Goal: Transaction & Acquisition: Subscribe to service/newsletter

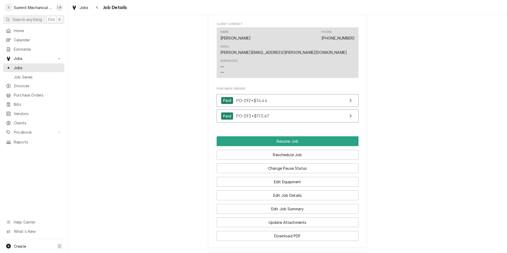
scroll to position [689, 0]
click at [293, 190] on button "Edit Job Details" at bounding box center [288, 195] width 142 height 10
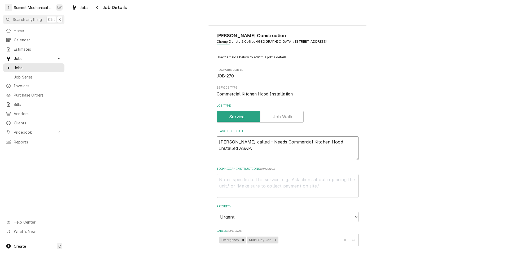
click at [349, 144] on textarea "[PERSON_NAME] called - Needs Commercial Kitchen Hood Installed ASAP." at bounding box center [288, 148] width 142 height 24
click at [349, 144] on textarea "Dylan called - Needs Commercial Kitchen Hood Installed ASAP." at bounding box center [288, 148] width 142 height 24
type textarea "x"
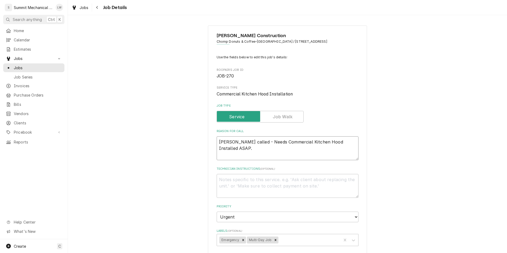
type textarea "D"
type textarea "x"
type textarea "Dy"
type textarea "x"
type textarea "Dyl"
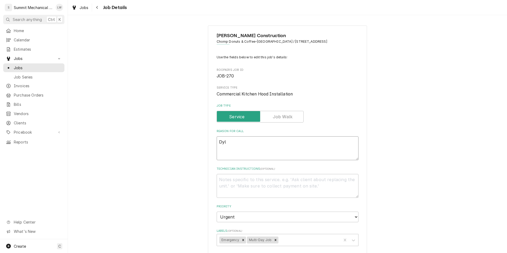
type textarea "x"
type textarea "Dyla"
type textarea "x"
type textarea "[PERSON_NAME]"
type textarea "x"
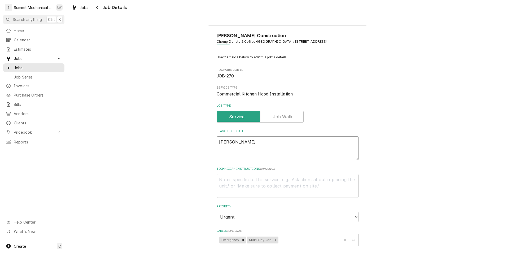
type textarea "[PERSON_NAME]"
type textarea "x"
type textarea "Dylan ap"
type textarea "x"
type textarea "Dylan app"
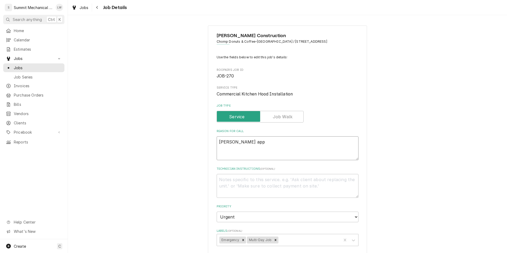
type textarea "x"
type textarea "Dylan appr"
type textarea "x"
type textarea "Dylan appro"
type textarea "x"
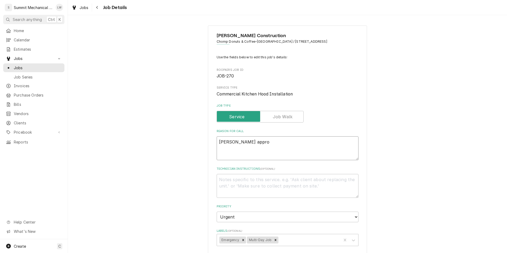
type textarea "Dylan approv"
type textarea "x"
type textarea "Dylan approved"
type textarea "x"
type textarea "Dylan approvede"
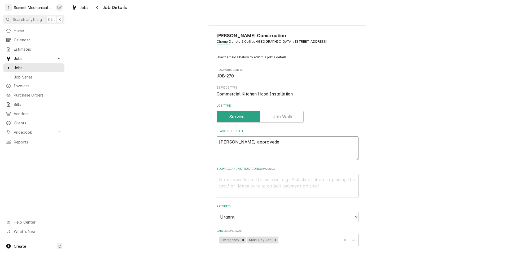
type textarea "x"
type textarea "Dylan approvede"
type textarea "x"
type textarea "Dylan approved"
type textarea "x"
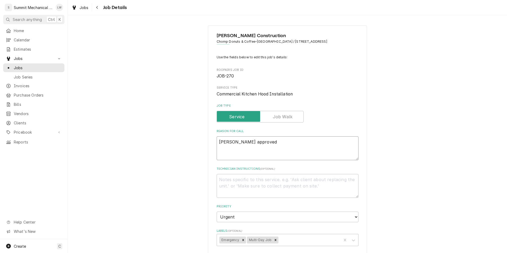
type textarea "Dylan approved"
type textarea "x"
type textarea "Dylan approved T"
type textarea "x"
type textarea "Dylan approved Ti"
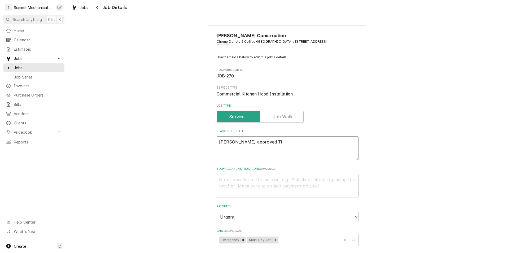
type textarea "x"
type textarea "Dylan approved Time"
type textarea "x"
type textarea "Dylan approved Time a"
type textarea "x"
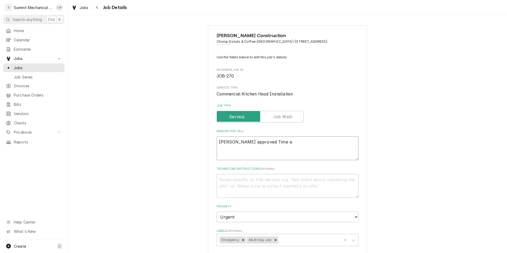
type textarea "Dylan approved Time an"
type textarea "x"
type textarea "Dylan approved Time and"
type textarea "x"
type textarea "Dylan approved Time and"
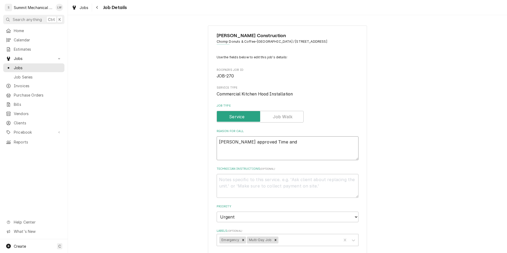
type textarea "x"
type textarea "Dylan approved Time and m"
type textarea "x"
type textarea "Dylan approved Time and mat"
type textarea "x"
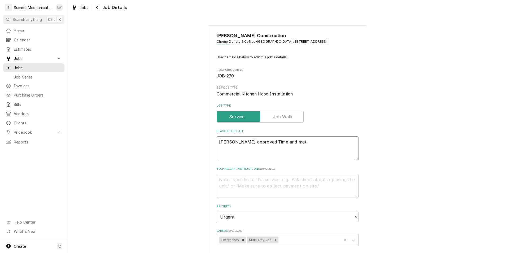
type textarea "Dylan approved Time and mate"
type textarea "x"
type textarea "Dylan approved Time and mater"
type textarea "x"
type textarea "Dylan approved Time and materi"
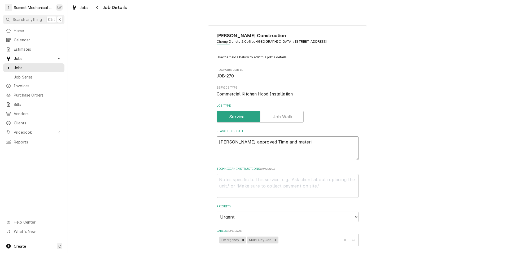
type textarea "x"
type textarea "Dylan approved Time and material"
type textarea "x"
type textarea "Dylan approved Time and materials"
type textarea "x"
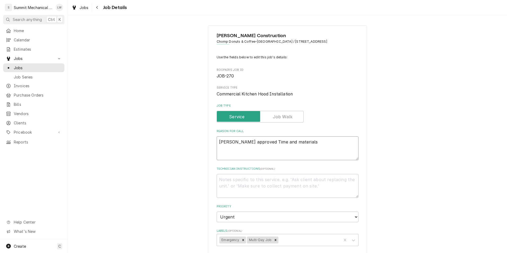
type textarea "Dylan approved Time and materials J"
type textarea "x"
type textarea "Dylan approved Time and materials Jo"
type textarea "x"
type textarea "Dylan approved Time and materials Job"
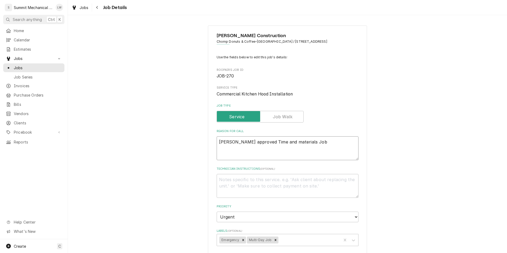
type textarea "x"
type textarea "Dylan approved Time and materials Job"
type textarea "x"
type textarea "Dylan approved Time and materials Job"
type textarea "x"
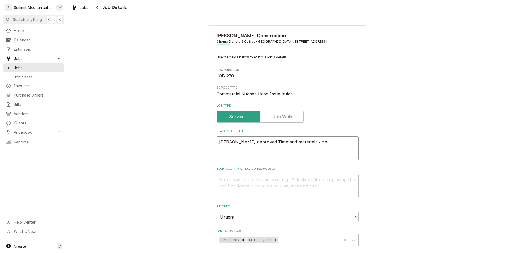
type textarea "Dylan approved Time and materials Jo"
type textarea "x"
type textarea "Dylan approved Time and materials J"
type textarea "x"
type textarea "Dylan approved Time and materials"
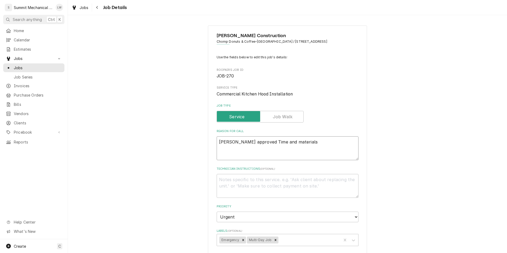
type textarea "x"
type textarea "Dylan approved Time and materials e"
type textarea "x"
type textarea "Dylan approved Time and materials es"
type textarea "x"
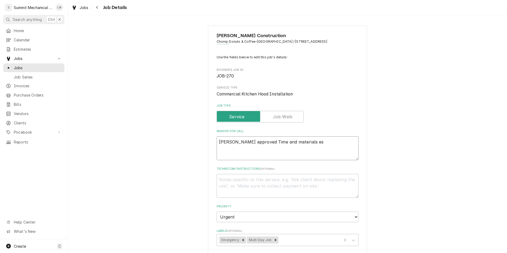
type textarea "Dylan approved Time and materials est"
type textarea "x"
type textarea "Dylan approved Time and materials esti"
type textarea "x"
type textarea "Dylan approved Time and materials estim"
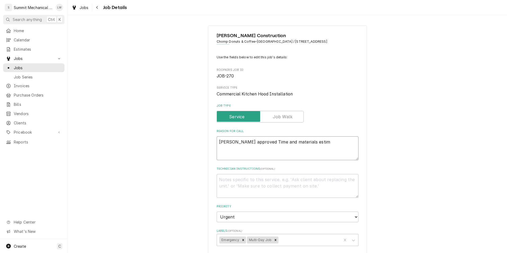
type textarea "x"
type textarea "Dylan approved Time and materials esti"
type textarea "x"
type textarea "Dylan approved Time and materials est"
type textarea "x"
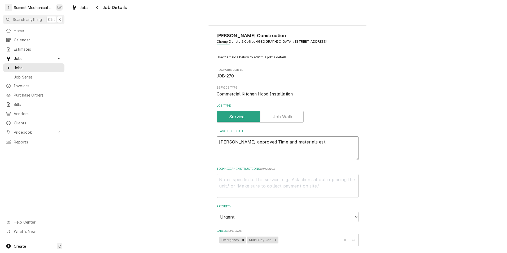
type textarea "Dylan approved Time and materials es"
type textarea "x"
type textarea "Dylan approved Time and materials e"
type textarea "x"
type textarea "Dylan approved Time and materials"
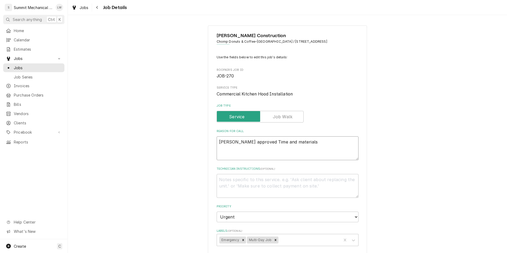
type textarea "x"
type textarea "Dylan approved Time and materials J"
type textarea "x"
type textarea "Dylan approved Time and materials Jo"
type textarea "x"
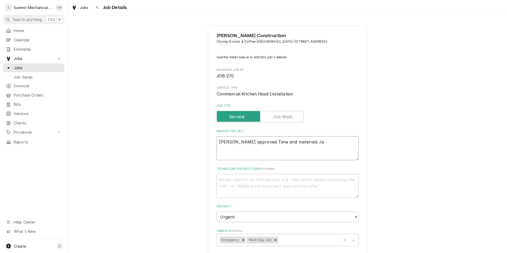
type textarea "Dylan approved Time and materials Job"
type textarea "x"
type textarea "Dylan approved Time and materials Job"
type textarea "x"
type textarea "Dylan approved Time and materials Job"
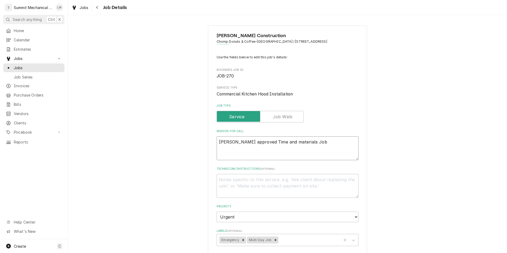
type textarea "x"
type textarea "Dylan approved Time and materials Jo"
type textarea "x"
type textarea "Dylan approved Time and materials J"
type textarea "x"
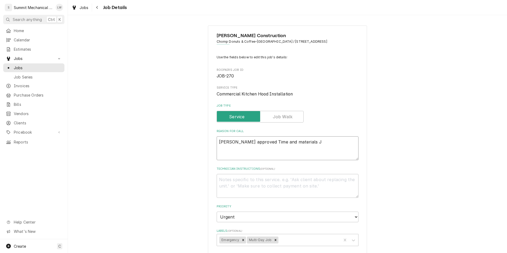
type textarea "Dylan approved Time and materials"
type textarea "x"
type textarea "Dylan approved Time and materials J"
type textarea "x"
type textarea "Dylan approved Time and materials Jo"
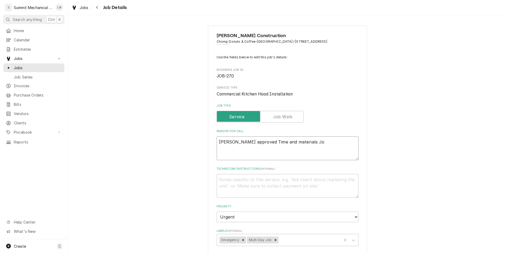
type textarea "x"
type textarea "Dylan approved Time and materials Job"
type textarea "x"
type textarea "Dylan approved Time and materials Job"
type textarea "x"
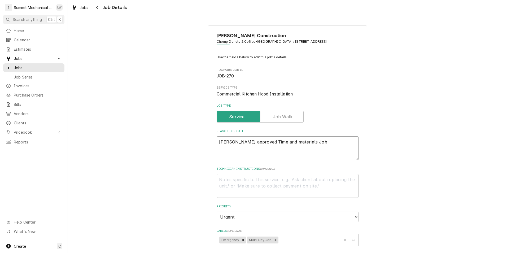
type textarea "Dylan approved Time and materials Job"
type textarea "x"
type textarea "Dylan approved Time and materials Jo"
type textarea "x"
type textarea "Dylan approved Time and materials J"
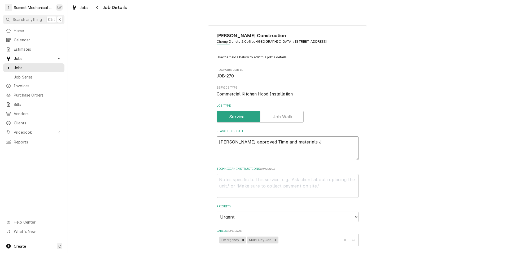
type textarea "x"
type textarea "Dylan approved Time and materials"
type textarea "x"
type textarea "Dylan approved Time and materials e"
type textarea "x"
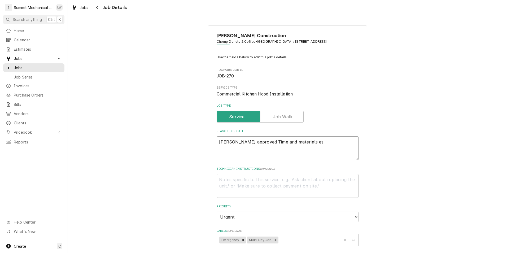
type textarea "Dylan approved Time and materials est"
type textarea "x"
type textarea "Dylan approved Time and materials estgi"
type textarea "x"
type textarea "Dylan approved Time and materials estgim"
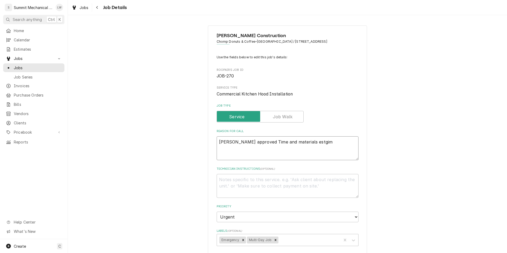
type textarea "x"
type textarea "Dylan approved Time and materials estgima"
type textarea "x"
type textarea "Dylan approved Time and materials estgim"
type textarea "x"
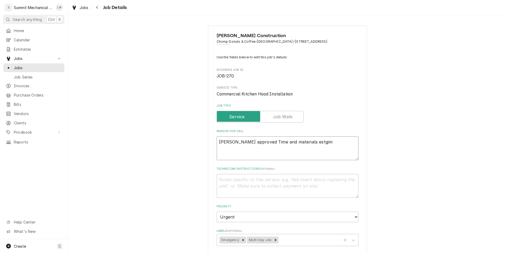
type textarea "Dylan approved Time and materials estgi"
type textarea "x"
type textarea "Dylan approved Time and materials estg"
type textarea "x"
type textarea "Dylan approved Time and materials est"
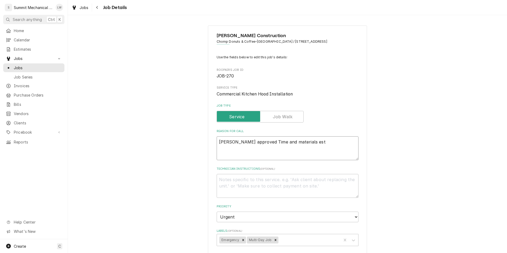
type textarea "x"
type textarea "Dylan approved Time and materials esti"
type textarea "x"
type textarea "Dylan approved Time and materials estim"
type textarea "x"
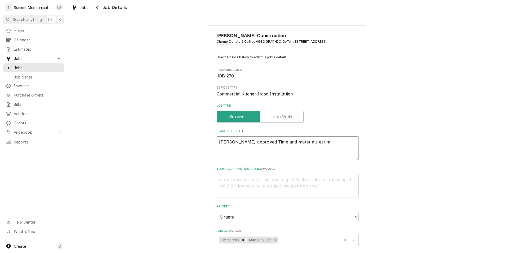
type textarea "Dylan approved Time and materials estima"
type textarea "x"
type textarea "Dylan approved Time and materials estimat"
type textarea "x"
type textarea "Dylan approved Time and materials estimate"
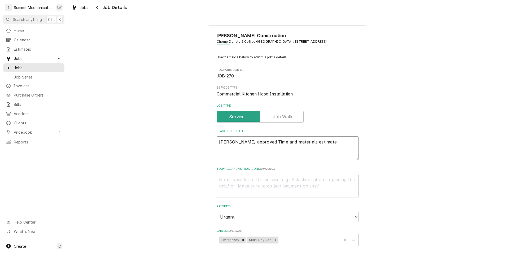
type textarea "x"
type textarea "Dylan approved Time and materials estimate"
type textarea "x"
type textarea "Dylan approved Time and materials estimate t"
type textarea "x"
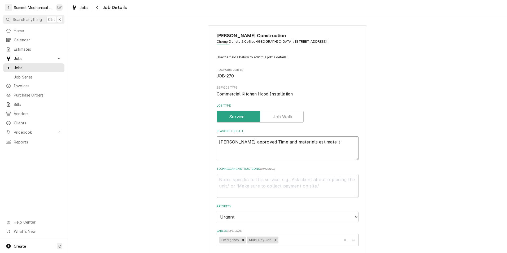
type textarea "Dylan approved Time and materials estimate to"
type textarea "x"
type textarea "Dylan approved Time and materials estimate to"
type textarea "x"
type textarea "Dylan approved Time and materials estimate to i"
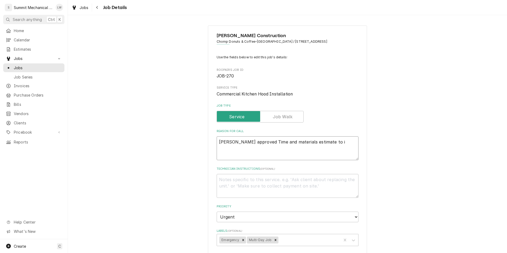
type textarea "x"
type textarea "Dylan approved Time and materials estimate to in"
type textarea "x"
type textarea "Dylan approved Time and materials estimate to inst"
type textarea "x"
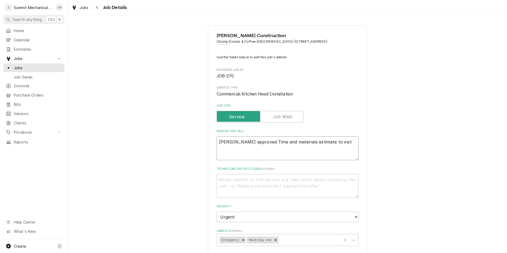
type textarea "Dylan approved Time and materials estimate to insta"
type textarea "x"
type textarea "Dylan approved Time and materials estimate to instal"
type textarea "x"
type textarea "Dylan approved Time and materials estimate to install"
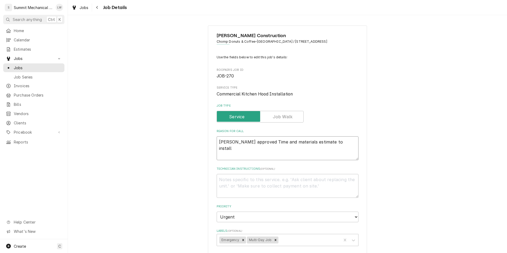
type textarea "x"
type textarea "Dylan approved Time and materials estimate to install"
type textarea "x"
type textarea "Dylan approved Time and materials estimate to install C"
type textarea "x"
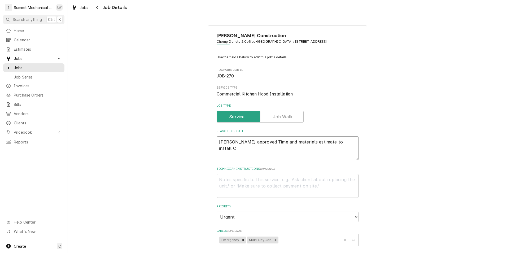
type textarea "Dylan approved Time and materials estimate to install Co"
type textarea "x"
type textarea "Dylan approved Time and materials estimate to install Com"
type textarea "x"
type textarea "Dylan approved Time and materials estimate to install Comme"
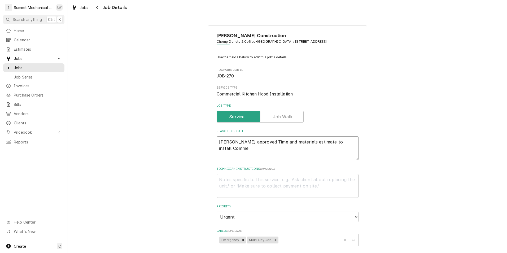
type textarea "x"
type textarea "Dylan approved Time and materials estimate to install Commer"
type textarea "x"
type textarea "Dylan approved Time and materials estimate to install Commerc"
type textarea "x"
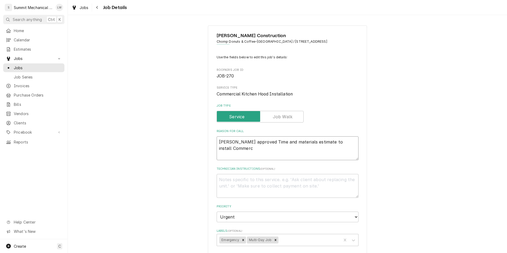
type textarea "Dylan approved Time and materials estimate to install Commerci"
type textarea "x"
type textarea "Dylan approved Time and materials estimate to install Commercil"
type textarea "x"
type textarea "Dylan approved Time and materials estimate to install Commercia"
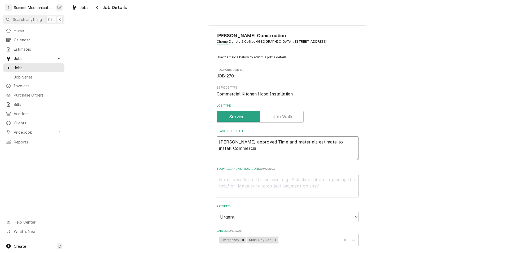
type textarea "x"
type textarea "Dylan approved Time and materials estimate to install Commercial"
type textarea "x"
type textarea "Dylan approved Time and materials estimate to install Commercial"
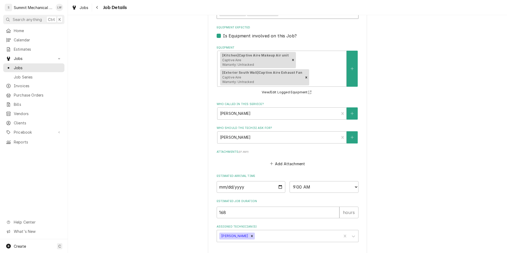
scroll to position [249, 0]
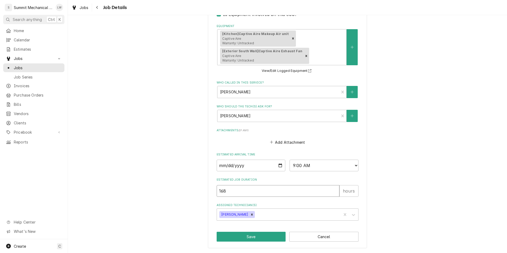
click at [261, 196] on input "168" at bounding box center [278, 191] width 123 height 12
click at [247, 234] on button "Save" at bounding box center [251, 237] width 69 height 10
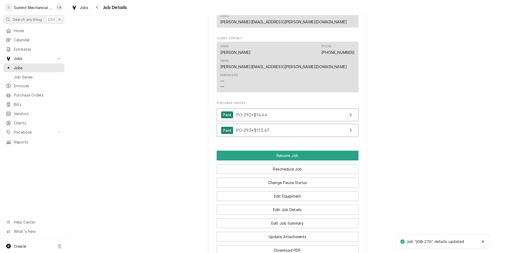
scroll to position [675, 0]
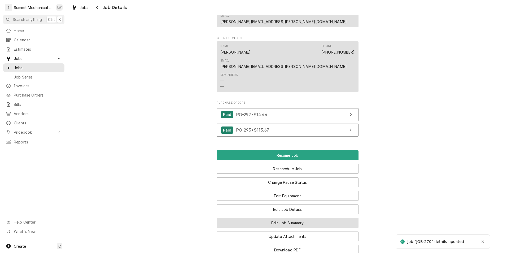
click at [293, 218] on button "Edit Job Summary" at bounding box center [288, 223] width 142 height 10
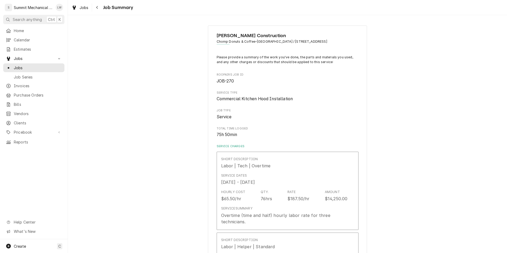
type textarea "x"
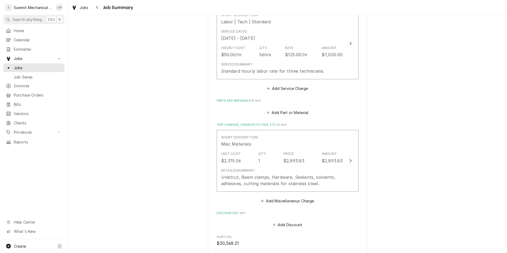
scroll to position [834, 0]
click at [297, 93] on button "Add Service Charge" at bounding box center [287, 88] width 43 height 7
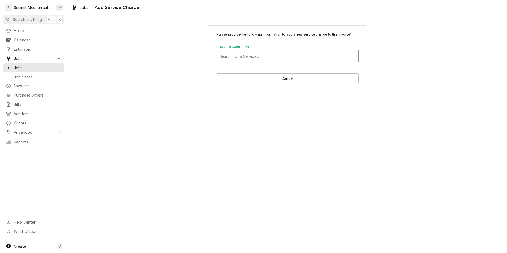
click at [271, 55] on div "Short Description" at bounding box center [287, 56] width 136 height 10
type input "labor"
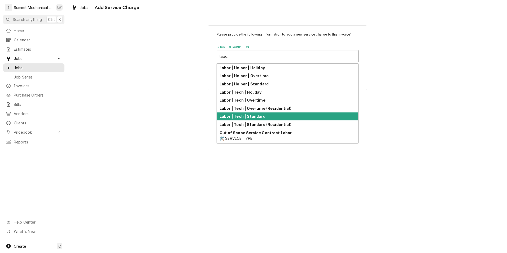
click at [260, 115] on strong "Labor | Tech | Standard" at bounding box center [242, 116] width 46 height 5
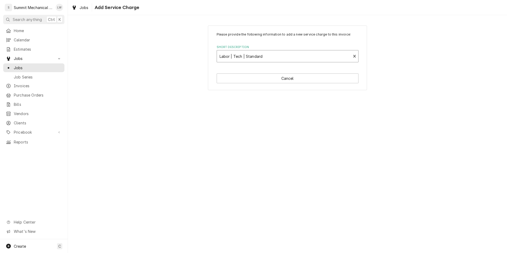
type textarea "x"
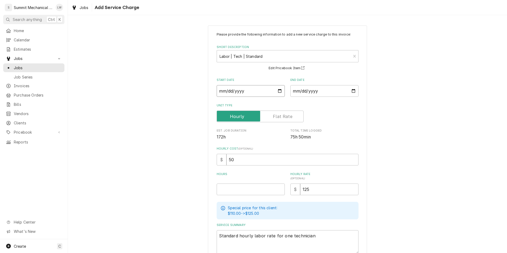
click at [276, 90] on input "Start Date" at bounding box center [251, 91] width 68 height 12
type input "2025-10-08"
click at [352, 93] on input "End Date" at bounding box center [324, 91] width 68 height 12
type textarea "x"
type input "2025-10-13"
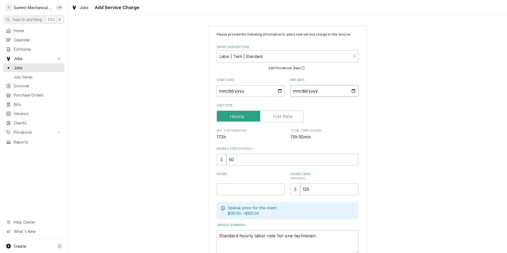
scroll to position [33, 0]
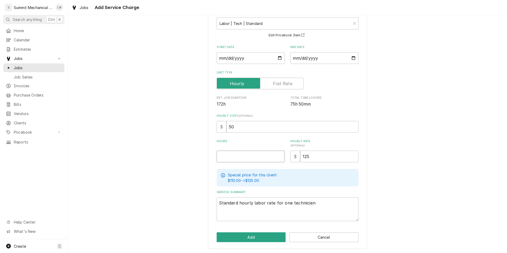
click at [265, 160] on input "Hours" at bounding box center [251, 157] width 68 height 12
type textarea "x"
type input "5"
type textarea "x"
type input "56"
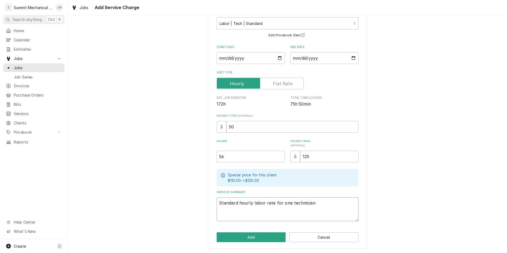
click at [286, 204] on textarea "Standard hourly labor rate for one technician" at bounding box center [288, 209] width 142 height 24
type textarea "x"
type textarea "Standard hourly labor rate for on technician"
type textarea "x"
type textarea "Standard hourly labor rate for o technician"
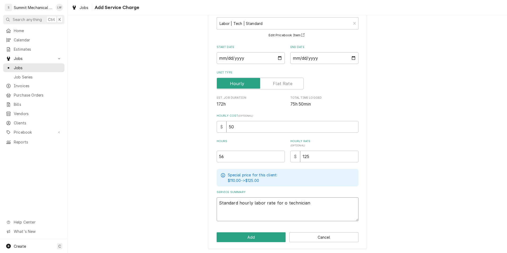
type textarea "x"
type textarea "Standard hourly labor rate for technician"
type textarea "x"
type textarea "Standard hourly labor rate for t technician"
type textarea "x"
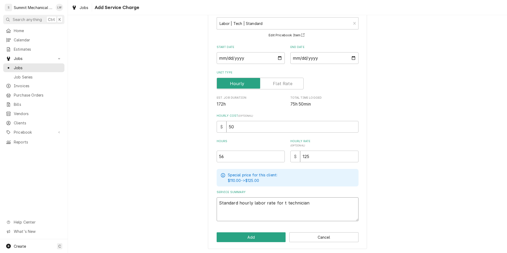
type textarea "Standard hourly labor rate for th technician"
type textarea "x"
type textarea "Standard hourly labor rate for thr technician"
type textarea "x"
type textarea "Standard hourly labor rate for thre technician"
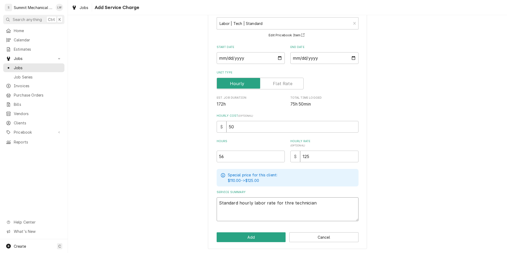
type textarea "x"
type textarea "Standard hourly labor rate for three technician"
type textarea "x"
type textarea "Standard hourly labor rate for three technicians"
type textarea "x"
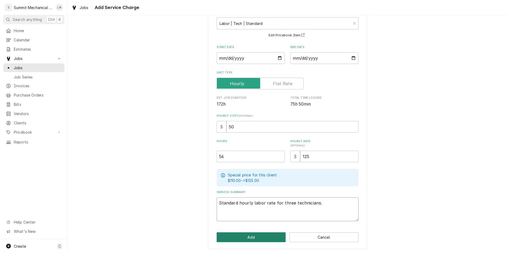
type textarea "Standard hourly labor rate for three technicians."
click at [254, 237] on button "Add" at bounding box center [251, 237] width 69 height 10
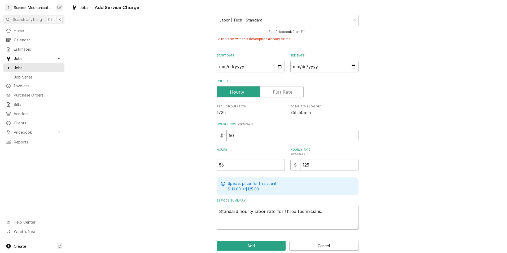
scroll to position [45, 0]
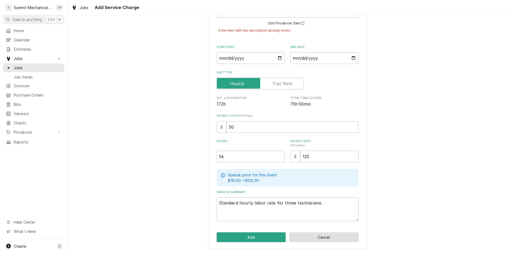
click at [315, 241] on button "Cancel" at bounding box center [323, 237] width 69 height 10
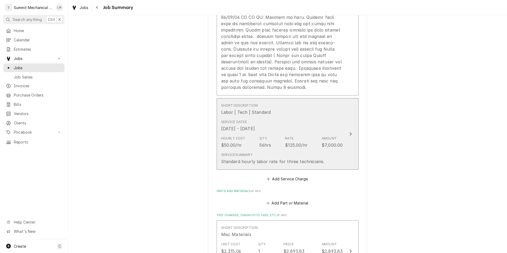
scroll to position [741, 0]
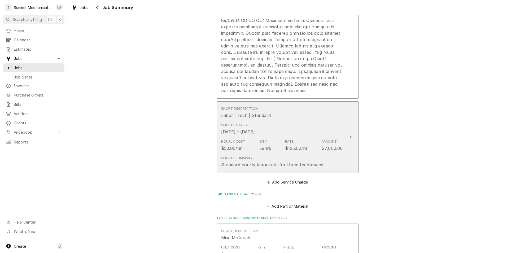
click at [321, 137] on div "Service Dates Oct 8, 2025 - Oct 13, 2025" at bounding box center [282, 129] width 122 height 16
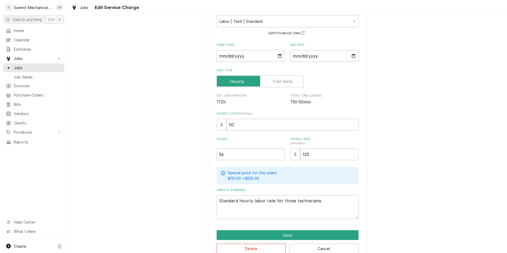
scroll to position [46, 0]
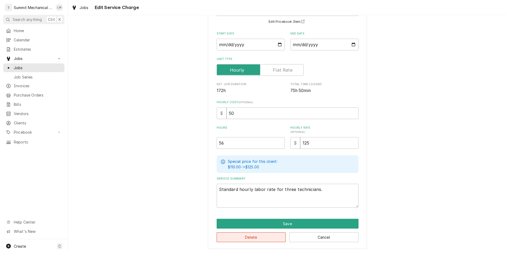
click at [278, 239] on button "Delete" at bounding box center [251, 237] width 69 height 10
type textarea "x"
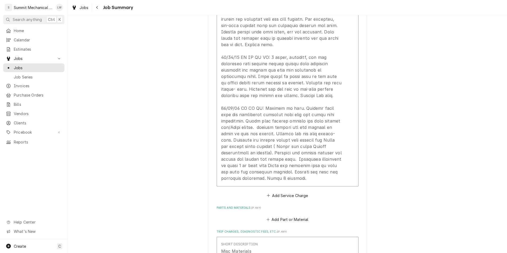
scroll to position [653, 0]
click at [285, 199] on button "Add Service Charge" at bounding box center [287, 194] width 43 height 7
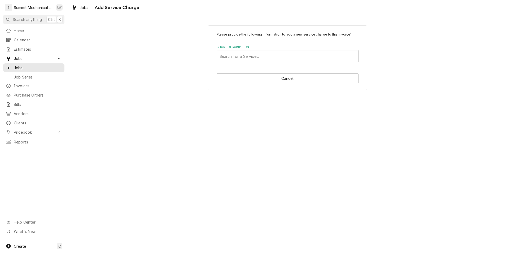
click at [273, 49] on label "Short Description" at bounding box center [288, 47] width 142 height 4
click at [269, 63] on div "Please provide the following information to add a new service charge to this in…" at bounding box center [287, 57] width 159 height 65
click at [282, 44] on div "Please provide the following information to add a new service charge to this in…" at bounding box center [288, 47] width 142 height 30
click at [279, 55] on div "Short Description" at bounding box center [287, 56] width 136 height 10
type input "labor"
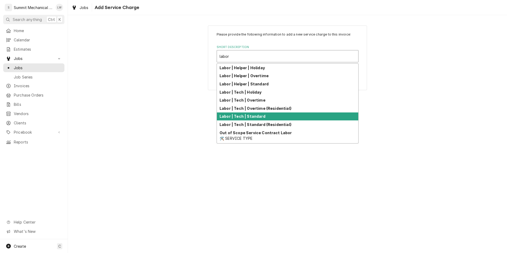
click at [261, 114] on div "Labor | Tech | Standard" at bounding box center [287, 116] width 141 height 8
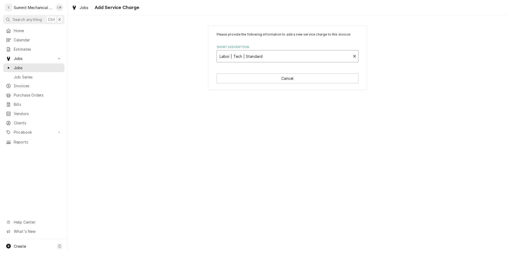
type textarea "x"
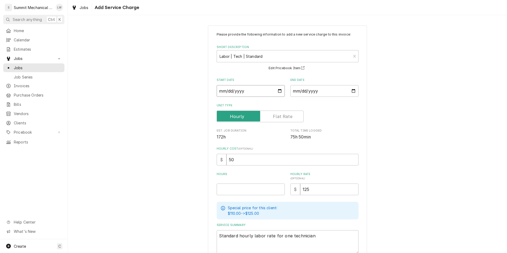
click at [276, 92] on input "Start Date" at bounding box center [251, 91] width 68 height 12
type input "2025-10-13"
type textarea "x"
click at [280, 89] on input "2025-10-13" at bounding box center [251, 91] width 68 height 12
type input "2025-10-08"
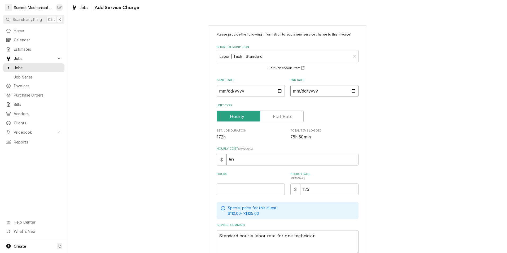
click at [351, 92] on input "End Date" at bounding box center [324, 91] width 68 height 12
type textarea "x"
type input "2025-10-13"
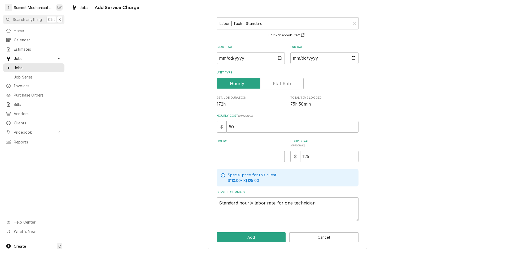
click at [241, 155] on input "Hours" at bounding box center [251, 157] width 68 height 12
type textarea "x"
type input "5"
type textarea "x"
type input "56"
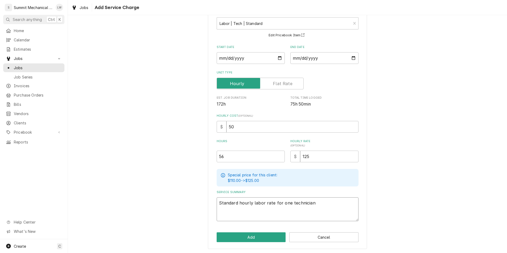
click at [290, 204] on textarea "Standard hourly labor rate for one technician" at bounding box center [288, 209] width 142 height 24
click at [286, 202] on textarea "Standard hourly labor rate for one technician" at bounding box center [288, 209] width 142 height 24
type textarea "x"
type textarea "Standard hourly labor rate for on technician"
type textarea "x"
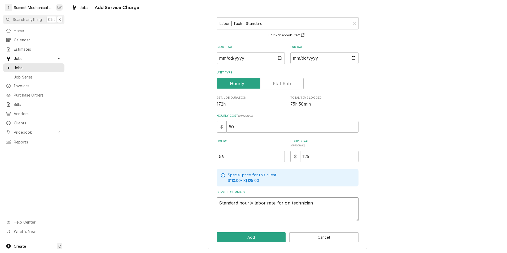
type textarea "Standard hourly labor rate for o technician"
type textarea "x"
type textarea "Standard hourly labor rate for technician"
type textarea "x"
type textarea "Standard hourly labor rate for t technician"
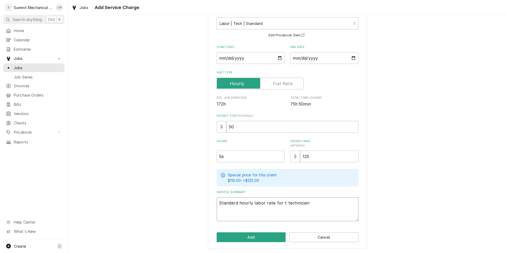
type textarea "x"
type textarea "Standard hourly labor rate for th technician"
type textarea "x"
type textarea "Standard hourly labor rate for thr technician"
type textarea "x"
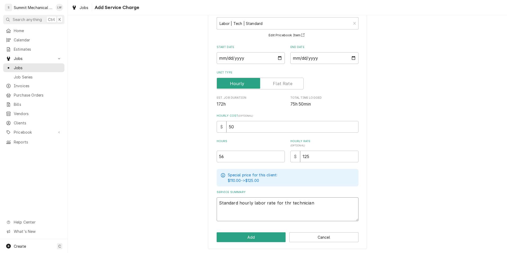
type textarea "Standard hourly labor rate for thre technician"
type textarea "x"
type textarea "Standard hourly labor rate for three technician"
click at [315, 207] on textarea "Standard hourly labor rate for three technician" at bounding box center [288, 209] width 142 height 24
type textarea "x"
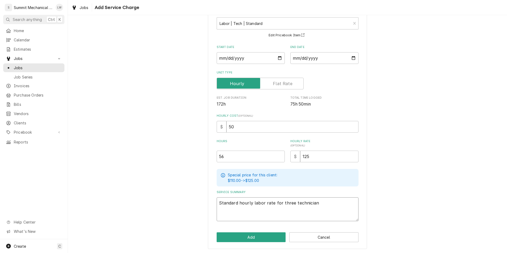
type textarea "Standard hourly labor rate for three technicians"
type textarea "x"
type textarea "Standard hourly labor rate for three technicians."
click at [251, 240] on button "Add" at bounding box center [251, 237] width 69 height 10
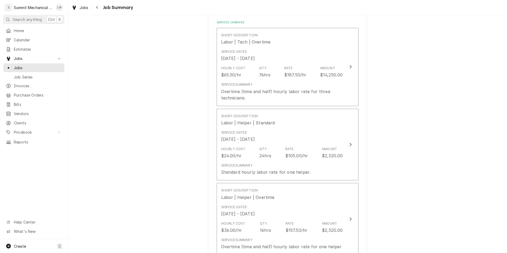
scroll to position [124, 0]
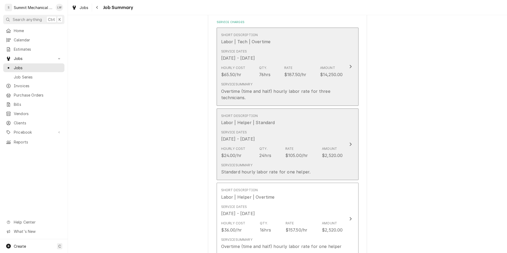
drag, startPoint x: 349, startPoint y: 116, endPoint x: 349, endPoint y: 102, distance: 14.3
click at [349, 108] on button "Short Description Labor | Helper | Standard Service Dates Oct 8, 2025 - Oct 13,…" at bounding box center [288, 144] width 142 height 72
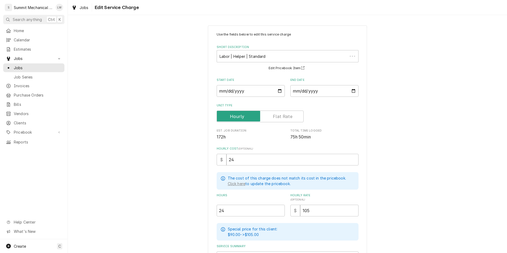
scroll to position [67, 0]
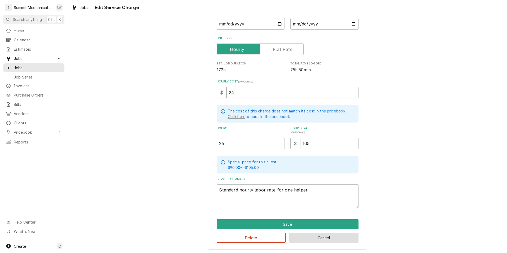
click at [312, 236] on button "Cancel" at bounding box center [323, 238] width 69 height 10
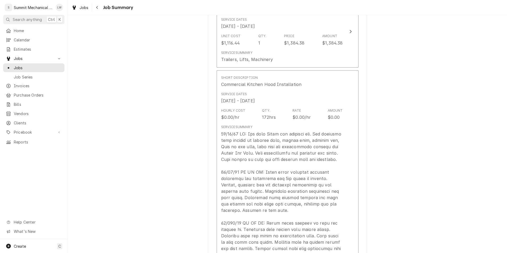
scroll to position [385, 0]
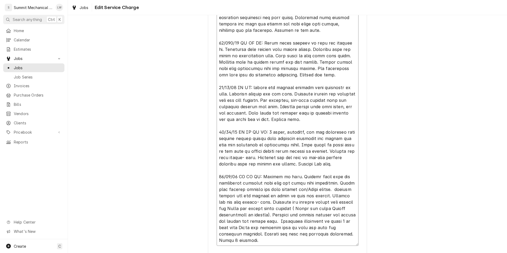
scroll to position [293, 0]
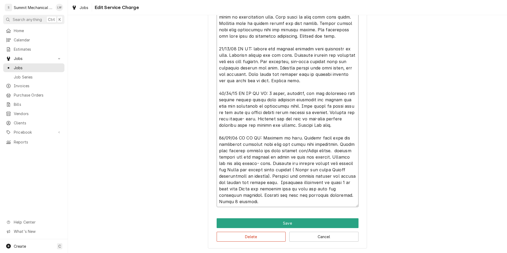
drag, startPoint x: 217, startPoint y: 79, endPoint x: 288, endPoint y: 204, distance: 143.6
click at [288, 204] on textarea "Service Summary" at bounding box center [288, 61] width 142 height 291
click at [311, 237] on button "Cancel" at bounding box center [323, 237] width 69 height 10
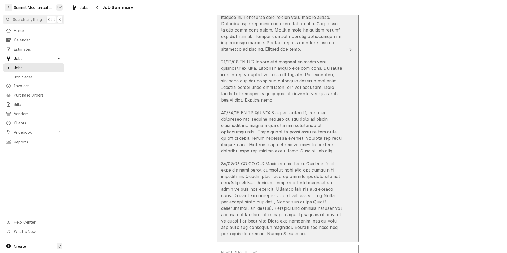
click at [289, 83] on div "Update Line Item" at bounding box center [282, 78] width 122 height 318
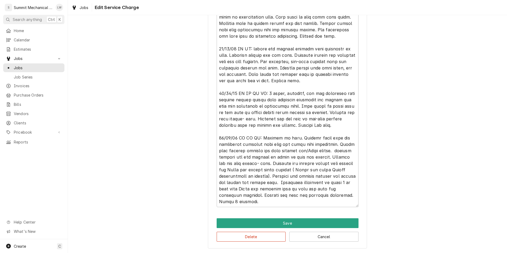
scroll to position [13, 0]
click at [248, 238] on button "Delete" at bounding box center [251, 237] width 69 height 10
type textarea "x"
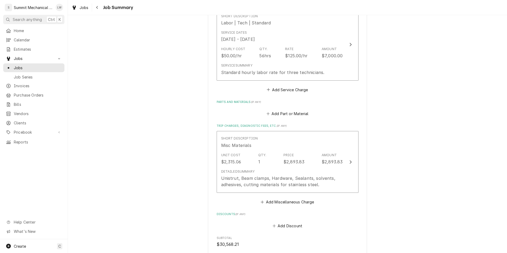
scroll to position [407, 0]
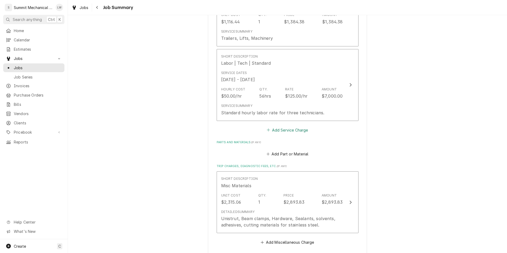
click at [278, 129] on button "Add Service Charge" at bounding box center [287, 129] width 43 height 7
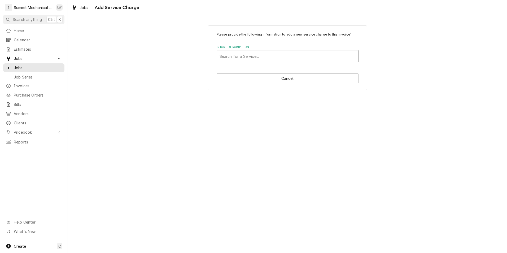
click at [272, 59] on div "Short Description" at bounding box center [287, 56] width 136 height 10
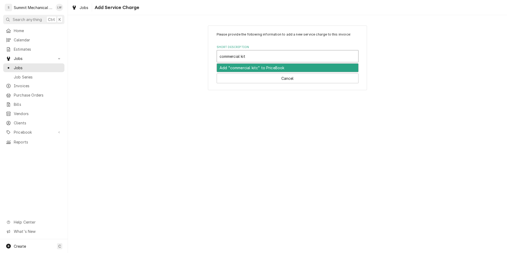
type input "commercial kitc"
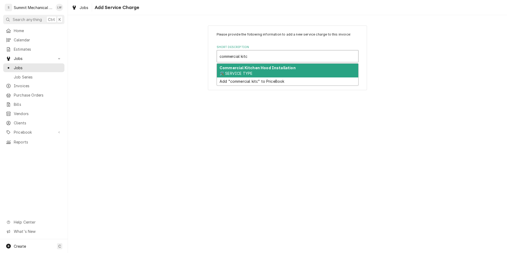
click at [253, 67] on strong "Commercial Kitchen Hood Installation" at bounding box center [257, 67] width 76 height 5
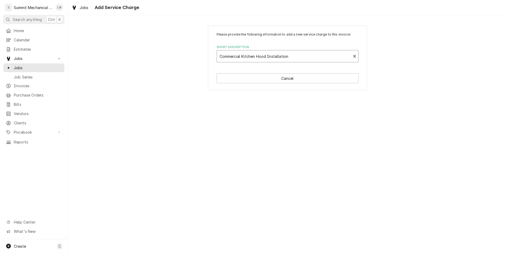
type textarea "x"
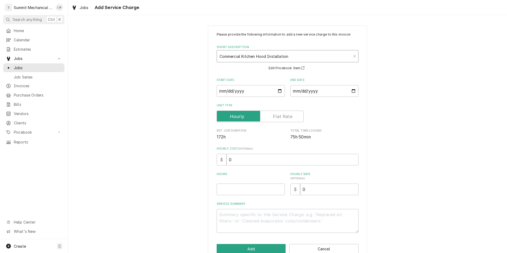
scroll to position [12, 0]
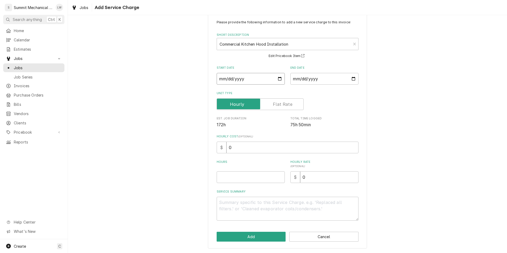
click at [278, 79] on input "Start Date" at bounding box center [251, 79] width 68 height 12
type input "2025-10-07"
click at [279, 77] on input "2025-10-07" at bounding box center [251, 79] width 68 height 12
click at [352, 80] on input "End Date" at bounding box center [324, 79] width 68 height 12
click at [280, 78] on input "2025-10-07" at bounding box center [251, 79] width 68 height 12
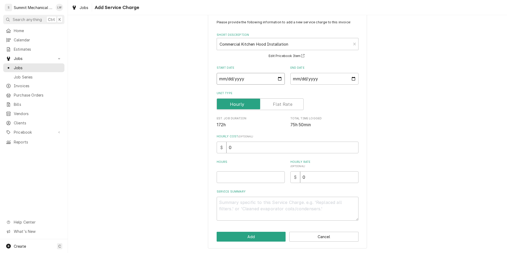
click at [279, 78] on input "2025-10-07" at bounding box center [251, 79] width 68 height 12
type textarea "x"
type input "2025-10-08"
click at [350, 76] on input "End Date" at bounding box center [324, 79] width 68 height 12
click at [352, 79] on input "End Date" at bounding box center [324, 79] width 68 height 12
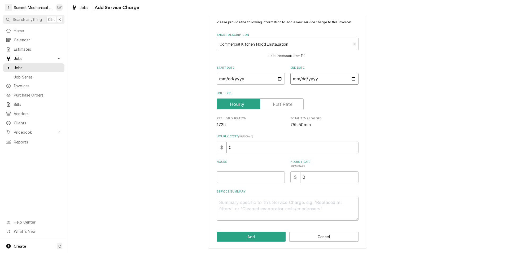
type textarea "x"
type input "2025-10-13"
drag, startPoint x: 248, startPoint y: 175, endPoint x: 222, endPoint y: 178, distance: 26.1
click at [222, 178] on input "Hours" at bounding box center [251, 177] width 68 height 12
type textarea "x"
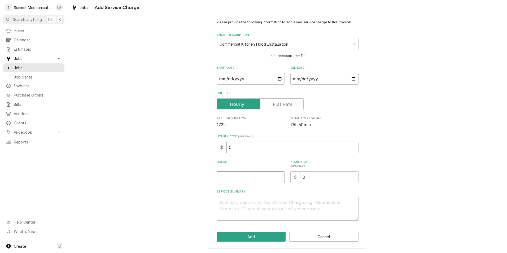
type input "1"
type textarea "x"
type input "17"
type textarea "x"
type input "172"
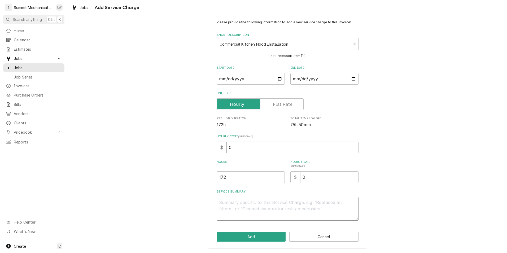
click at [259, 203] on textarea "Service Summary" at bounding box center [288, 209] width 142 height 24
click at [235, 205] on textarea "Service Summary" at bounding box center [288, 209] width 142 height 24
click at [228, 205] on textarea "Service Summary" at bounding box center [288, 209] width 142 height 24
click at [221, 207] on textarea "Service Summary" at bounding box center [288, 209] width 142 height 24
click at [187, 195] on div "Please provide the following information to add a new service charge to this in…" at bounding box center [287, 130] width 439 height 244
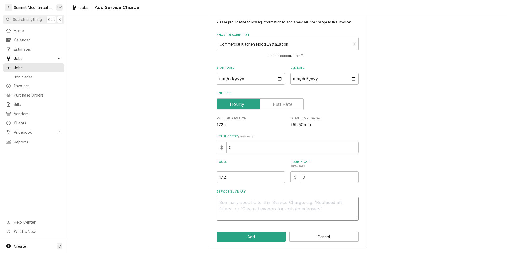
click at [226, 202] on textarea "Service Summary" at bounding box center [288, 209] width 142 height 24
click at [256, 208] on textarea "Service Summary" at bounding box center [288, 209] width 142 height 24
paste textarea "10/08/25 LW: Met with Dylan and reviewed job. Job requires full install of exha…"
type textarea "x"
type textarea "10/08/25 LW: Met with Dylan and reviewed job. Job requires full install of exha…"
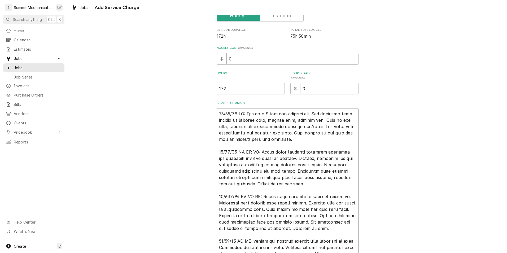
scroll to position [0, 0]
click at [312, 138] on textarea "Service Summary" at bounding box center [288, 256] width 142 height 297
type textarea "x"
type textarea "10/08/25 LW: Met with Dylan and reviewed job. Job requires full install of exha…"
type textarea "x"
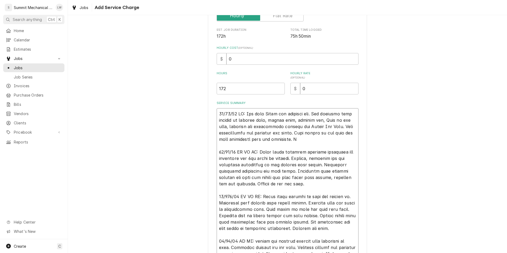
type textarea "10/08/25 LW: Met with Dylan and reviewed job. Job requires full install of exha…"
type textarea "x"
type textarea "10/08/25 LW: Met with Dylan and reviewed job. Job requires full install of exha…"
type textarea "x"
type textarea "10/08/25 LW: Met with Dylan and reviewed job. Job requires full install of exha…"
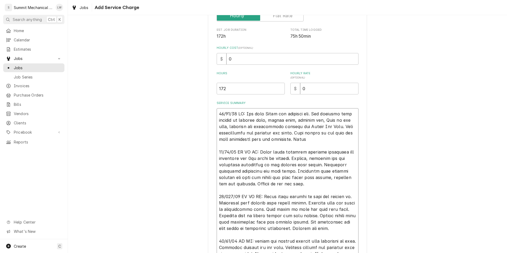
type textarea "x"
type textarea "10/08/25 LW: Met with Dylan and reviewed job. Job requires full install of exha…"
type textarea "x"
type textarea "10/08/25 LW: Met with Dylan and reviewed job. Job requires full install of exha…"
type textarea "x"
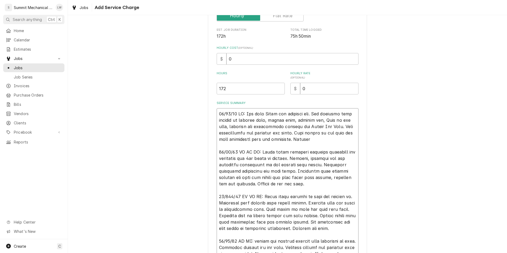
type textarea "10/08/25 LW: Met with Dylan and reviewed job. Job requires full install of exha…"
type textarea "x"
type textarea "10/08/25 LW: Met with Dylan and reviewed job. Job requires full install of exha…"
type textarea "x"
type textarea "10/08/25 LW: Met with Dylan and reviewed job. Job requires full install of exha…"
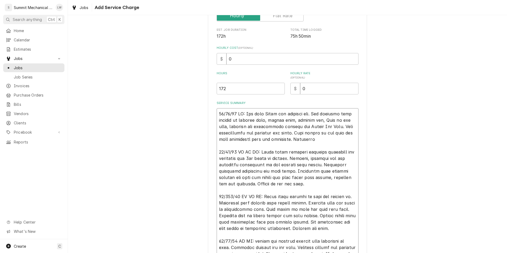
type textarea "x"
type textarea "10/08/25 LW: Met with Dylan and reviewed job. Job requires full install of exha…"
type textarea "x"
type textarea "10/08/25 LW: Met with Dylan and reviewed job. Job requires full install of exha…"
type textarea "x"
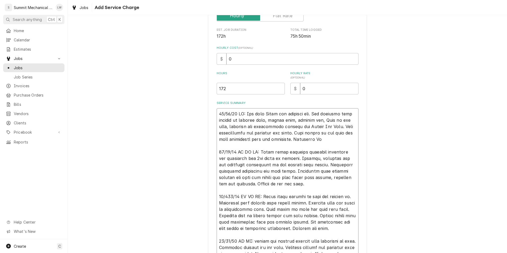
type textarea "10/08/25 LW: Met with Dylan and reviewed job. Job requires full install of exha…"
type textarea "x"
type textarea "10/08/25 LW: Met with Dylan and reviewed job. Job requires full install of exha…"
type textarea "x"
type textarea "10/08/25 LW: Met with Dylan and reviewed job. Job requires full install of exha…"
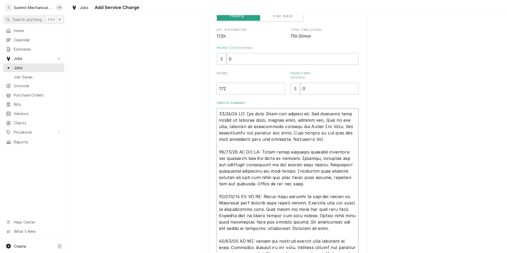
type textarea "x"
type textarea "10/08/25 LW: Met with Dylan and reviewed job. Job requires full install of exha…"
type textarea "x"
type textarea "10/08/25 LW: Met with Dylan and reviewed job. Job requires full install of exha…"
type textarea "x"
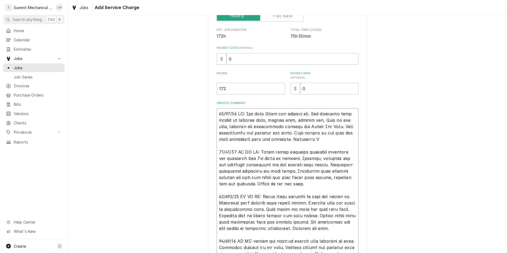
type textarea "10/08/25 LW: Met with Dylan and reviewed job. Job requires full install of exha…"
type textarea "x"
type textarea "10/08/25 LW: Met with Dylan and reviewed job. Job requires full install of exha…"
type textarea "x"
type textarea "10/08/25 LW: Met with Dylan and reviewed job. Job requires full install of exha…"
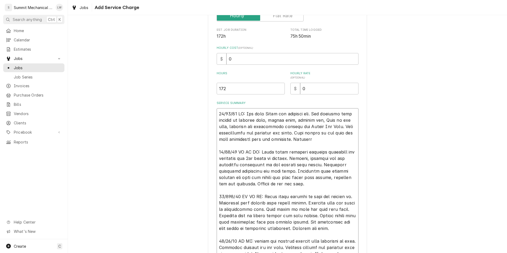
type textarea "x"
type textarea "10/08/25 LW: Met with Dylan and reviewed job. Job requires full install of exha…"
type textarea "x"
type textarea "10/08/25 LW: Met with Dylan and reviewed job. Job requires full install of exha…"
type textarea "x"
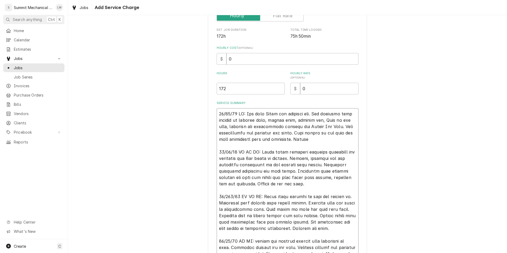
type textarea "10/08/25 LW: Met with Dylan and reviewed job. Job requires full install of exha…"
type textarea "x"
type textarea "10/08/25 LW: Met with Dylan and reviewed job. Job requires full install of exha…"
type textarea "x"
type textarea "10/08/25 LW: Met with Dylan and reviewed job. Job requires full install of exha…"
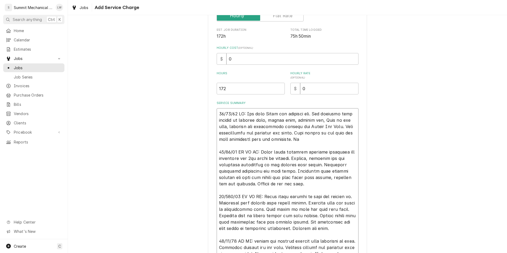
type textarea "x"
type textarea "10/08/25 LW: Met with Dylan and reviewed job. Job requires full install of exha…"
type textarea "x"
type textarea "10/08/25 LW: Met with Dylan and reviewed job. Job requires full install of exha…"
type textarea "x"
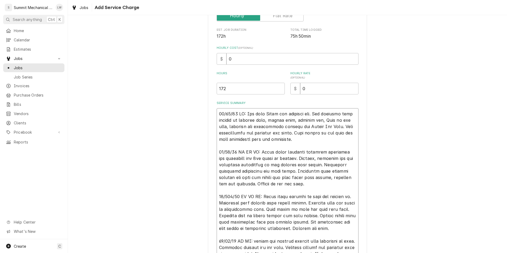
type textarea "10/08/25 LW: Met with Dylan and reviewed job. Job requires full install of exha…"
type textarea "x"
type textarea "10/08/25 LW: Met with Dylan and reviewed job. Job requires full install of exha…"
type textarea "x"
type textarea "10/08/25 LW: Met with Dylan and reviewed job. Job requires full install of exha…"
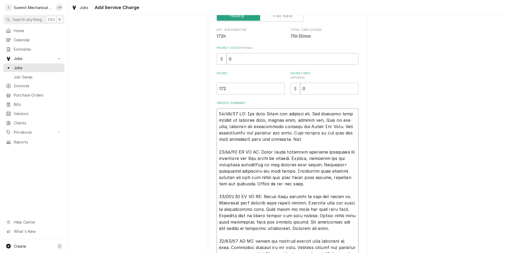
type textarea "x"
type textarea "10/08/25 LW: Met with Dylan and reviewed job. Job requires full install of exha…"
type textarea "x"
type textarea "10/08/25 LW: Met with Dylan and reviewed job. Job requires full install of exha…"
type textarea "x"
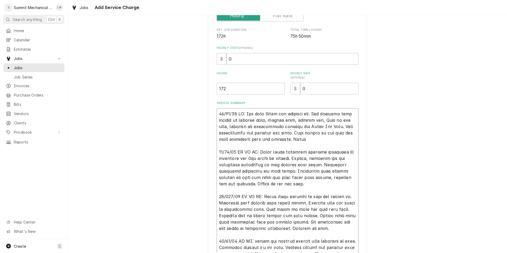
type textarea "10/08/25 LW: Met with Dylan and reviewed job. Job requires full install of exha…"
type textarea "x"
type textarea "10/08/25 LW: Met with Dylan and reviewed job. Job requires full install of exha…"
type textarea "x"
type textarea "10/08/25 LW: Met with Dylan and reviewed job. Job requires full install of exha…"
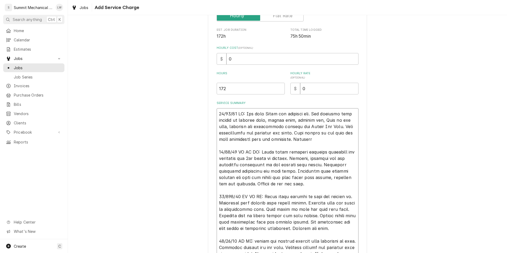
type textarea "x"
type textarea "10/08/25 LW: Met with Dylan and reviewed job. Job requires full install of exha…"
type textarea "x"
type textarea "10/08/25 LW: Met with Dylan and reviewed job. Job requires full install of exha…"
type textarea "x"
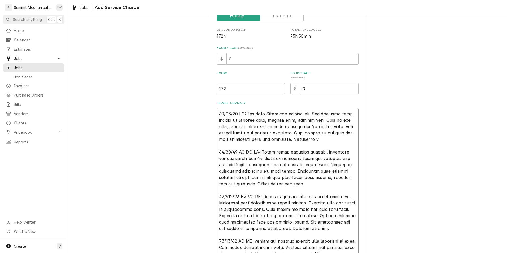
type textarea "10/08/25 LW: Met with Dylan and reviewed job. Job requires full install of exha…"
type textarea "x"
type textarea "10/08/25 LW: Met with Dylan and reviewed job. Job requires full install of exha…"
type textarea "x"
type textarea "10/08/25 LW: Met with Dylan and reviewed job. Job requires full install of exha…"
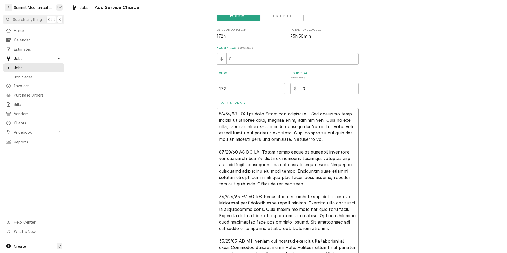
type textarea "x"
type textarea "10/08/25 LW: Met with Dylan and reviewed job. Job requires full install of exha…"
type textarea "x"
type textarea "10/08/25 LW: Met with Dylan and reviewed job. Job requires full install of exha…"
type textarea "x"
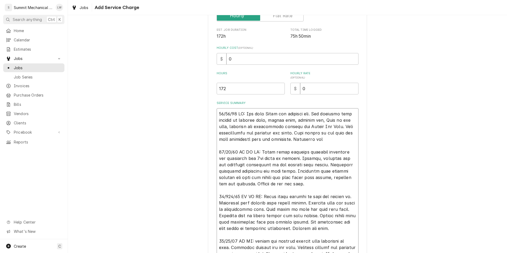
type textarea "10/08/25 LW: Met with Dylan and reviewed job. Job requires full install of exha…"
type textarea "x"
type textarea "10/08/25 LW: Met with Dylan and reviewed job. Job requires full install of exha…"
type textarea "x"
type textarea "10/08/25 LW: Met with Dylan and reviewed job. Job requires full install of exha…"
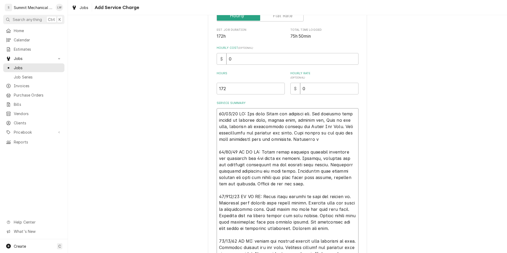
type textarea "x"
type textarea "10/08/25 LW: Met with Dylan and reviewed job. Job requires full install of exha…"
type textarea "x"
type textarea "10/08/25 LW: Met with Dylan and reviewed job. Job requires full install of exha…"
type textarea "x"
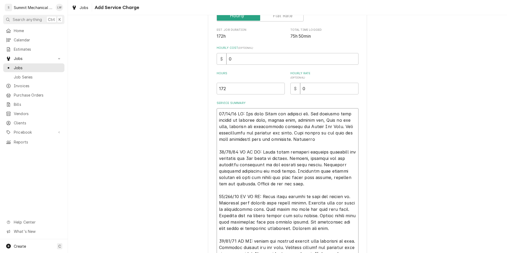
type textarea "10/08/25 LW: Met with Dylan and reviewed job. Job requires full install of exha…"
type textarea "x"
type textarea "10/08/25 LW: Met with Dylan and reviewed job. Job requires full install of exha…"
type textarea "x"
type textarea "10/08/25 LW: Met with Dylan and reviewed job. Job requires full install of exha…"
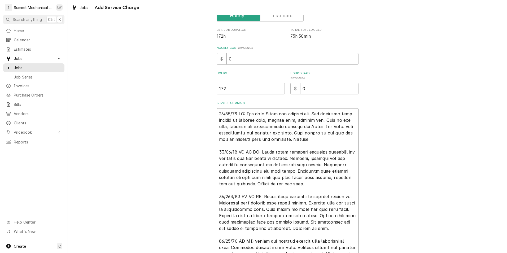
type textarea "x"
type textarea "10/08/25 LW: Met with Dylan and reviewed job. Job requires full install of exha…"
type textarea "x"
type textarea "10/08/25 LW: Met with Dylan and reviewed job. Job requires full install of exha…"
type textarea "x"
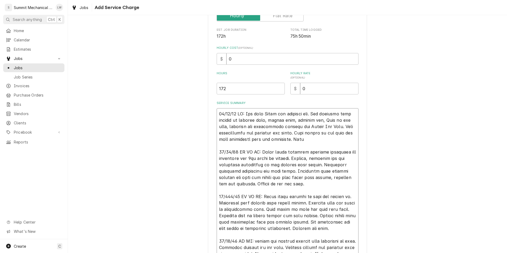
type textarea "10/08/25 LW: Met with Dylan and reviewed job. Job requires full install of exha…"
type textarea "x"
type textarea "10/08/25 LW: Met with Dylan and reviewed job. Job requires full install of exha…"
type textarea "x"
type textarea "10/08/25 LW: Met with Dylan and reviewed job. Job requires full install of exha…"
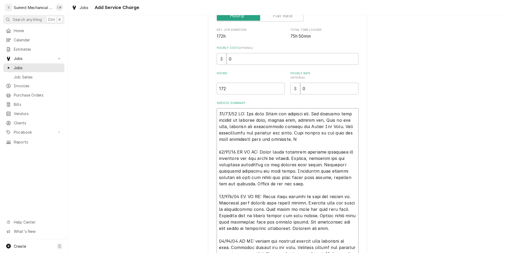
type textarea "x"
type textarea "10/08/25 LW: Met with Dylan and reviewed job. Job requires full install of exha…"
type textarea "x"
type textarea "10/08/25 LW: Met with Dylan and reviewed job. Job requires full install of exha…"
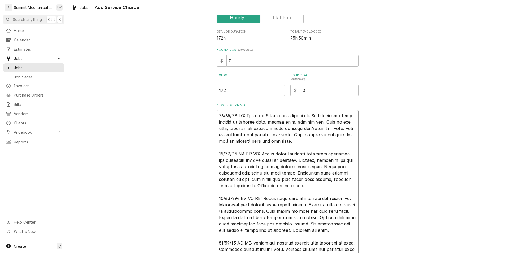
scroll to position [104, 0]
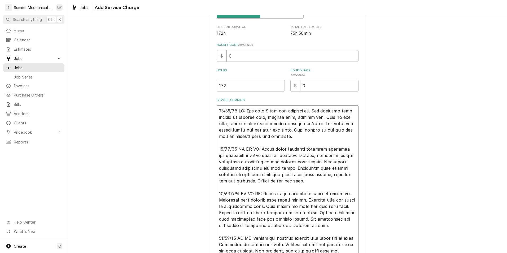
click at [323, 134] on textarea "Service Summary" at bounding box center [288, 253] width 142 height 297
type textarea "x"
type textarea "10/08/25 LW: Met with Dylan and reviewed job. Job requires full install of exha…"
type textarea "x"
type textarea "10/08/25 LW: Met with Dylan and reviewed job. Job requires full install of exha…"
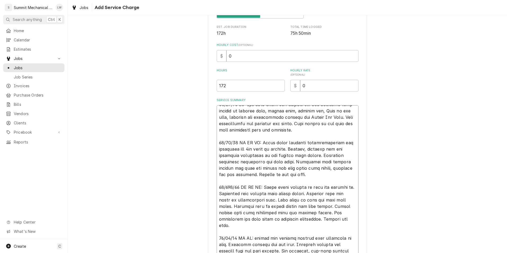
type textarea "x"
type textarea "10/08/25 LW: Met with Dylan and reviewed job. Job requires full install of exha…"
type textarea "x"
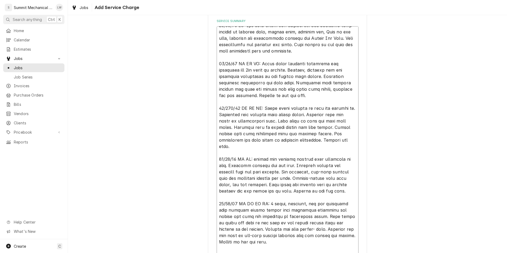
scroll to position [183, 0]
click at [275, 77] on textarea "Service Summary" at bounding box center [288, 174] width 142 height 297
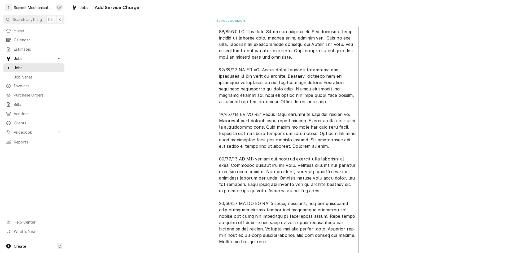
click at [308, 78] on textarea "Service Summary" at bounding box center [288, 174] width 142 height 297
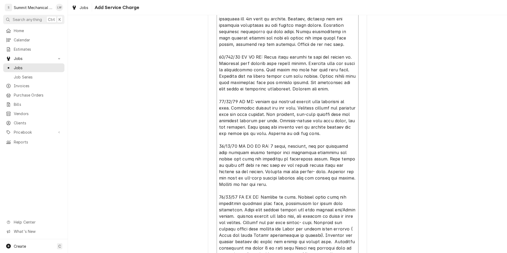
scroll to position [240, 0]
click at [308, 51] on textarea "Service Summary" at bounding box center [288, 116] width 142 height 297
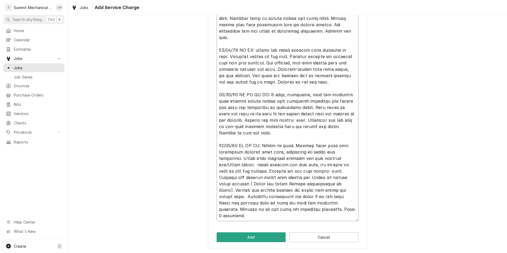
scroll to position [286, 0]
click at [342, 95] on textarea "Service Summary" at bounding box center [288, 71] width 142 height 297
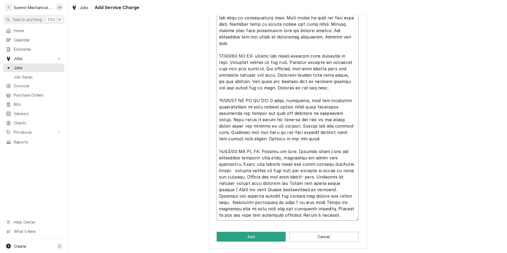
click at [274, 187] on textarea "Service Summary" at bounding box center [288, 71] width 142 height 297
click at [288, 182] on textarea "Service Summary" at bounding box center [288, 71] width 142 height 297
click at [319, 184] on textarea "Service Summary" at bounding box center [288, 71] width 142 height 297
click at [266, 240] on button "Add" at bounding box center [251, 237] width 69 height 10
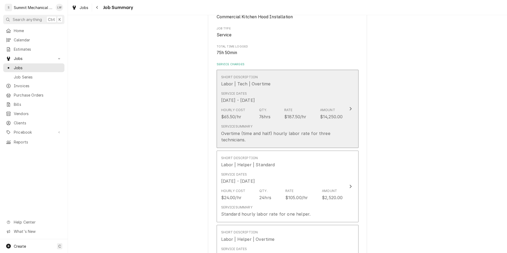
click at [308, 90] on div "Service Dates Oct 8, 2025 - Oct 13, 2025" at bounding box center [282, 97] width 122 height 16
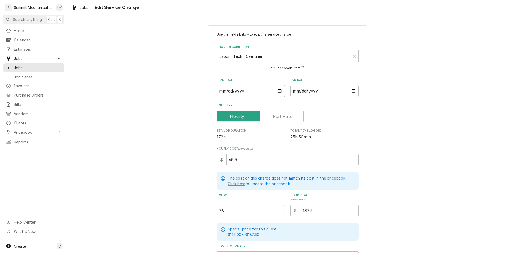
scroll to position [67, 0]
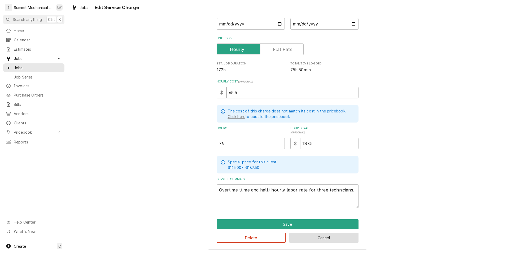
click at [316, 241] on button "Cancel" at bounding box center [323, 238] width 69 height 10
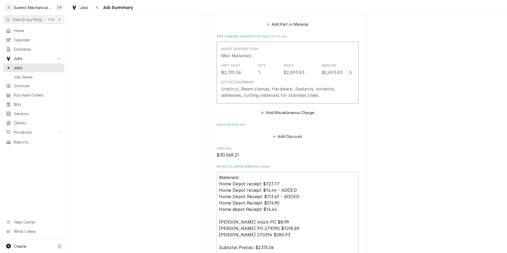
scroll to position [942, 0]
click at [279, 111] on button "Add Miscellaneous Charge" at bounding box center [287, 111] width 55 height 7
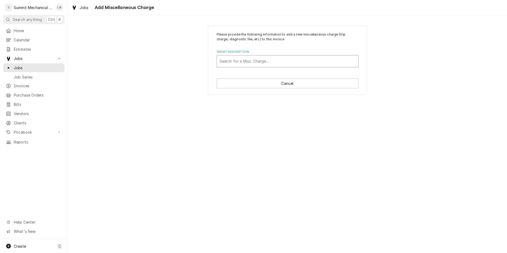
click at [279, 64] on div "Short Description" at bounding box center [287, 61] width 136 height 10
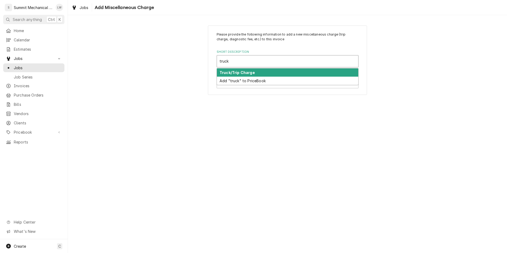
click at [245, 74] on strong "Truck/Trip Charge" at bounding box center [236, 72] width 35 height 5
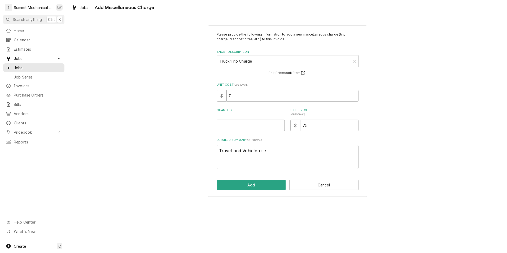
click at [251, 120] on input "Quantity" at bounding box center [251, 126] width 68 height 12
click at [218, 151] on textarea "Travel and Vehicle use" at bounding box center [288, 157] width 142 height 24
click at [288, 153] on textarea "Weekly Travel and Vehicle use" at bounding box center [288, 157] width 142 height 24
click at [324, 123] on input "75" at bounding box center [329, 126] width 58 height 12
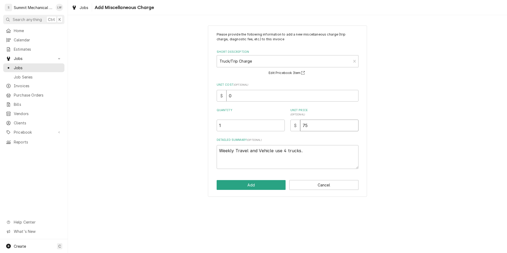
click at [324, 123] on input "75" at bounding box center [329, 126] width 58 height 12
click at [279, 182] on button "Add" at bounding box center [251, 185] width 69 height 10
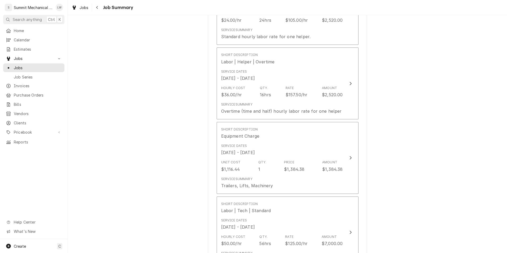
scroll to position [259, 0]
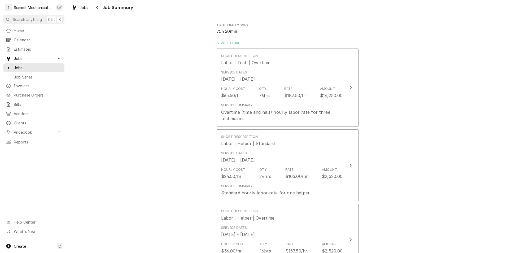
scroll to position [103, 0]
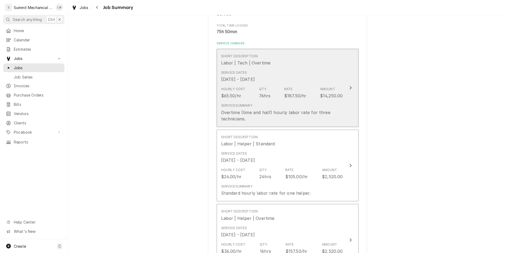
click at [322, 95] on div "$14,250.00" at bounding box center [331, 96] width 23 height 6
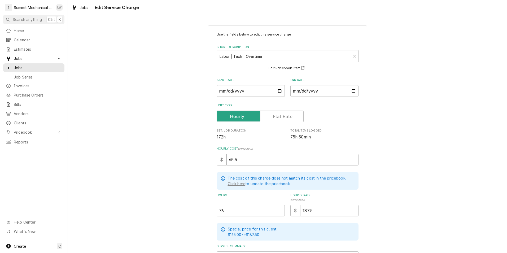
click at [290, 103] on label "Unit Type" at bounding box center [288, 105] width 142 height 4
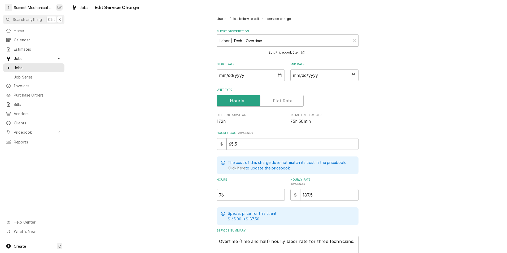
scroll to position [67, 0]
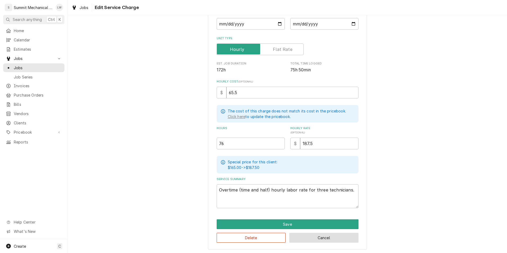
click at [319, 240] on button "Cancel" at bounding box center [323, 238] width 69 height 10
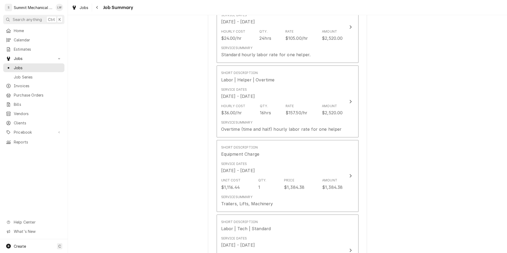
scroll to position [259, 0]
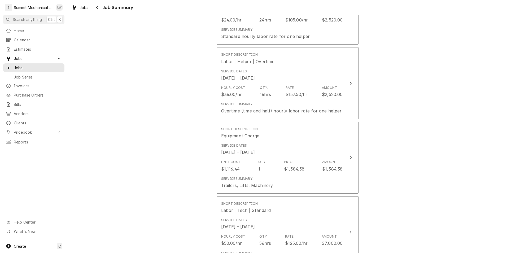
drag, startPoint x: 455, startPoint y: 107, endPoint x: 456, endPoint y: 68, distance: 38.5
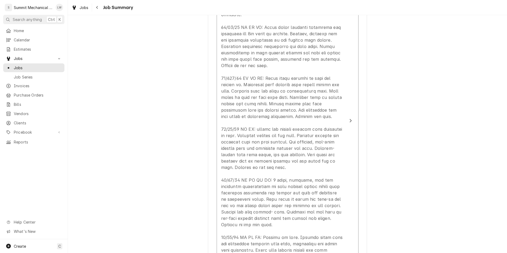
scroll to position [614, 0]
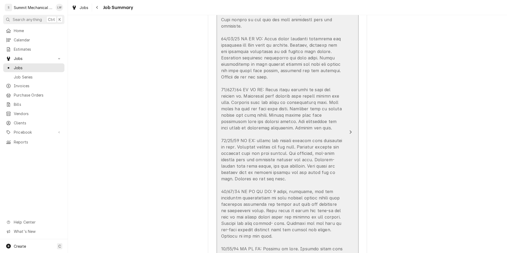
click at [308, 51] on div "Update Line Item" at bounding box center [282, 159] width 122 height 337
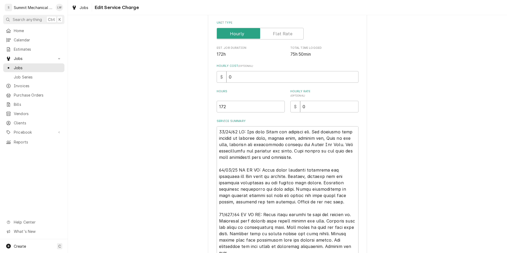
scroll to position [13, 0]
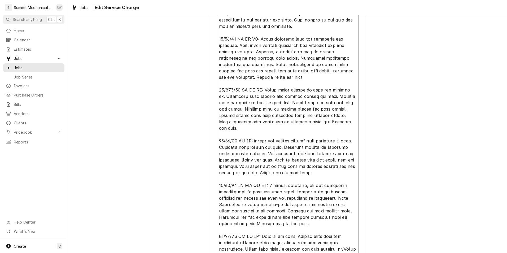
scroll to position [306, 0]
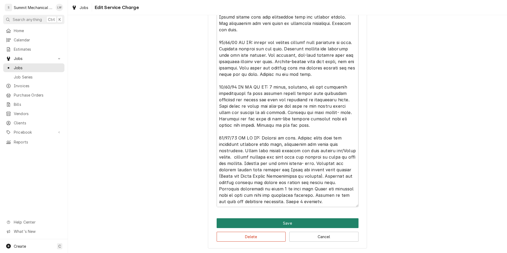
click at [294, 221] on button "Save" at bounding box center [288, 223] width 142 height 10
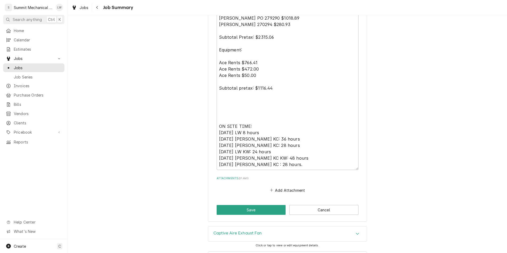
scroll to position [1264, 0]
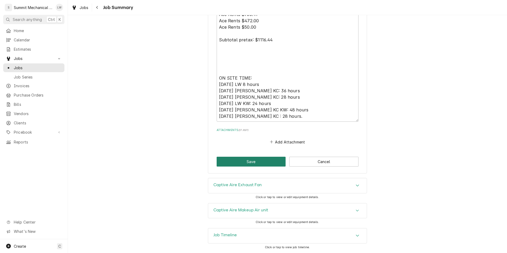
click at [254, 160] on button "Save" at bounding box center [251, 162] width 69 height 10
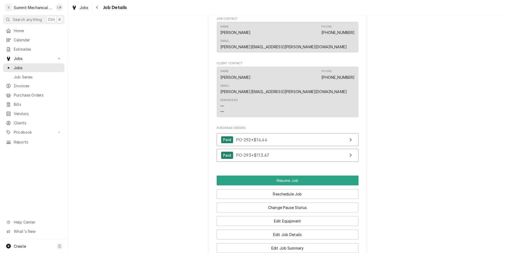
scroll to position [776, 0]
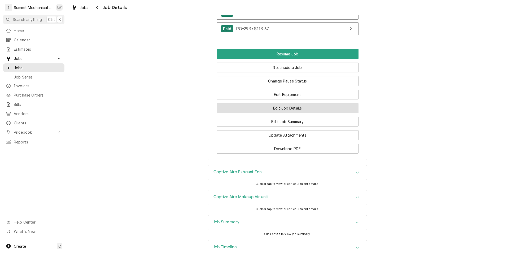
click at [295, 103] on button "Edit Job Details" at bounding box center [288, 108] width 142 height 10
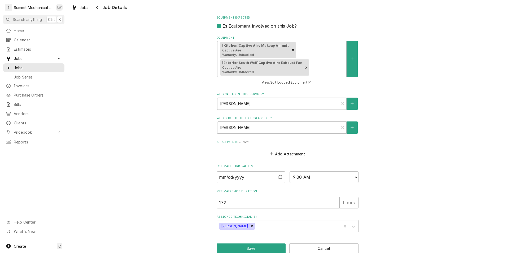
scroll to position [249, 0]
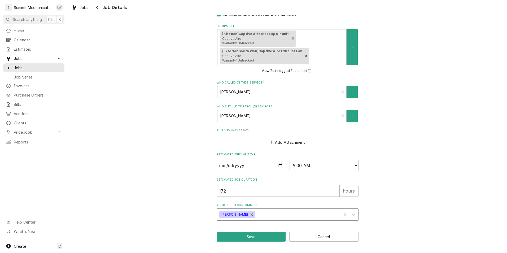
click at [266, 214] on div "Assigned Technician(s)" at bounding box center [297, 215] width 83 height 10
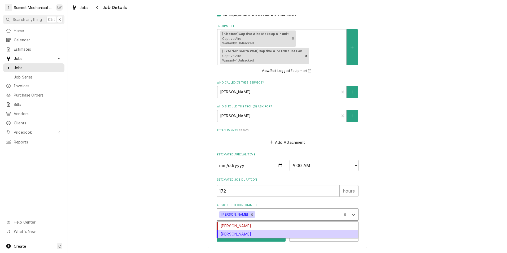
click at [256, 234] on div "[PERSON_NAME]" at bounding box center [287, 234] width 141 height 8
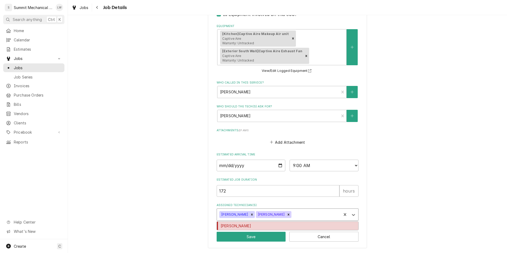
click at [292, 215] on div "Assigned Technician(s)" at bounding box center [315, 215] width 46 height 10
click at [278, 226] on div "Kelby Colledge" at bounding box center [287, 226] width 141 height 8
click at [323, 214] on icon "Remove Kelby Colledge" at bounding box center [325, 215] width 4 height 4
click at [287, 215] on icon "Remove Skyler Roundy" at bounding box center [289, 215] width 4 height 4
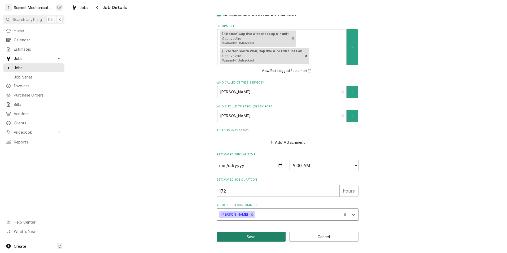
click at [245, 238] on button "Save" at bounding box center [251, 237] width 69 height 10
type textarea "x"
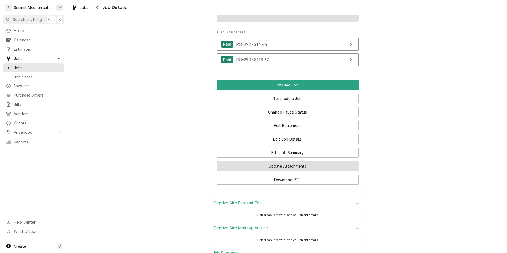
scroll to position [743, 0]
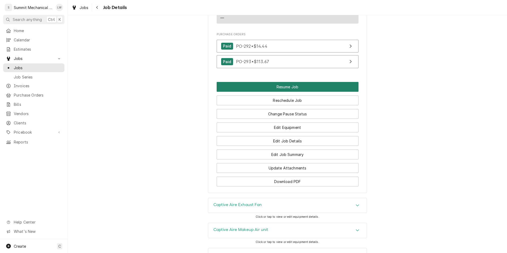
click at [299, 82] on button "Resume Job" at bounding box center [288, 87] width 142 height 10
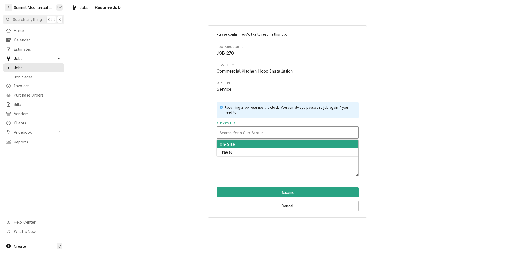
click at [263, 139] on div "Search for a Sub-Status..." at bounding box center [288, 132] width 142 height 12
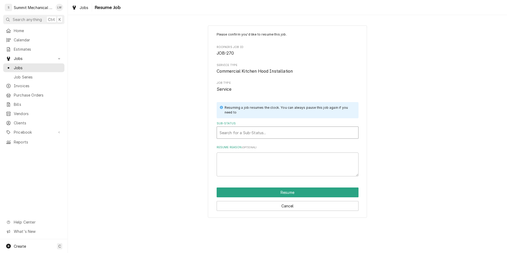
click at [264, 138] on div "Search for a Sub-Status..." at bounding box center [287, 133] width 141 height 12
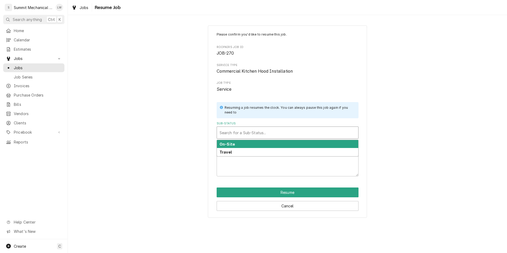
click at [274, 128] on div "Sub-Status" at bounding box center [287, 133] width 136 height 10
click at [248, 145] on div "On-Site" at bounding box center [287, 144] width 141 height 8
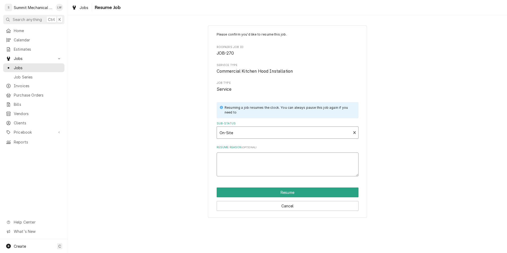
click at [254, 155] on textarea "Resume Reason ( optional )" at bounding box center [288, 164] width 142 height 24
type textarea "x"
type textarea "r"
type textarea "x"
type textarea "re"
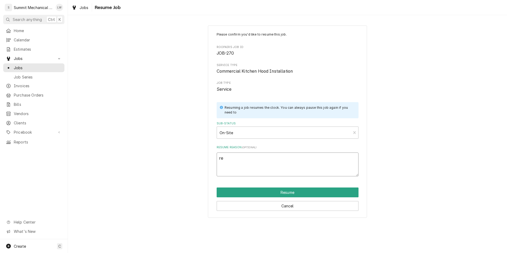
type textarea "x"
type textarea "res"
type textarea "x"
type textarea "resu"
type textarea "x"
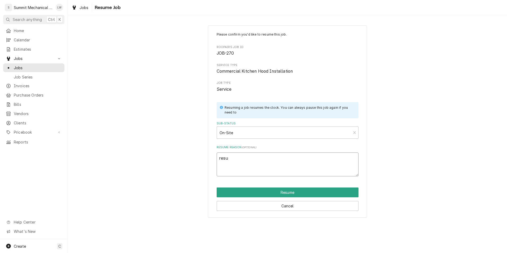
type textarea "resum"
type textarea "x"
type textarea "resume"
type textarea "x"
type textarea "resume"
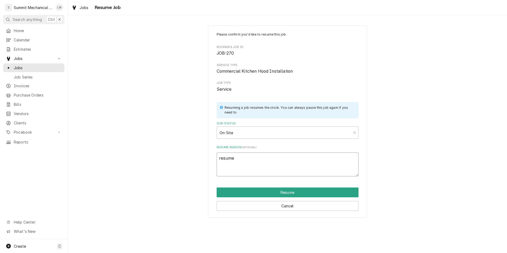
type textarea "x"
type textarea "resume t"
type textarea "x"
type textarea "resume to"
type textarea "x"
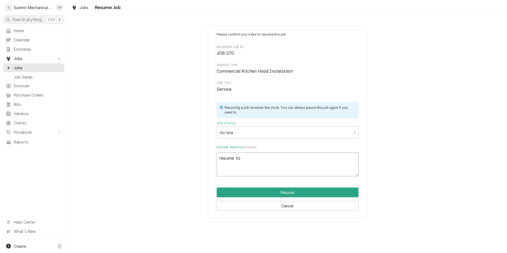
type textarea "resume to c"
type textarea "x"
type textarea "resume to cl"
type textarea "x"
type textarea "resume to clo"
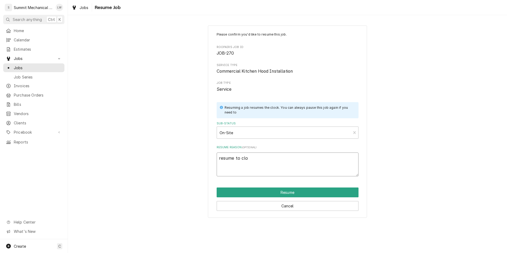
type textarea "x"
type textarea "resume to clos"
type textarea "x"
type textarea "resume to close"
type textarea "x"
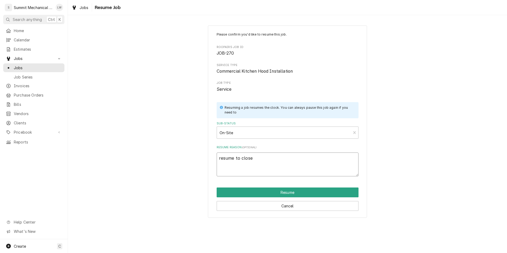
type textarea "resume to close"
type textarea "x"
type textarea "resume to close"
type textarea "x"
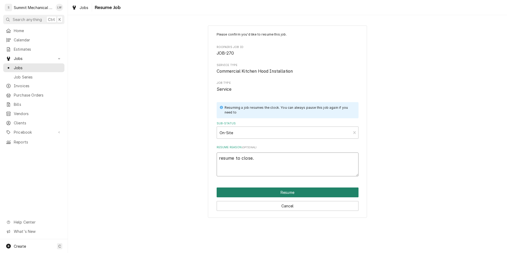
type textarea "resume to close."
click at [279, 192] on button "Resume" at bounding box center [288, 192] width 142 height 10
type textarea "x"
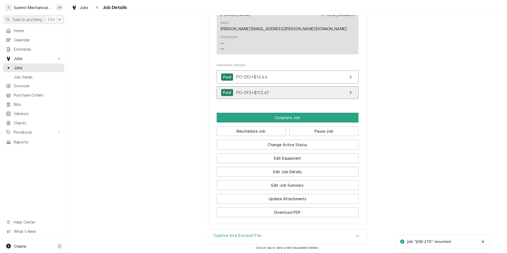
scroll to position [703, 0]
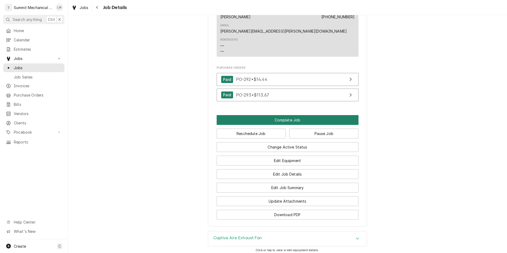
click at [293, 115] on button "Complete Job" at bounding box center [288, 120] width 142 height 10
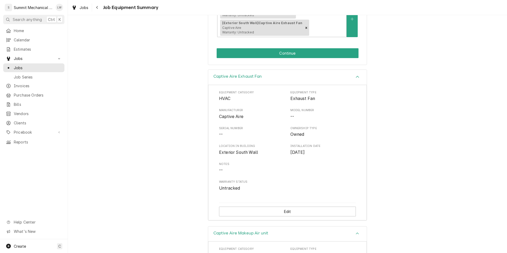
scroll to position [117, 0]
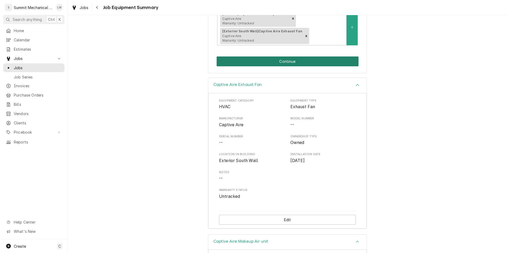
click at [337, 65] on button "Continue" at bounding box center [288, 61] width 142 height 10
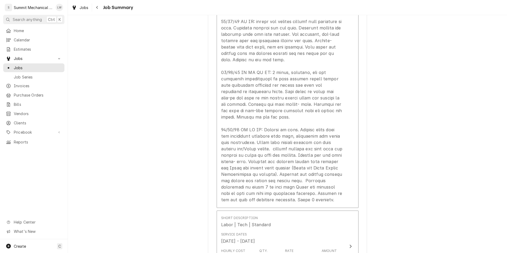
scroll to position [632, 0]
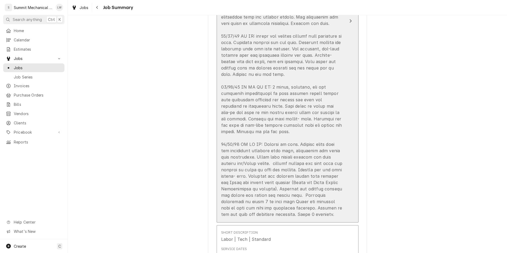
click at [327, 73] on div "Update Line Item" at bounding box center [282, 48] width 122 height 337
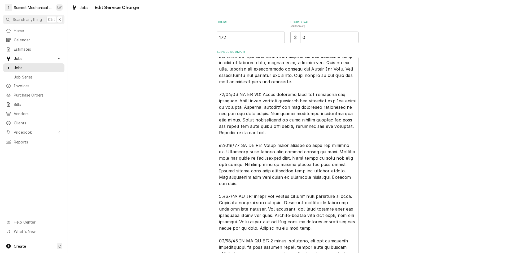
scroll to position [152, 0]
click at [254, 192] on textarea "Service Summary" at bounding box center [288, 208] width 142 height 304
type textarea "x"
type textarea "[DATE] LW: Met with [PERSON_NAME] and reviewed job. Job requires full install o…"
type textarea "x"
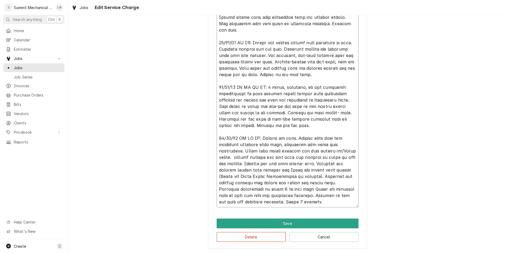
scroll to position [306, 0]
type textarea "[DATE] LW: Met with [PERSON_NAME] and reviewed job. Job requires full install o…"
click at [291, 220] on button "Save" at bounding box center [288, 223] width 142 height 10
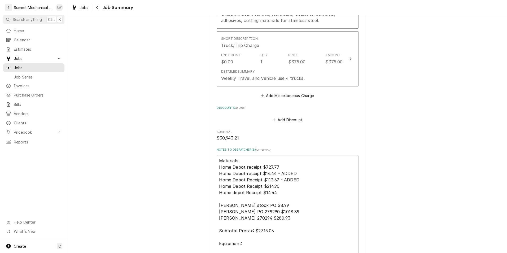
scroll to position [1005, 0]
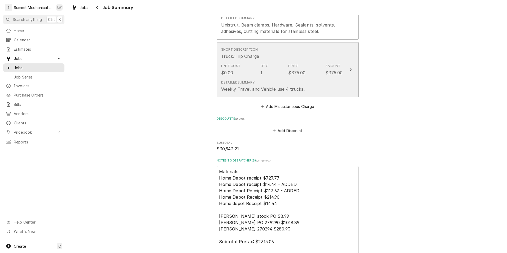
click at [323, 89] on div "Detailed Summary Weekly Travel and Vehicle use 4 trucks." at bounding box center [282, 86] width 122 height 16
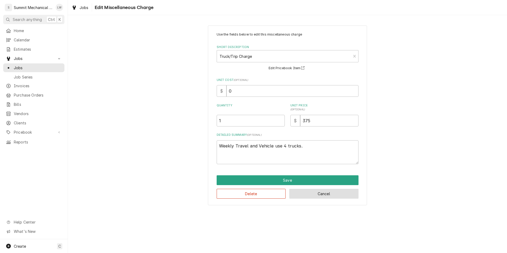
click at [311, 197] on button "Cancel" at bounding box center [323, 194] width 69 height 10
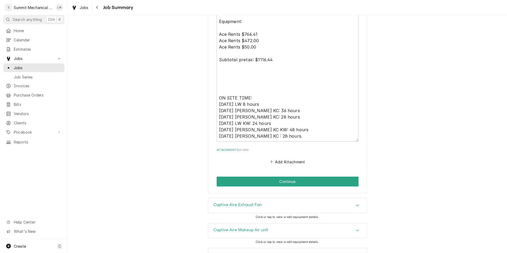
scroll to position [1264, 0]
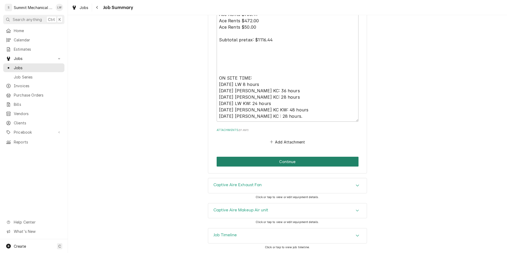
click at [277, 164] on button "Continue" at bounding box center [288, 162] width 142 height 10
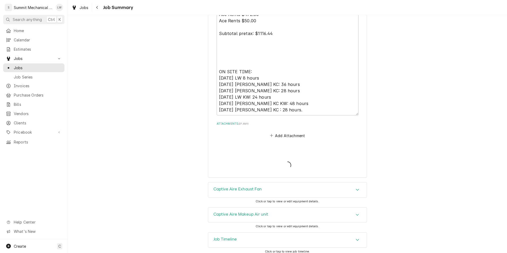
type textarea "x"
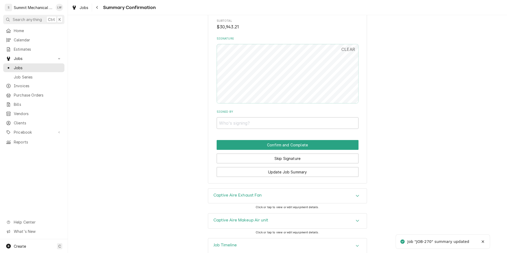
scroll to position [911, 0]
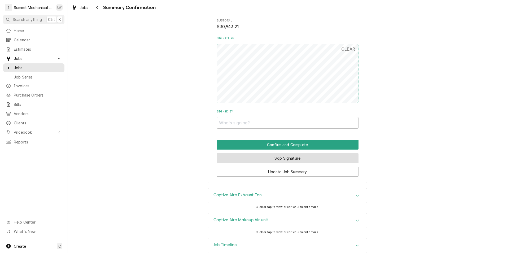
click at [306, 160] on button "Skip Signature" at bounding box center [288, 158] width 142 height 10
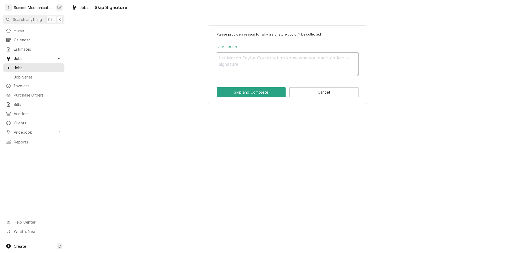
click at [273, 65] on textarea "Skip Reason" at bounding box center [288, 64] width 142 height 24
type textarea "x"
type textarea "Ch"
type textarea "x"
type textarea "Che"
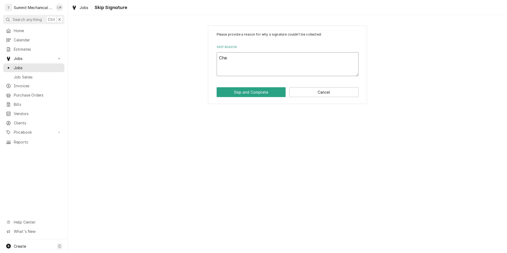
type textarea "x"
type textarea "Check"
type textarea "x"
type textarea "Checke"
type textarea "x"
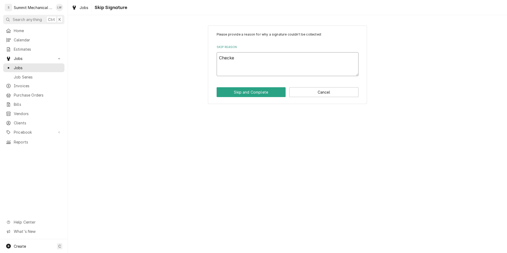
type textarea "Checked"
type textarea "x"
type textarea "Checked"
type textarea "x"
type textarea "Checked o"
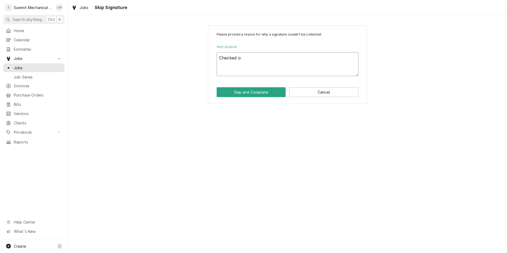
type textarea "x"
type textarea "Checked ou"
type textarea "x"
type textarea "Checked out"
type textarea "x"
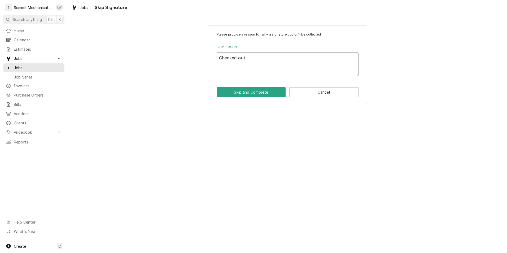
type textarea "Checked out"
type textarea "x"
type textarea "Checked out v"
type textarea "x"
type textarea "Checked out vi"
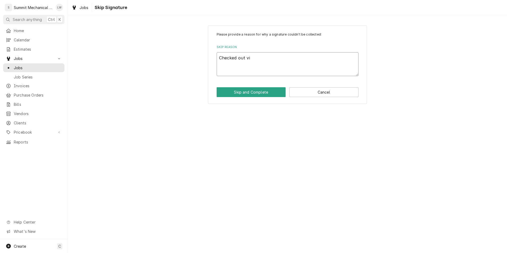
type textarea "x"
type textarea "Checked out vie"
type textarea "x"
type textarea "Checked out vi"
type textarea "x"
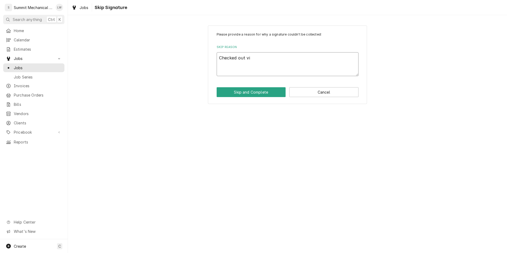
type textarea "Checked out via"
type textarea "x"
type textarea "Checked out via"
type textarea "x"
type textarea "Checked out via t"
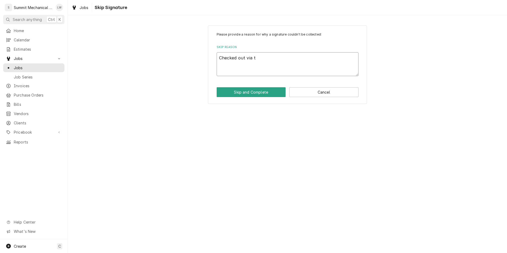
type textarea "x"
type textarea "Checked out via te"
type textarea "x"
type textarea "Checked out via tex"
type textarea "x"
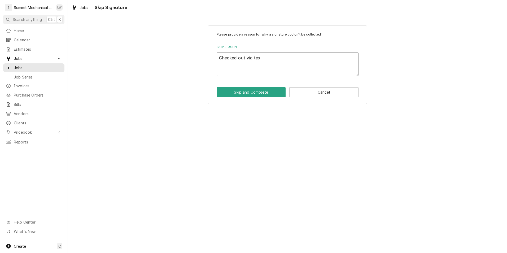
type textarea "Checked out via text"
type textarea "x"
type textarea "Checked out via text/"
type textarea "x"
type textarea "Checked out via text/p"
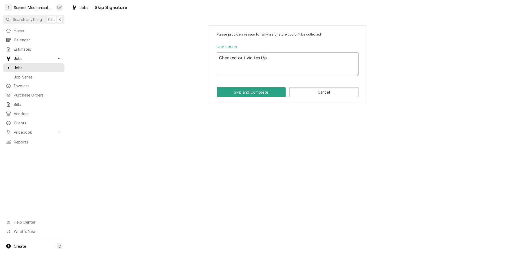
type textarea "x"
type textarea "Checked out via text/ph"
type textarea "x"
type textarea "Checked out via text/pho"
type textarea "x"
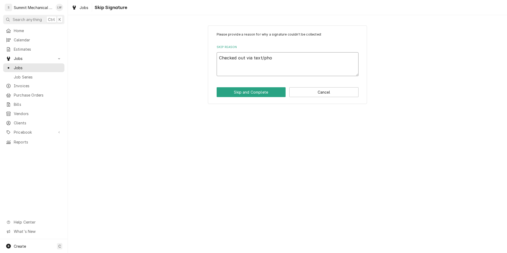
type textarea "Checked out via text/phon"
type textarea "x"
type textarea "Checked out via text/phone"
type textarea "x"
type textarea "Checked out via text/phone"
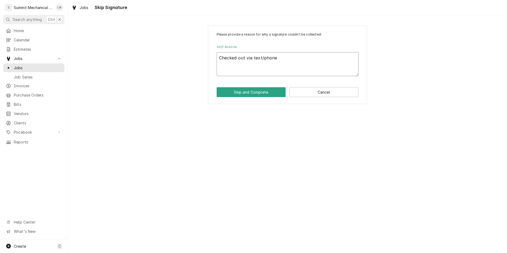
type textarea "x"
type textarea "Checked out via text/phone w"
type textarea "x"
type textarea "Checked out via text/phone wi"
type textarea "x"
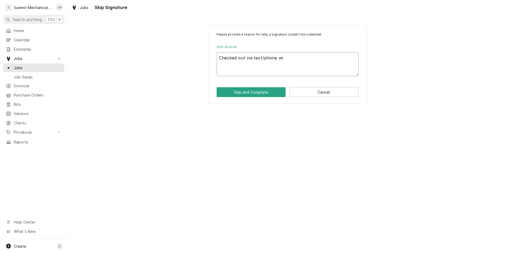
type textarea "Checked out via text/phone wit"
type textarea "x"
type textarea "Checked out via text/phone with"
type textarea "x"
type textarea "Checked out via text/phone with"
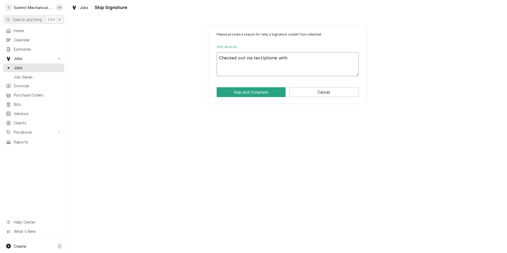
type textarea "x"
type textarea "Checked out via text/phone with D"
type textarea "x"
type textarea "Checked out via text/phone with Dy"
type textarea "x"
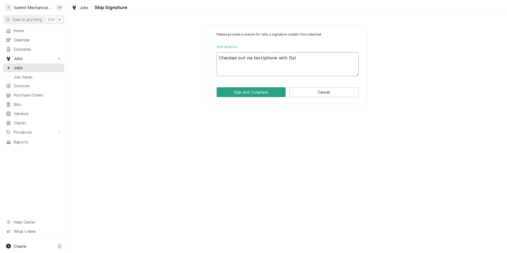
type textarea "Checked out via text/phone with Dyla"
type textarea "x"
type textarea "Checked out via text/phone with Dylan"
type textarea "x"
type textarea "Checked out via text/phone with Dylan."
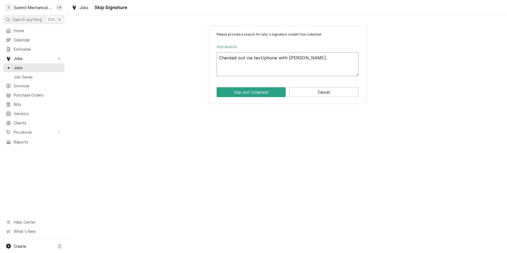
click at [239, 56] on textarea "Checked out via text/phone with Dylan." at bounding box center [288, 64] width 142 height 24
click at [311, 58] on textarea "Checked out via text/phone with Dylan." at bounding box center [288, 64] width 142 height 24
type textarea "x"
type textarea "Checked out via text/phone with Dylan."
type textarea "x"
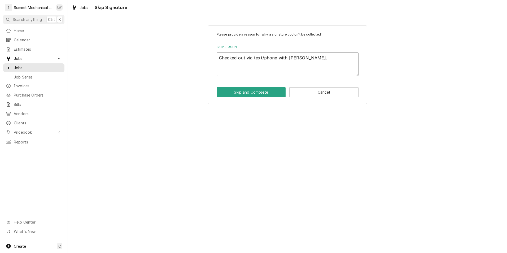
type textarea "Checked out via text/phone with Dylan. D"
type textarea "x"
type textarea "Checked out via text/phone with Dylan. Dy"
type textarea "x"
type textarea "Checked out via text/phone with Dylan. Dyl"
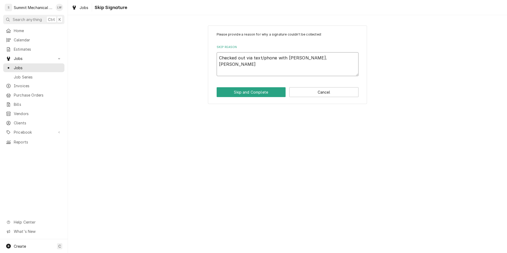
type textarea "x"
type textarea "Checked out via text/phone with Dylan. Dyla"
type textarea "x"
type textarea "Checked out via text/phone with Dylan. Dylan"
type textarea "x"
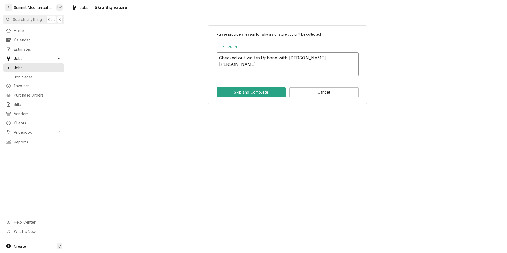
type textarea "Checked out via text/phone with Dylan. Dylan"
type textarea "x"
type textarea "Checked out via text/phone with Dylan. Dylan g"
type textarea "x"
type textarea "Checked out via text/phone with Dylan. Dylan ga"
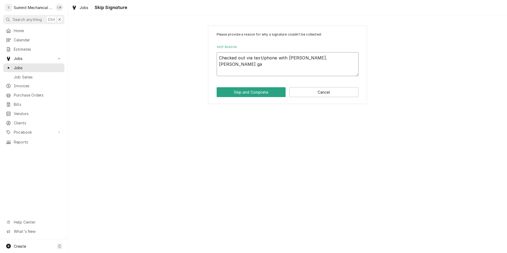
type textarea "x"
type textarea "Checked out via text/phone with Dylan. Dylan gav"
type textarea "x"
type textarea "Checked out via text/phone with Dylan. Dylan gave"
type textarea "x"
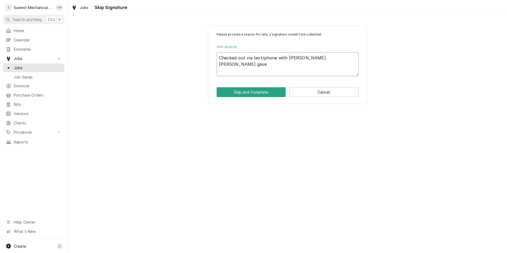
type textarea "Checked out via text/phone with Dylan. Dylan gave"
type textarea "x"
type textarea "Checked out via text/phone with Dylan. Dylan gave o"
type textarea "x"
type textarea "Checked out via text/phone with Dylan. Dylan gave ok"
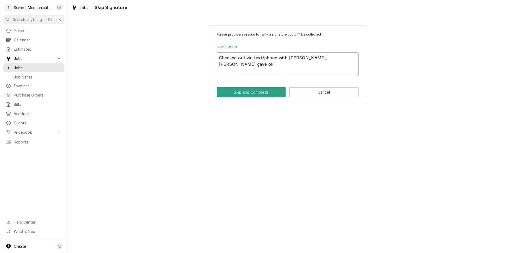
type textarea "x"
type textarea "Checked out via text/phone with Dylan. Dylan gave okay"
type textarea "x"
type textarea "Checked out via text/phone with Dylan. Dylan gave okay"
type textarea "x"
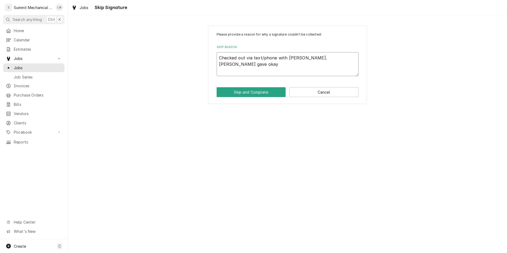
type textarea "Checked out via text/phone with Dylan. Dylan gave okay t"
type textarea "x"
type textarea "Checked out via text/phone with Dylan. Dylan gave okay to"
type textarea "x"
type textarea "Checked out via text/phone with Dylan. Dylan gave okay to b"
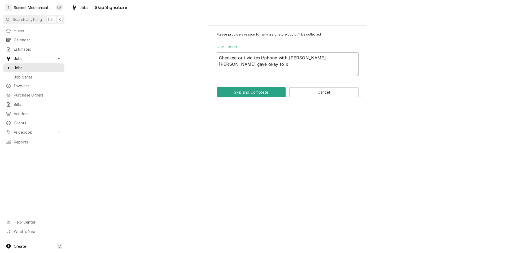
type textarea "x"
type textarea "Checked out via text/phone with Dylan. Dylan gave okay to bi"
type textarea "x"
type textarea "Checked out via text/phone with Dylan. Dylan gave okay to bil"
type textarea "x"
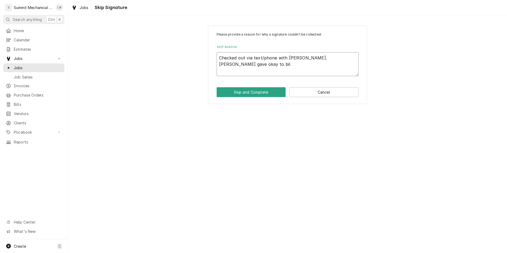
type textarea "Checked out via text/phone with Dylan. Dylan gave okay to bill"
type textarea "x"
type textarea "Checked out via text/phone with Dylan. Dylan gave okay to bill"
type textarea "x"
type textarea "Checked out via text/phone with Dylan. Dylan gave okay to bill fo"
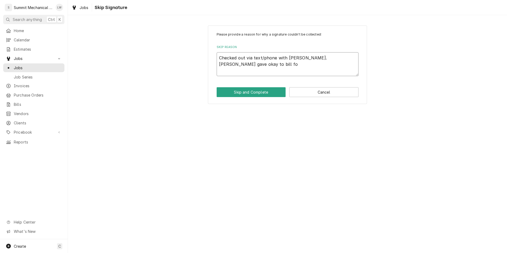
type textarea "x"
type textarea "Checked out via text/phone with Dylan. Dylan gave okay to bill for"
type textarea "x"
type textarea "Checked out via text/phone with Dylan. Dylan gave okay to bill for"
type textarea "x"
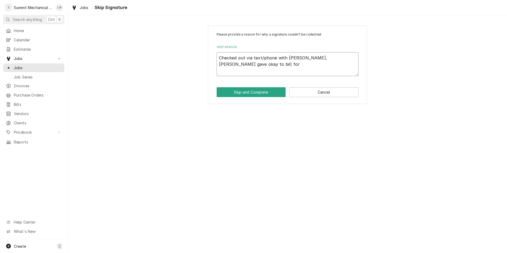
type textarea "Checked out via text/phone with Dylan. Dylan gave okay to bill for o"
type textarea "x"
type textarea "Checked out via text/phone with Dylan. Dylan gave okay to bill for"
type textarea "x"
type textarea "Checked out via text/phone with Dylan. Dylan gave okay to bill for p"
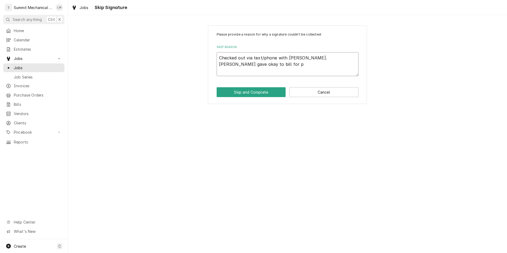
type textarea "x"
type textarea "Checked out via text/phone with Dylan. Dylan gave okay to bill for ph"
type textarea "x"
type textarea "Checked out via text/phone with Dylan. Dylan gave okay to bill for pha"
type textarea "x"
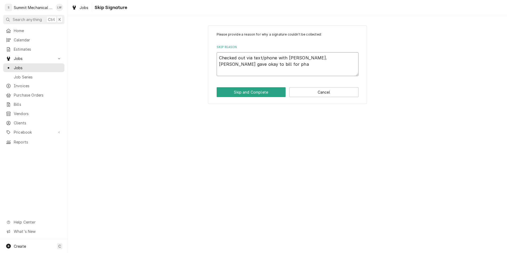
type textarea "Checked out via text/phone with Dylan. Dylan gave okay to bill for phas"
type textarea "x"
type textarea "Checked out via text/phone with Dylan. Dylan gave okay to bill for phase"
type textarea "x"
type textarea "Checked out via text/phone with Dylan. Dylan gave okay to bill for phase"
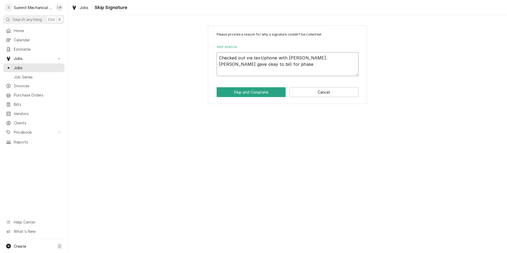
type textarea "x"
type textarea "Checked out via text/phone with Dylan. Dylan gave okay to bill for phase 1"
type textarea "x"
type textarea "Checked out via text/phone with Dylan. Dylan gave okay to bill for phase 1."
type textarea "x"
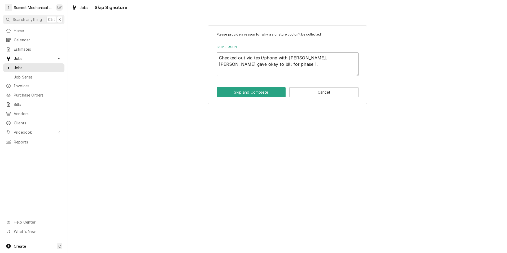
type textarea "Checked out via text/phone with Dylan. Dylan gave okay to bill for phase 1."
type textarea "x"
type textarea "Checked out via text/phone with Dylan. Dylan gave okay to bill for phase 1."
click at [261, 93] on button "Skip and Complete" at bounding box center [251, 92] width 69 height 10
type textarea "x"
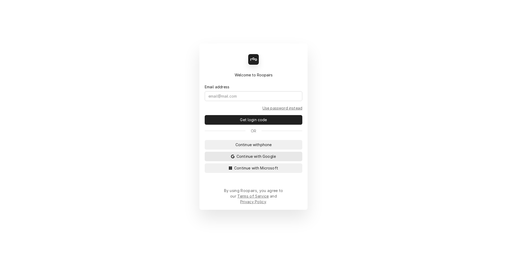
click at [252, 159] on span "Continue with Google" at bounding box center [255, 156] width 41 height 6
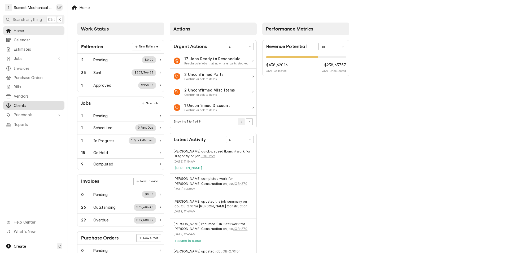
click at [28, 103] on span "Clients" at bounding box center [38, 106] width 48 height 6
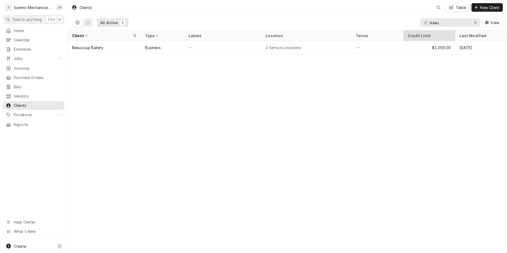
click at [449, 35] on div "Credit Limit" at bounding box center [428, 36] width 42 height 6
click at [478, 21] on div "Erase input" at bounding box center [475, 22] width 5 height 5
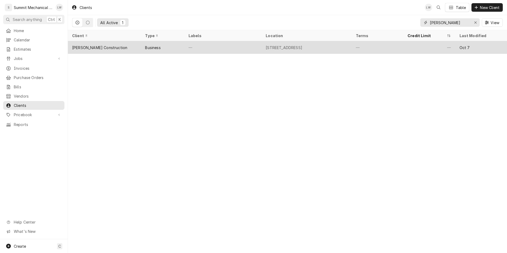
type input "mason"
click at [226, 51] on div "—" at bounding box center [222, 47] width 77 height 13
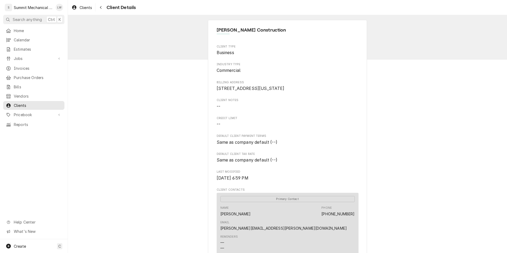
scroll to position [193, 0]
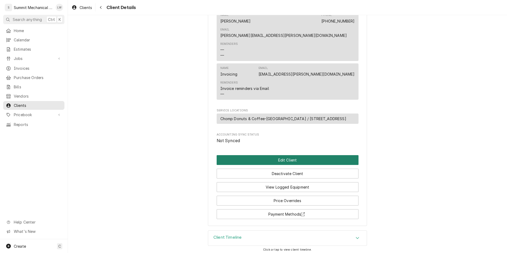
click at [304, 158] on button "Edit Client" at bounding box center [288, 160] width 142 height 10
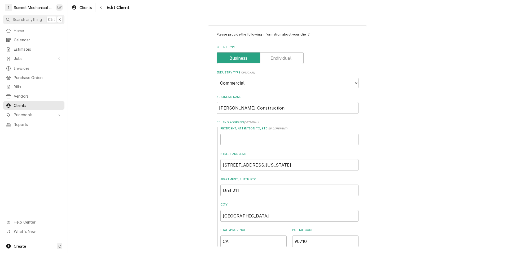
type textarea "x"
click at [100, 8] on icon "Navigate back" at bounding box center [101, 8] width 2 height 4
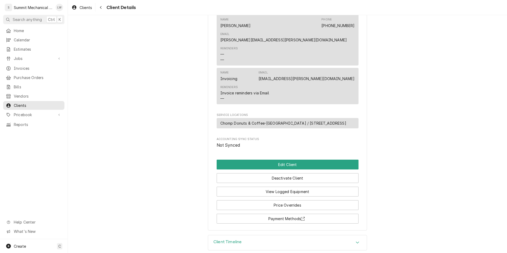
scroll to position [193, 0]
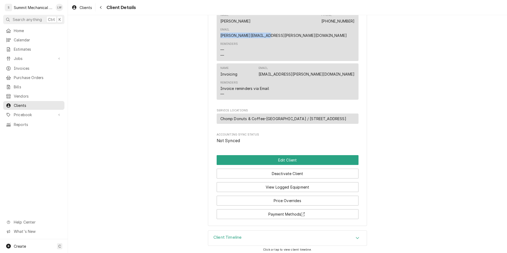
drag, startPoint x: 302, startPoint y: 27, endPoint x: 353, endPoint y: 28, distance: 50.9
click at [353, 28] on div "Primary Contact Name [PERSON_NAME] Phone [PHONE_NUMBER] Email [PERSON_NAME][EMA…" at bounding box center [288, 30] width 142 height 61
copy link "[PERSON_NAME][EMAIL_ADDRESS][PERSON_NAME][DOMAIN_NAME]"
drag, startPoint x: 301, startPoint y: 67, endPoint x: 353, endPoint y: 66, distance: 52.8
click at [353, 66] on div "Name Invoicing Email invoices@mason-taylor.com Reminders Invoice reminders via …" at bounding box center [288, 81] width 142 height 36
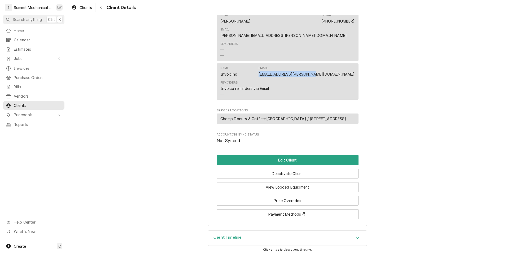
copy link "invoices@mason-taylor.com"
click at [21, 58] on span "Jobs" at bounding box center [34, 59] width 40 height 6
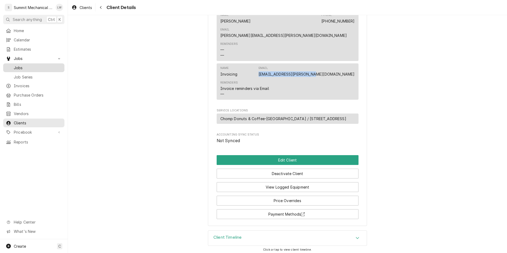
click at [22, 68] on span "Jobs" at bounding box center [38, 68] width 48 height 6
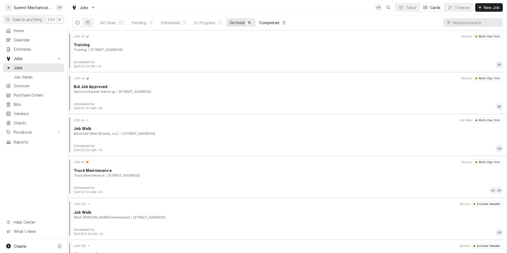
click at [274, 21] on div "Completed" at bounding box center [269, 23] width 20 height 6
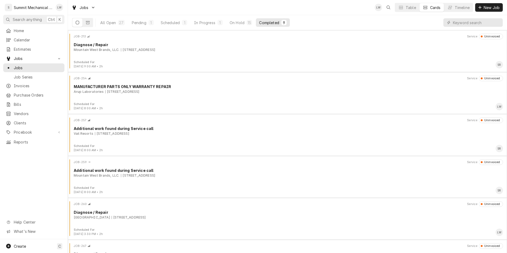
drag, startPoint x: 280, startPoint y: 89, endPoint x: 289, endPoint y: -20, distance: 108.4
click at [289, 0] on html "S Summit Mechanical Service LLC LW Search anything Ctrl K Home Calendar Estimat…" at bounding box center [253, 126] width 507 height 253
click at [328, 5] on div "Jobs LW Table Cards Timeline New Job" at bounding box center [287, 7] width 439 height 15
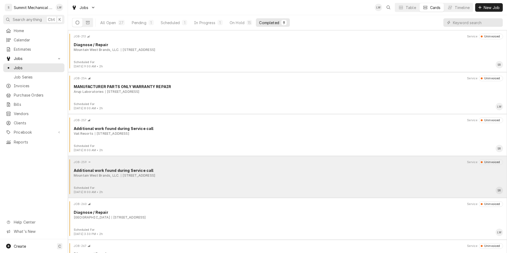
scroll to position [154, 0]
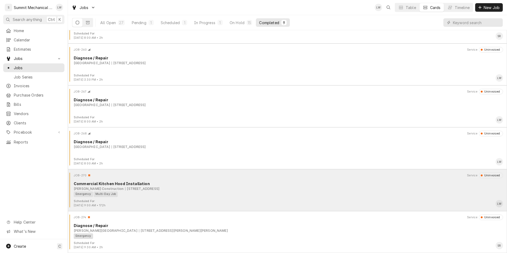
click at [249, 193] on div "Emergency Multi-Day Job" at bounding box center [286, 194] width 425 height 6
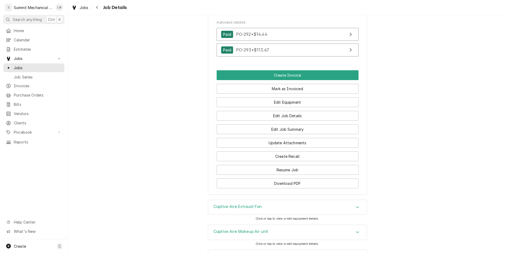
scroll to position [469, 0]
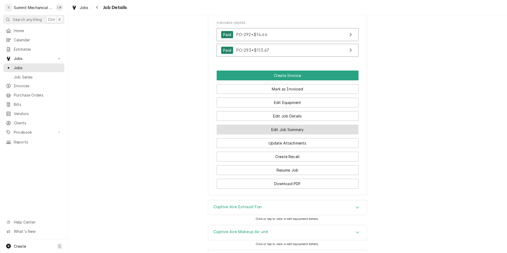
click at [308, 125] on button "Edit Job Summary" at bounding box center [288, 130] width 142 height 10
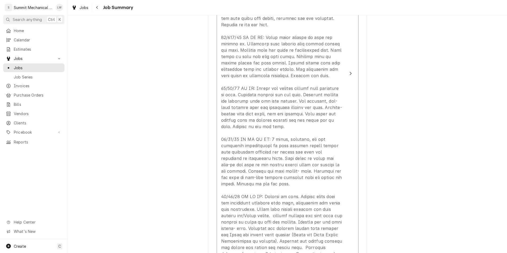
scroll to position [666, 0]
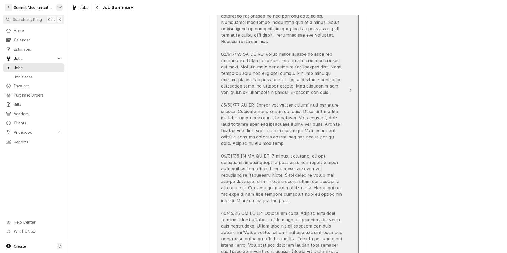
click at [273, 52] on div "Update Line Item" at bounding box center [282, 117] width 122 height 337
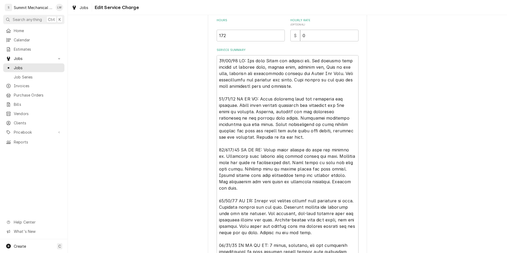
scroll to position [13, 0]
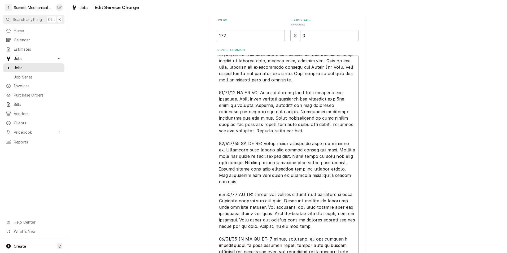
click at [227, 138] on textarea "Service Summary" at bounding box center [288, 207] width 142 height 304
type textarea "x"
type textarea "10/08/25 LW: Met with Dylan and reviewed job. Job requires full install of exha…"
type textarea "x"
type textarea "10/08/25 LW: Met with Dylan and reviewed job. Job requires full install of exha…"
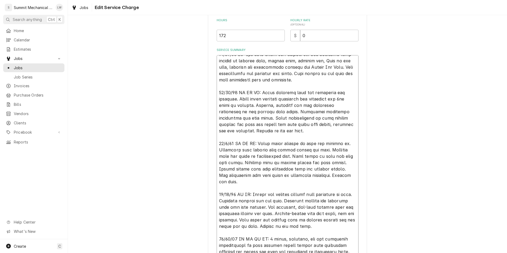
type textarea "x"
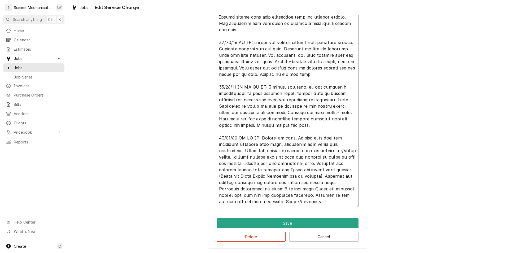
scroll to position [0, 0]
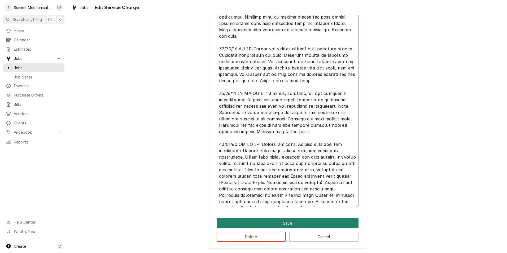
type textarea "10/08/25 LW: Met with Dylan and reviewed job. Job requires full install of exha…"
click at [282, 224] on button "Save" at bounding box center [288, 223] width 142 height 10
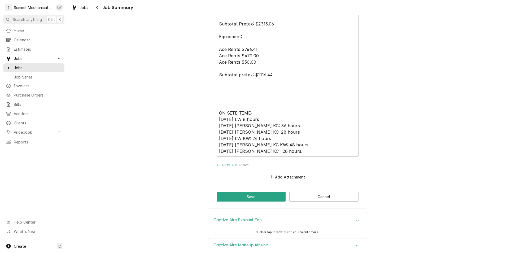
scroll to position [1264, 0]
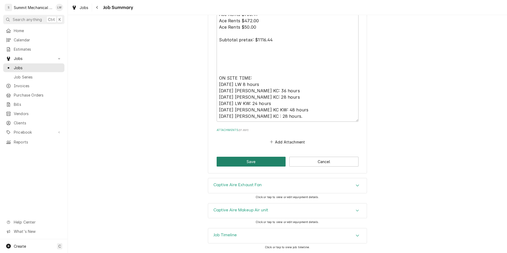
click at [254, 160] on button "Save" at bounding box center [251, 162] width 69 height 10
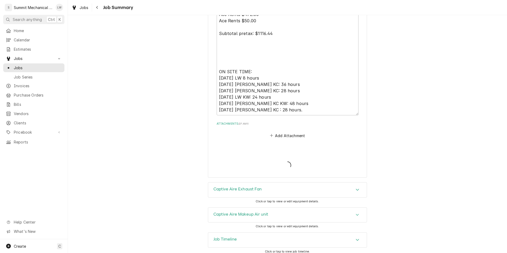
type textarea "x"
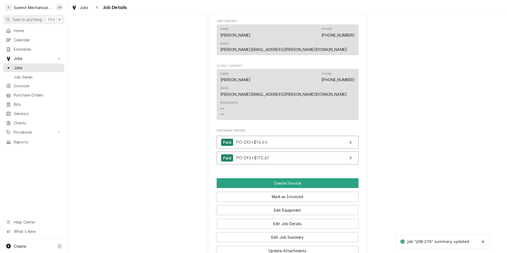
scroll to position [371, 0]
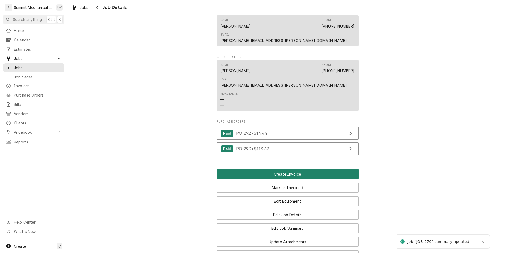
click at [295, 169] on button "Create Invoice" at bounding box center [288, 174] width 142 height 10
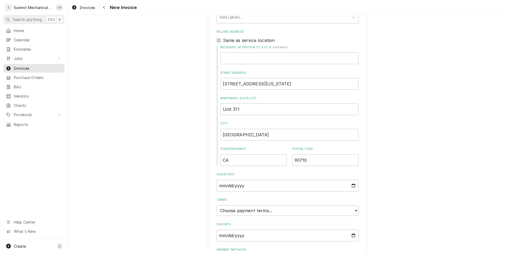
scroll to position [408, 0]
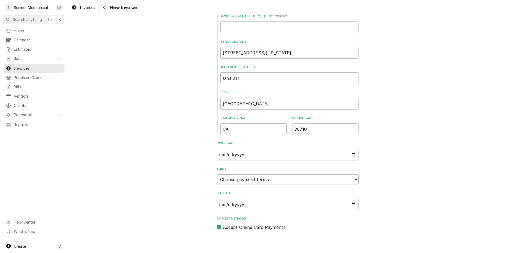
click at [353, 181] on select "Choose payment terms... Same Day Net 7 Net 14 Net 21 Net 30 Net 45 Net 60 Net 90" at bounding box center [288, 179] width 142 height 11
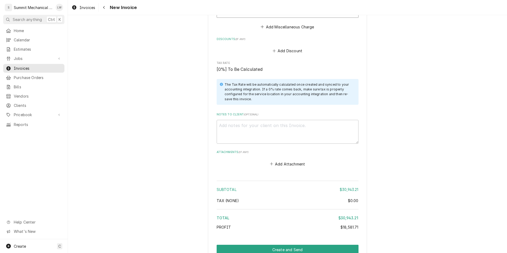
scroll to position [1770, 0]
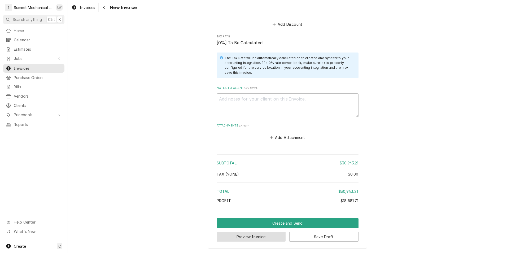
click at [262, 236] on button "Preview Invoice" at bounding box center [251, 237] width 69 height 10
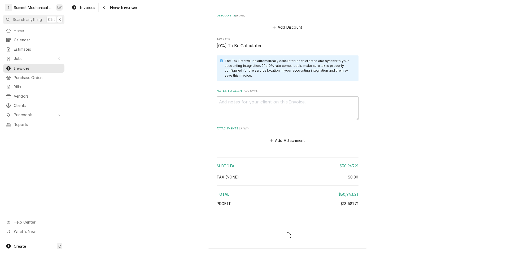
scroll to position [1767, 0]
type textarea "x"
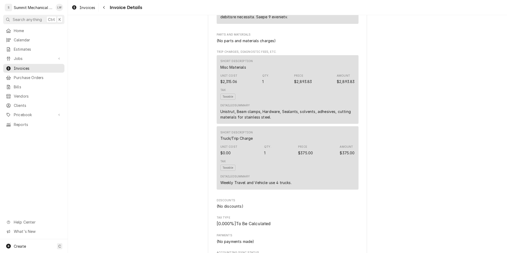
scroll to position [1155, 0]
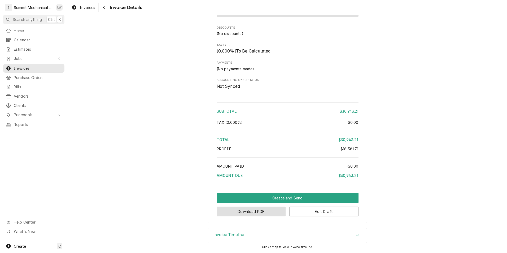
click at [256, 213] on button "Download PDF" at bounding box center [251, 211] width 69 height 10
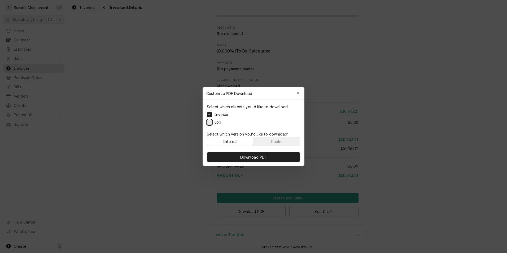
click at [209, 122] on button "Job" at bounding box center [209, 122] width 5 height 5
click at [271, 142] on div "Public" at bounding box center [276, 142] width 11 height 6
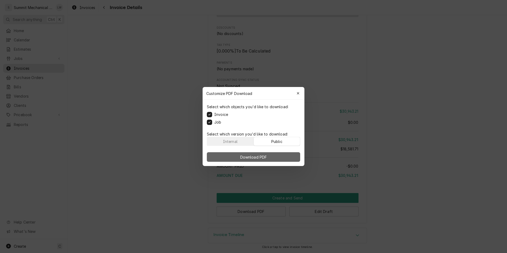
click at [265, 154] on span "Download PDF" at bounding box center [253, 157] width 29 height 6
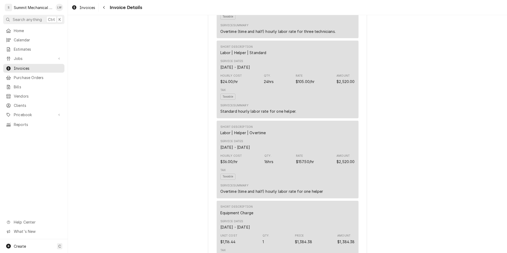
scroll to position [0, 0]
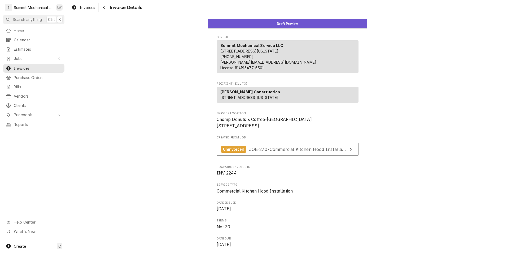
click at [110, 7] on span "Invoice Details" at bounding box center [125, 7] width 34 height 7
click at [104, 7] on icon "Navigate back" at bounding box center [104, 7] width 2 height 3
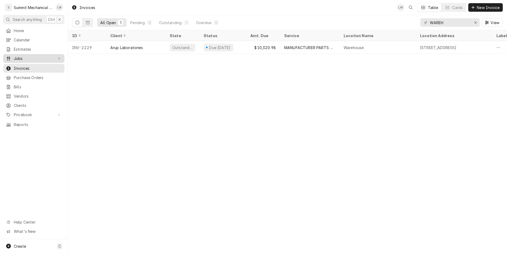
click at [28, 56] on span "Jobs" at bounding box center [34, 59] width 40 height 6
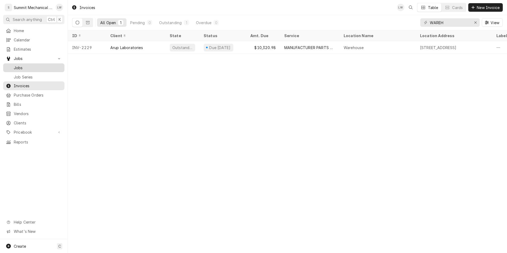
click at [27, 65] on span "Jobs" at bounding box center [38, 68] width 48 height 6
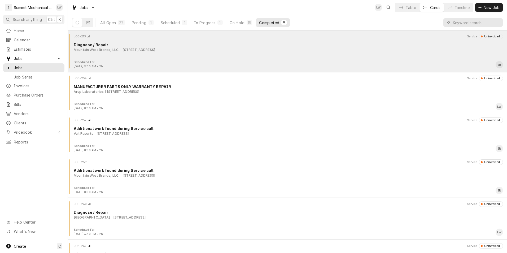
scroll to position [154, 0]
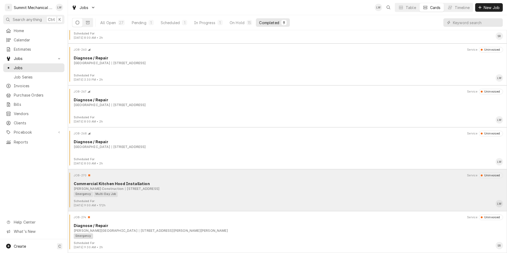
click at [194, 196] on div "Emergency Multi-Day Job" at bounding box center [286, 194] width 425 height 6
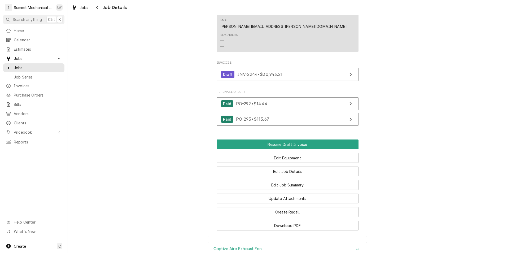
scroll to position [430, 0]
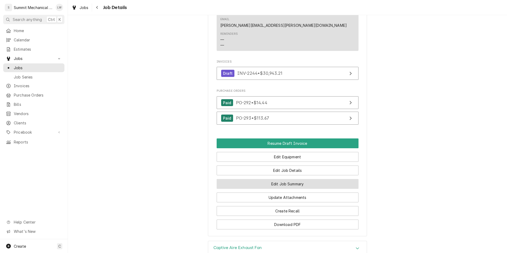
click at [282, 179] on button "Edit Job Summary" at bounding box center [288, 184] width 142 height 10
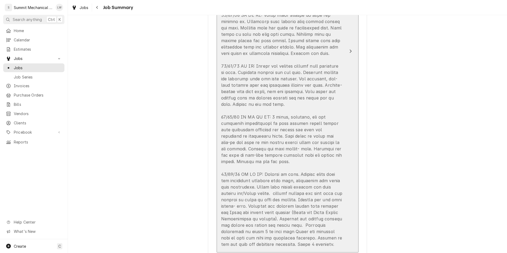
click at [309, 99] on div "Update Line Item" at bounding box center [282, 78] width 122 height 337
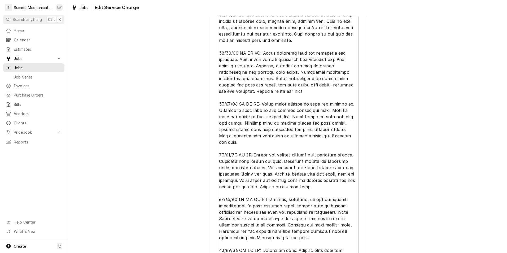
scroll to position [219, 0]
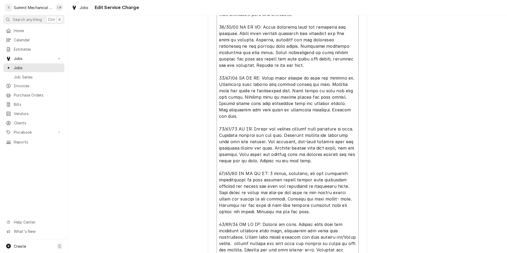
click at [247, 166] on textarea "Service Summary" at bounding box center [288, 142] width 142 height 304
click at [249, 168] on textarea "Service Summary" at bounding box center [288, 142] width 142 height 304
type textarea "x"
type textarea "10/08/25 LW: Met with Dylan and reviewed job. Job requires full install of exha…"
type textarea "x"
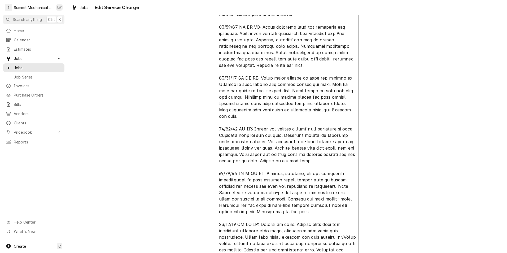
type textarea "10/08/25 LW: Met with Dylan and reviewed job. Job requires full install of exha…"
type textarea "x"
type textarea "10/08/25 LW: Met with Dylan and reviewed job. Job requires full install of exha…"
type textarea "x"
type textarea "10/08/25 LW: Met with Dylan and reviewed job. Job requires full install of exha…"
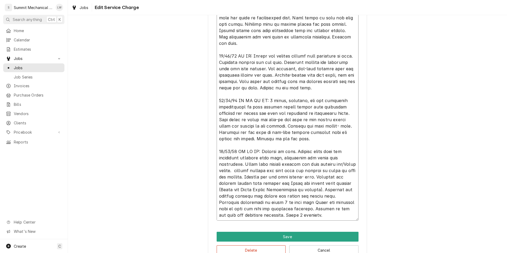
scroll to position [306, 0]
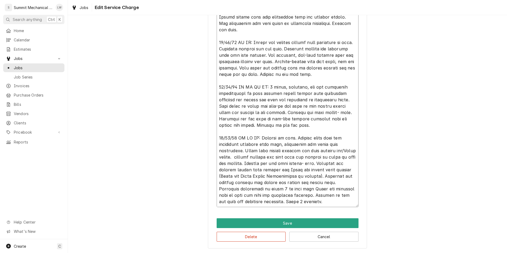
click at [283, 82] on textarea "Service Summary" at bounding box center [288, 55] width 142 height 304
type textarea "x"
type textarea "10/08/25 LW: Met with Dylan and reviewed job. Job requires full install of exha…"
type textarea "x"
type textarea "10/08/25 LW: Met with Dylan and reviewed job. Job requires full install of exha…"
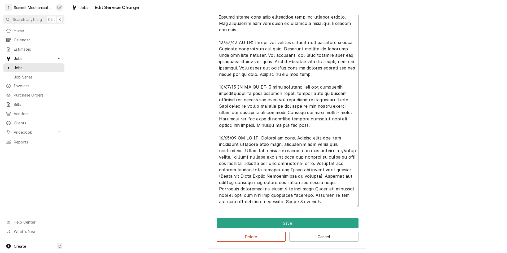
type textarea "x"
type textarea "10/08/25 LW: Met with Dylan and reviewed job. Job requires full install of exha…"
type textarea "x"
type textarea "10/08/25 LW: Met with Dylan and reviewed job. Job requires full install of exha…"
type textarea "x"
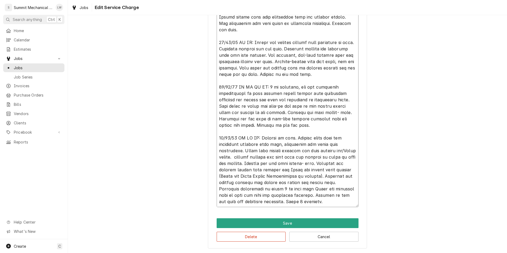
type textarea "10/08/25 LW: Met with Dylan and reviewed job. Job requires full install of exha…"
type textarea "x"
type textarea "10/08/25 LW: Met with Dylan and reviewed job. Job requires full install of exha…"
type textarea "x"
type textarea "10/08/25 LW: Met with Dylan and reviewed job. Job requires full install of exha…"
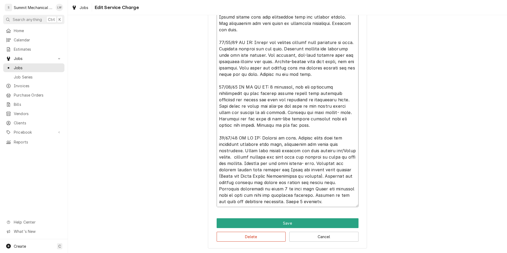
type textarea "x"
type textarea "10/08/25 LW: Met with Dylan and reviewed job. Job requires full install of exha…"
type textarea "x"
type textarea "10/08/25 LW: Met with Dylan and reviewed job. Job requires full install of exha…"
type textarea "x"
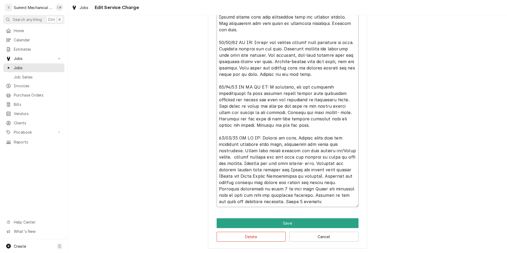
type textarea "10/08/25 LW: Met with Dylan and reviewed job. Job requires full install of exha…"
type textarea "x"
type textarea "10/08/25 LW: Met with Dylan and reviewed job. Job requires full install of exha…"
type textarea "x"
type textarea "10/08/25 LW: Met with Dylan and reviewed job. Job requires full install of exha…"
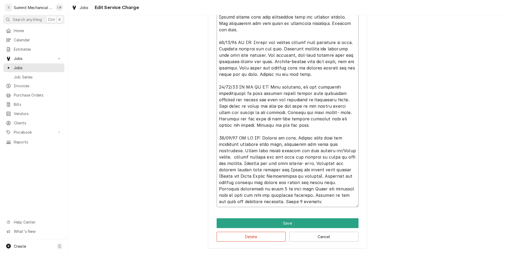
type textarea "x"
type textarea "10/08/25 LW: Met with Dylan and reviewed job. Job requires full install of exha…"
type textarea "x"
type textarea "10/08/25 LW: Met with Dylan and reviewed job. Job requires full install of exha…"
type textarea "x"
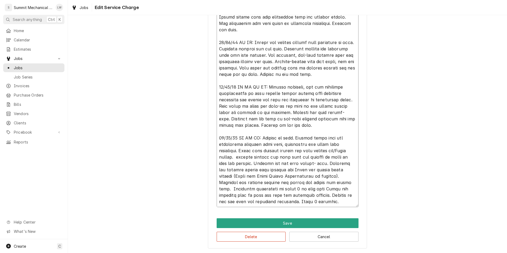
type textarea "10/08/25 LW: Met with Dylan and reviewed job. Job requires full install of exha…"
type textarea "x"
type textarea "10/08/25 LW: Met with Dylan and reviewed job. Job requires full install of exha…"
type textarea "x"
type textarea "10/08/25 LW: Met with Dylan and reviewed job. Job requires full install of exha…"
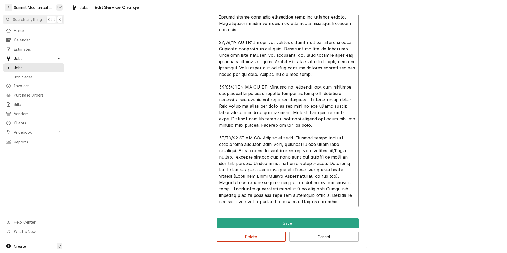
type textarea "x"
type textarea "10/08/25 LW: Met with Dylan and reviewed job. Job requires full install of exha…"
type textarea "x"
type textarea "10/08/25 LW: Met with Dylan and reviewed job. Job requires full install of exha…"
type textarea "x"
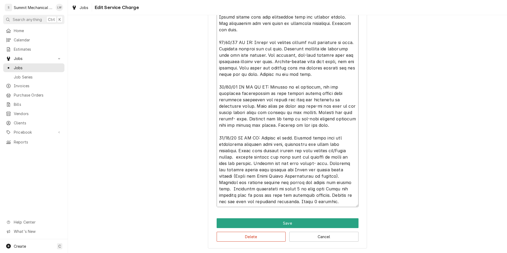
type textarea "10/08/25 LW: Met with Dylan and reviewed job. Job requires full install of exha…"
type textarea "x"
type textarea "10/08/25 LW: Met with Dylan and reviewed job. Job requires full install of exha…"
type textarea "x"
type textarea "10/08/25 LW: Met with Dylan and reviewed job. Job requires full install of exha…"
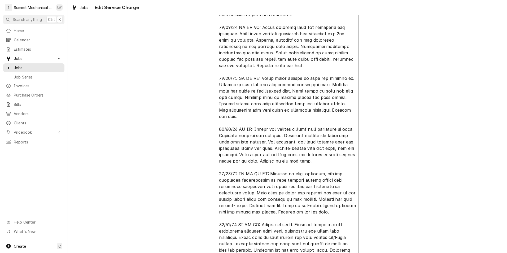
scroll to position [222, 0]
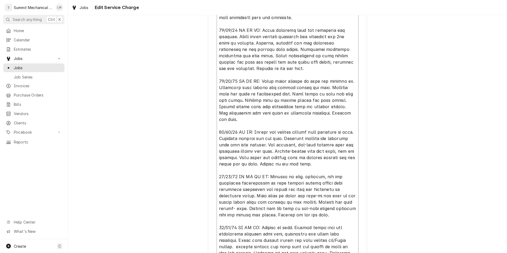
click at [283, 82] on textarea "Service Summary" at bounding box center [288, 138] width 142 height 304
type textarea "x"
type textarea "10/08/25 LW: Met with Dylan and reviewed job. Job requires full install of exha…"
type textarea "x"
type textarea "10/08/25 LW: Met with Dylan and reviewed job. Job requires full install of exha…"
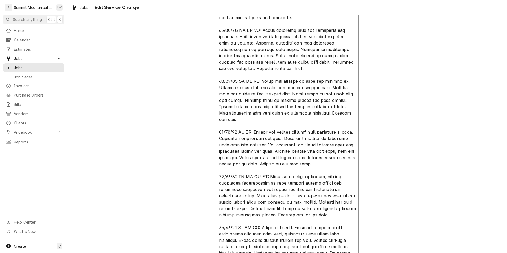
type textarea "x"
type textarea "10/08/25 LW: Met with Dylan and reviewed job. Job requires full install of exha…"
type textarea "x"
type textarea "10/08/25 LW: Met with Dylan and reviewed job. Job requires full install of exha…"
type textarea "x"
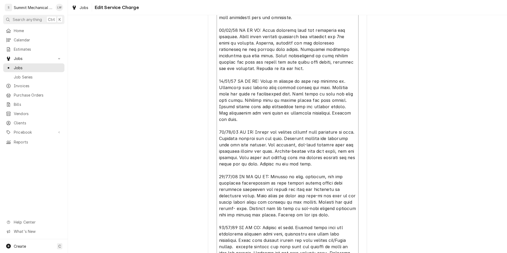
type textarea "10/08/25 LW: Met with Dylan and reviewed job. Job requires full install of exha…"
type textarea "x"
type textarea "10/08/25 LW: Met with Dylan and reviewed job. Job requires full install of exha…"
type textarea "x"
type textarea "10/08/25 LW: Met with Dylan and reviewed job. Job requires full install of exha…"
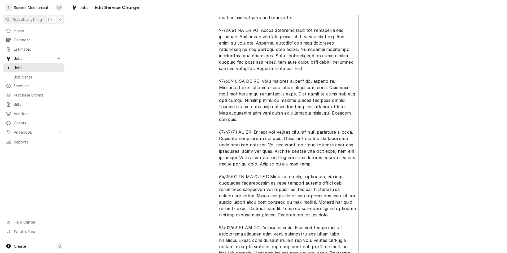
type textarea "x"
type textarea "10/08/25 LW: Met with Dylan and reviewed job. Job requires full install of exha…"
type textarea "x"
type textarea "10/08/25 LW: Met with Dylan and reviewed job. Job requires full install of exha…"
type textarea "x"
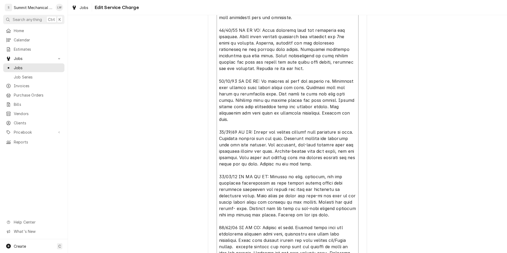
type textarea "10/08/25 LW: Met with Dylan and reviewed job. Job requires full install of exha…"
type textarea "x"
type textarea "10/08/25 LW: Met with Dylan and reviewed job. Job requires full install of exha…"
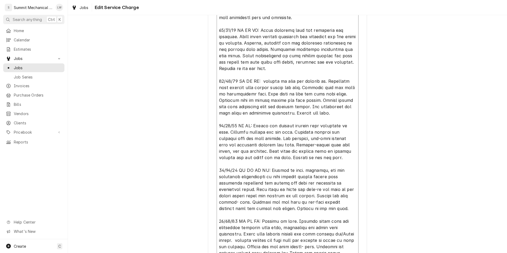
type textarea "x"
type textarea "10/08/25 LW: Met with Dylan and reviewed job. Job requires full install of exha…"
click at [262, 81] on textarea "Service Summary" at bounding box center [288, 138] width 142 height 304
type textarea "x"
type textarea "10/08/25 LW: Met with Dylan and reviewed job. Job requires full install of exha…"
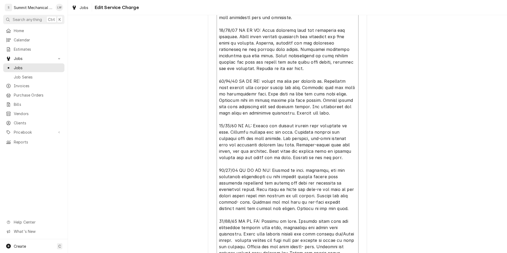
type textarea "x"
type textarea "10/08/25 LW: Met with Dylan and reviewed job. Job requires full install of exha…"
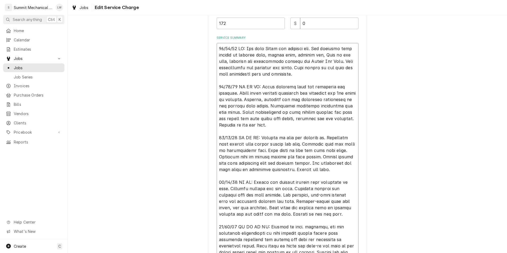
scroll to position [165, 0]
click at [262, 96] on textarea "Service Summary" at bounding box center [288, 196] width 142 height 304
click at [264, 96] on textarea "Service Summary" at bounding box center [288, 196] width 142 height 304
type textarea "x"
type textarea "10/08/25 LW: Met with Dylan and reviewed job. Job requires full install of exha…"
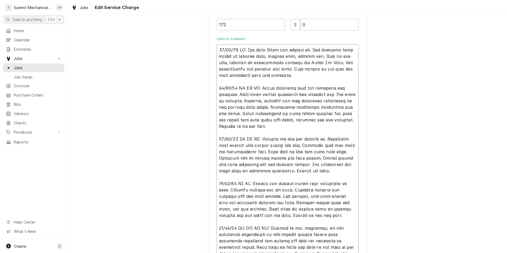
type textarea "x"
type textarea "10/08/25 LW: Met with Dylan and reviewed job. Job requires full install of exha…"
type textarea "x"
type textarea "10/08/25 LW: Met with Dylan and reviewed job. Job requires full install of exha…"
type textarea "x"
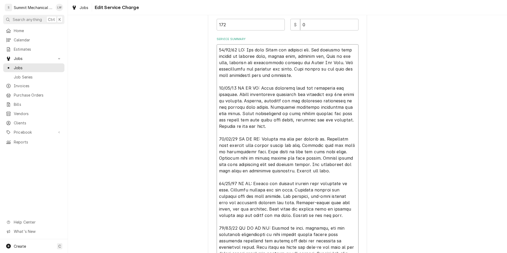
type textarea "10/08/25 LW: Met with Dylan and reviewed job. Job requires full install of exha…"
type textarea "x"
type textarea "10/08/25 LW: Met with Dylan and reviewed job. Job requires full install of exha…"
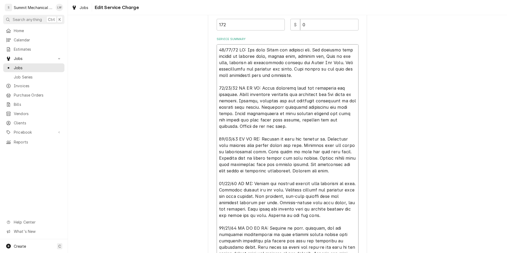
type textarea "x"
type textarea "10/08/25 LW: Met with Dylan and reviewed job. Job requires full install of exha…"
type textarea "x"
type textarea "10/08/25 LW: Met with Dylan and reviewed job. Job requires full install of exha…"
type textarea "x"
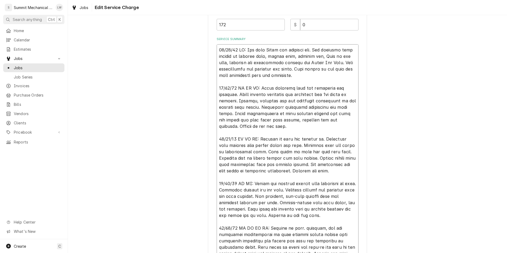
type textarea "10/08/25 LW: Met with Dylan and reviewed job. Job requires full install of exha…"
type textarea "x"
type textarea "10/08/25 LW: Met with Dylan and reviewed job. Job requires full install of exha…"
type textarea "x"
type textarea "10/08/25 LW: Met with Dylan and reviewed job. Job requires full install of exha…"
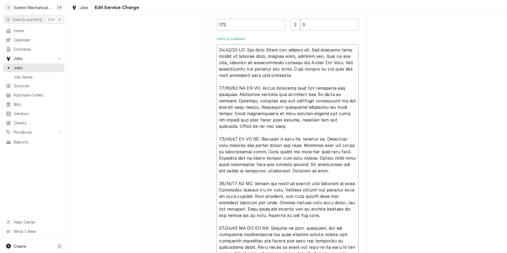
type textarea "x"
type textarea "10/08/25 LW: Met with Dylan and reviewed job. Job requires full install of exha…"
type textarea "x"
type textarea "10/08/25 LW: Met with Dylan and reviewed job. Job requires full install of exha…"
type textarea "x"
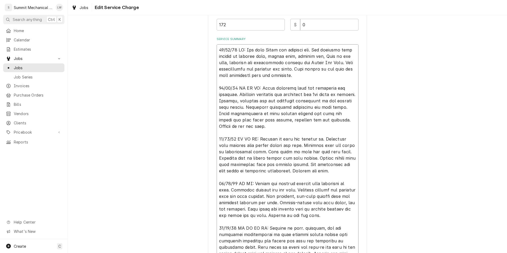
type textarea "10/08/25 LW: Met with Dylan and reviewed job. Job requires full install of exha…"
type textarea "x"
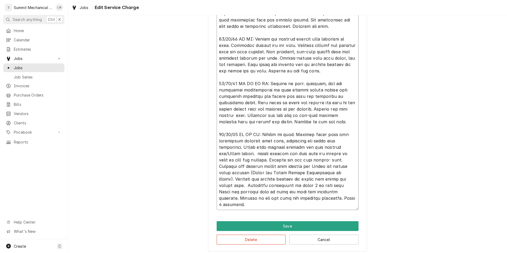
scroll to position [306, 0]
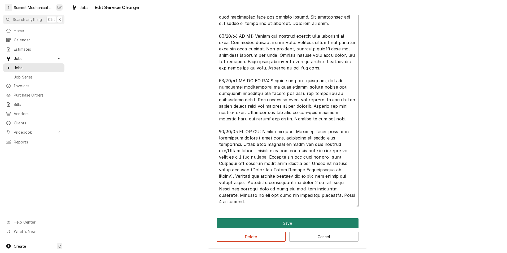
type textarea "10/08/25 LW: Met with Dylan and reviewed job. Job requires full install of exha…"
click at [293, 218] on button "Save" at bounding box center [288, 223] width 142 height 10
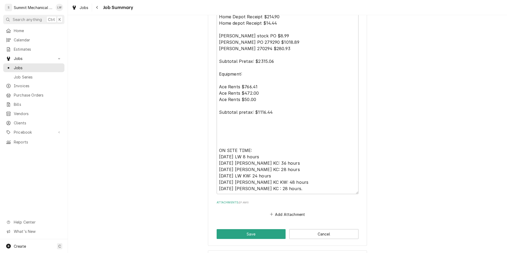
scroll to position [1258, 0]
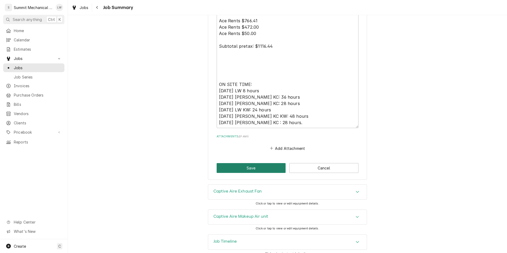
click at [257, 164] on button "Save" at bounding box center [251, 168] width 69 height 10
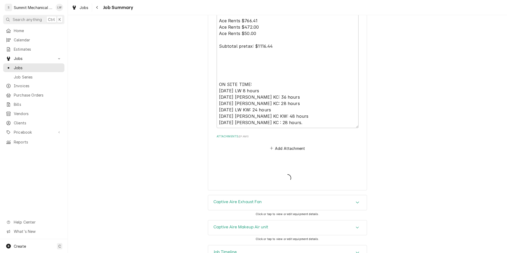
type textarea "x"
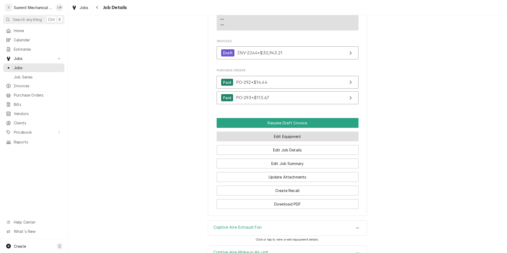
scroll to position [451, 0]
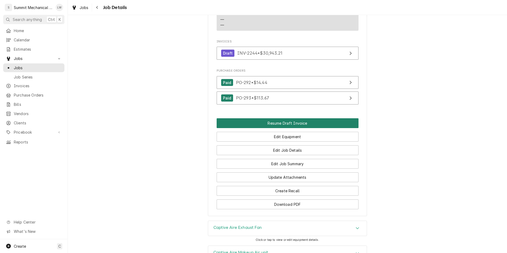
click at [292, 118] on button "Resume Draft Invoice" at bounding box center [288, 123] width 142 height 10
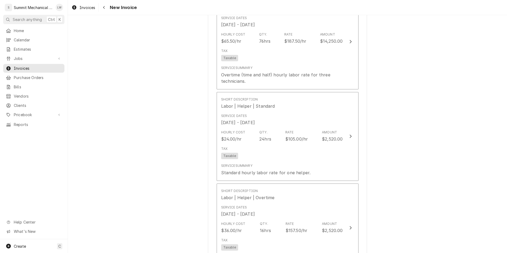
scroll to position [654, 0]
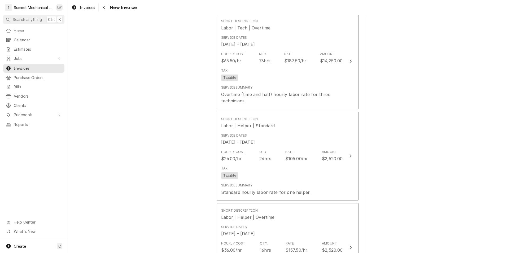
drag, startPoint x: 303, startPoint y: 138, endPoint x: 176, endPoint y: 82, distance: 139.3
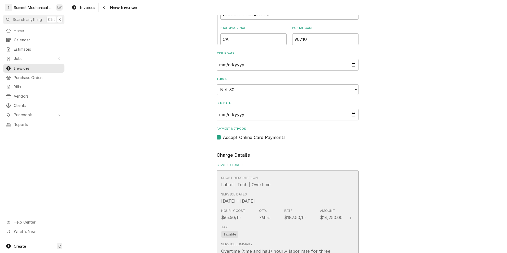
click at [295, 212] on div "Rate $187.50/hr" at bounding box center [295, 214] width 22 height 12
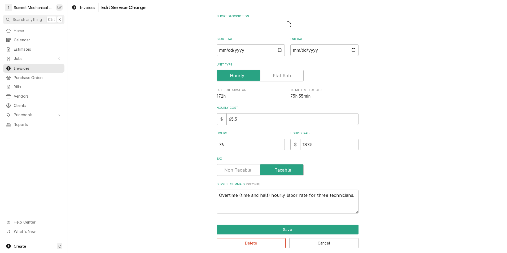
type textarea "x"
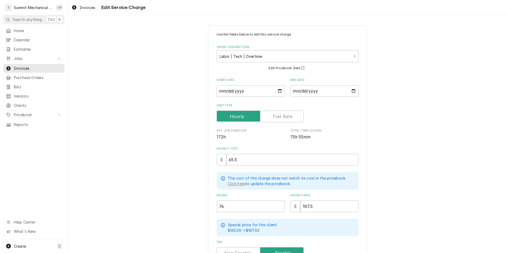
scroll to position [88, 0]
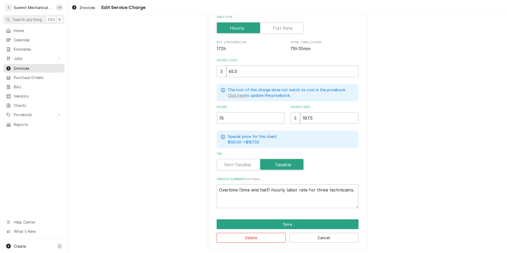
click at [242, 161] on label "Tax" at bounding box center [260, 165] width 87 height 12
click at [242, 161] on input "Tax" at bounding box center [260, 165] width 82 height 12
checkbox input "false"
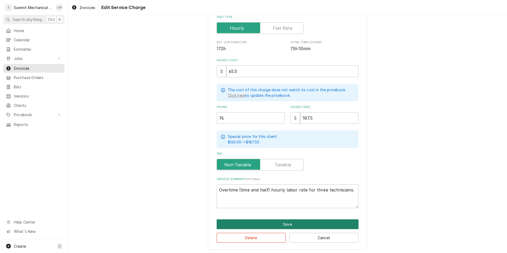
click at [289, 221] on button "Save" at bounding box center [288, 224] width 142 height 10
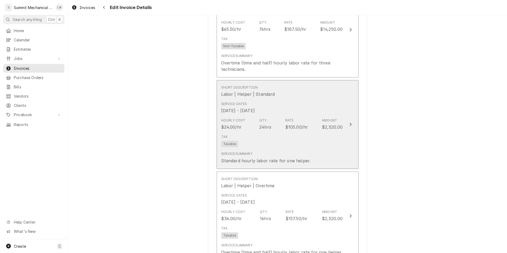
click at [275, 126] on div "Hourly Cost $24.00/hr Qty. 24hrs Rate $105.00/hr Amount $2,520.00" at bounding box center [282, 124] width 122 height 16
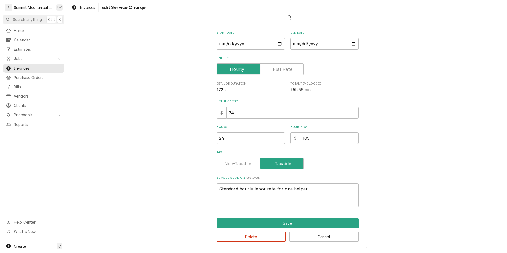
scroll to position [31, 0]
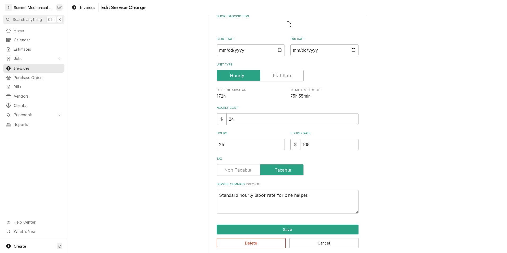
type textarea "x"
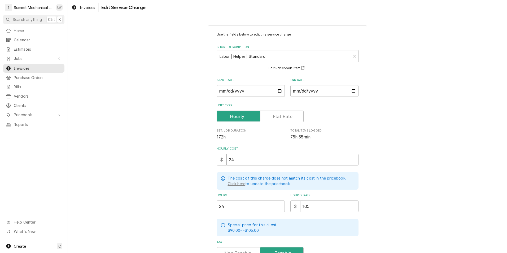
scroll to position [88, 0]
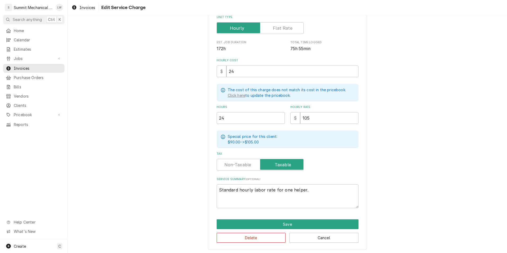
click at [237, 167] on label "Tax" at bounding box center [260, 165] width 87 height 12
click at [237, 167] on input "Tax" at bounding box center [260, 165] width 82 height 12
checkbox input "false"
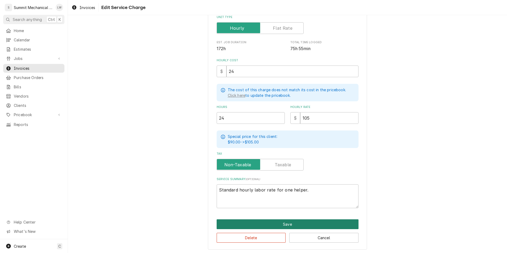
click at [265, 226] on button "Save" at bounding box center [288, 224] width 142 height 10
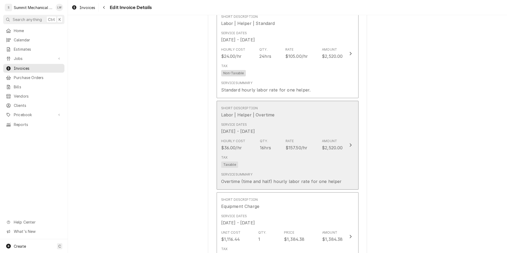
click at [285, 143] on div "Rate" at bounding box center [289, 141] width 8 height 5
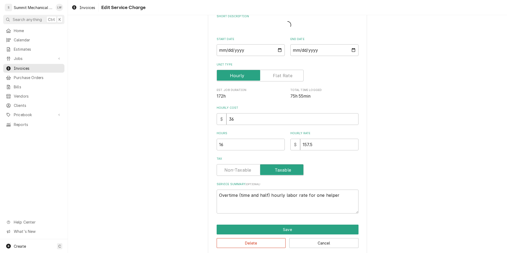
type textarea "x"
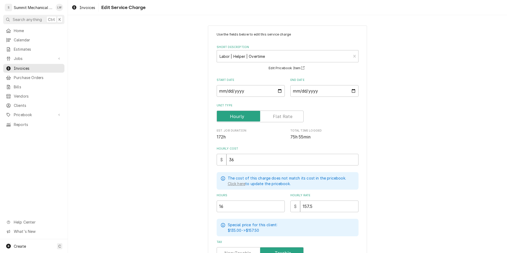
scroll to position [70, 0]
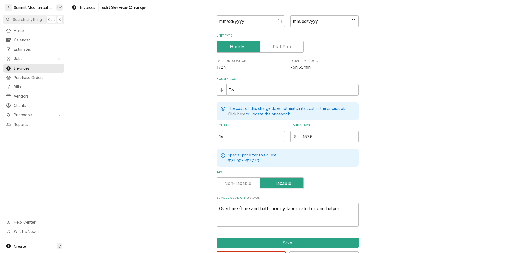
click at [240, 183] on label "Tax" at bounding box center [260, 183] width 87 height 12
click at [240, 183] on input "Tax" at bounding box center [260, 183] width 82 height 12
checkbox input "false"
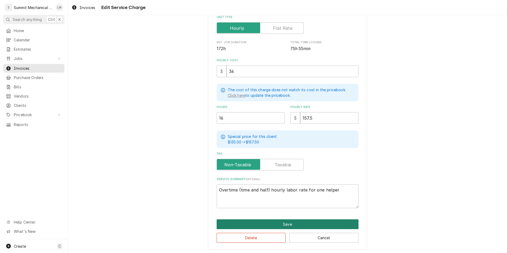
click at [291, 221] on button "Save" at bounding box center [288, 224] width 142 height 10
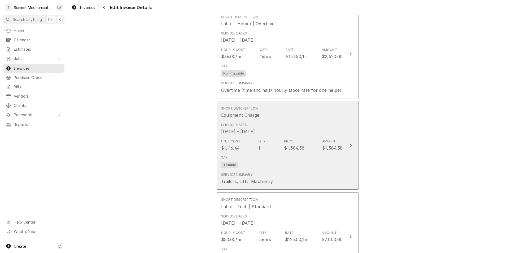
click at [286, 154] on div "Tax Taxable" at bounding box center [282, 161] width 122 height 17
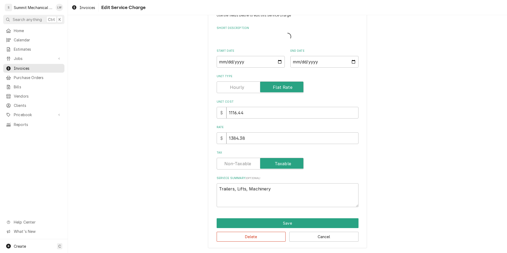
scroll to position [13, 0]
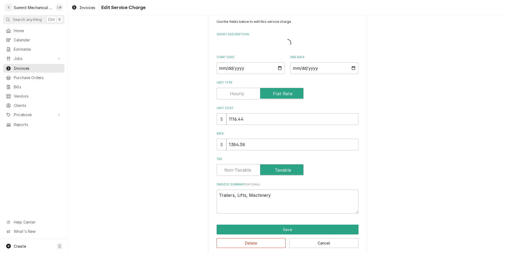
type textarea "x"
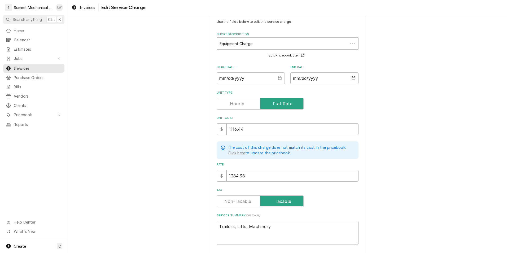
scroll to position [0, 0]
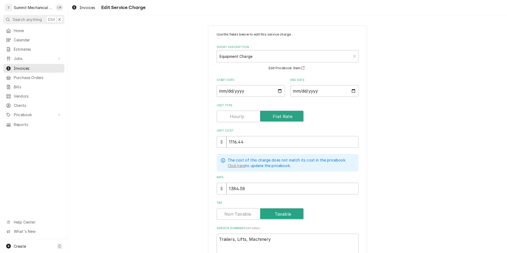
click at [234, 212] on label "Tax" at bounding box center [260, 214] width 87 height 12
click at [234, 212] on input "Tax" at bounding box center [260, 214] width 82 height 12
checkbox input "false"
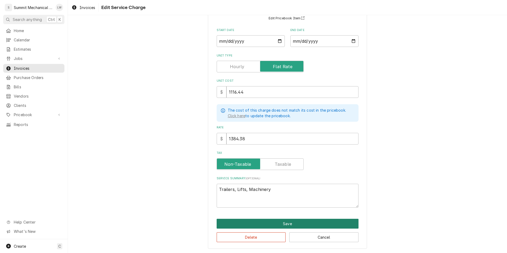
click at [289, 224] on button "Save" at bounding box center [288, 224] width 142 height 10
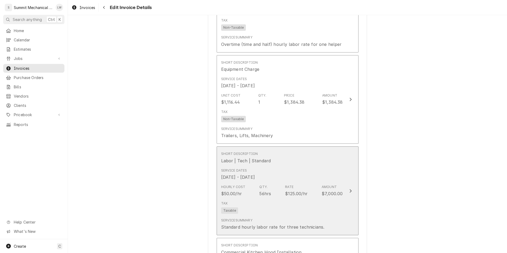
scroll to position [893, 0]
click at [284, 180] on div "Service Dates Oct 8, 2025 - Oct 13, 2025" at bounding box center [282, 174] width 122 height 16
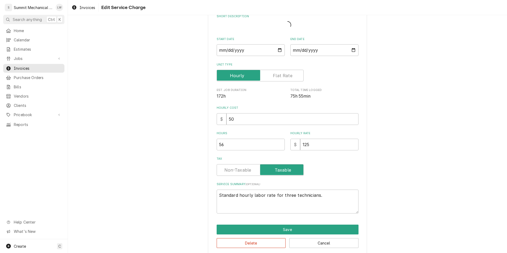
type textarea "x"
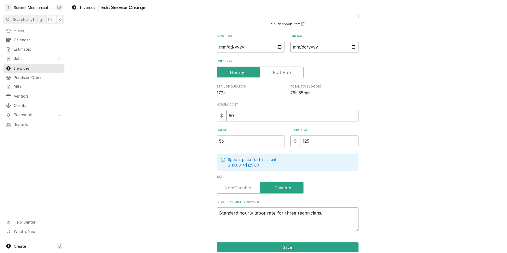
scroll to position [68, 0]
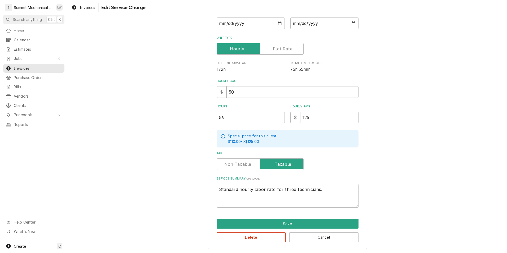
click at [236, 165] on label "Tax" at bounding box center [260, 164] width 87 height 12
click at [236, 165] on input "Tax" at bounding box center [260, 164] width 82 height 12
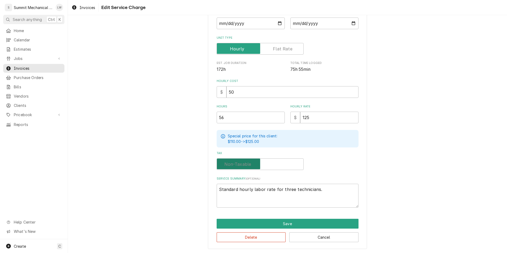
checkbox input "false"
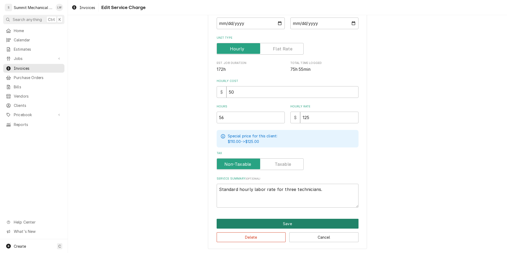
click at [280, 221] on button "Save" at bounding box center [288, 224] width 142 height 10
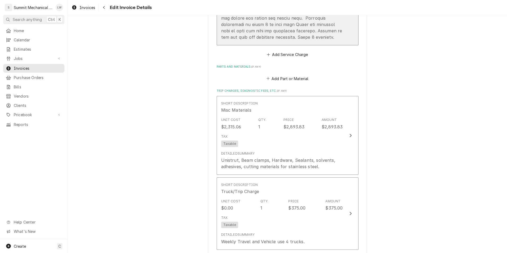
scroll to position [1514, 0]
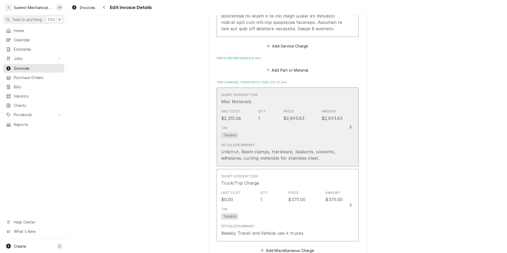
click at [274, 136] on div "Tax Taxable" at bounding box center [282, 132] width 122 height 17
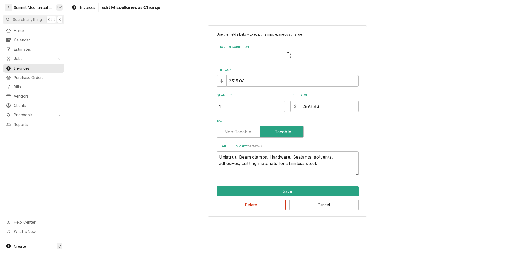
type textarea "x"
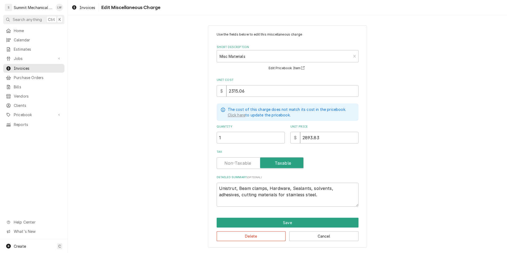
click at [240, 161] on label "Tax" at bounding box center [260, 163] width 87 height 12
click at [240, 161] on input "Tax" at bounding box center [260, 163] width 82 height 12
checkbox input "false"
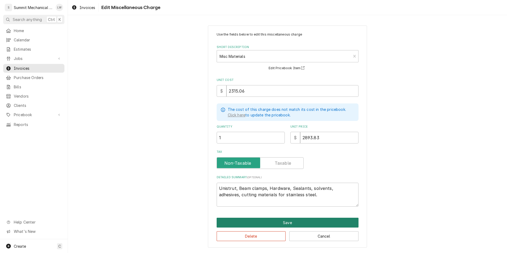
click at [250, 219] on button "Save" at bounding box center [288, 223] width 142 height 10
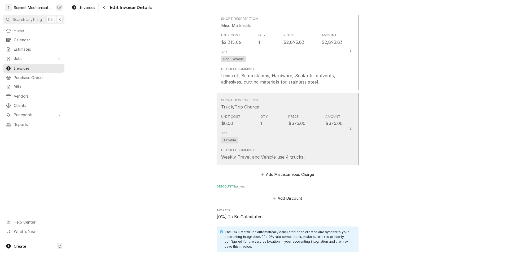
scroll to position [1590, 0]
click at [274, 128] on div "Unit Cost $0.00 Qty. 1 Price $375.00 Amount $375.00" at bounding box center [282, 120] width 122 height 16
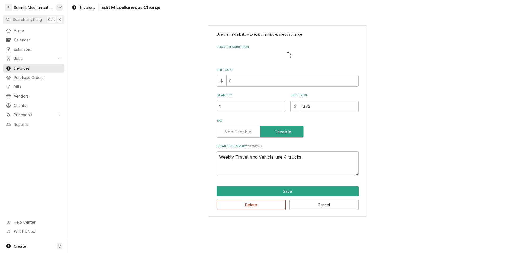
type textarea "x"
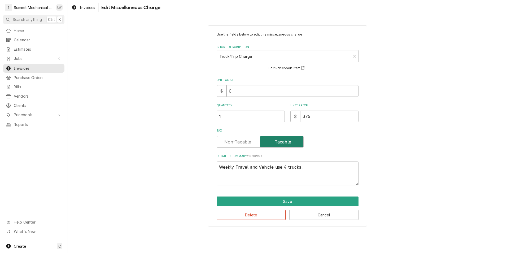
click at [241, 137] on input "Tax" at bounding box center [260, 142] width 82 height 12
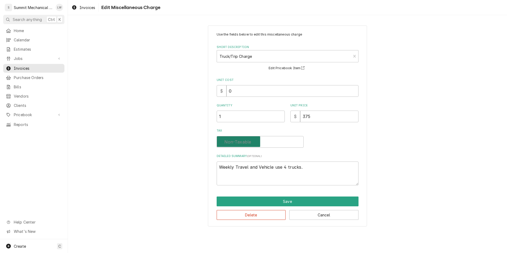
checkbox input "false"
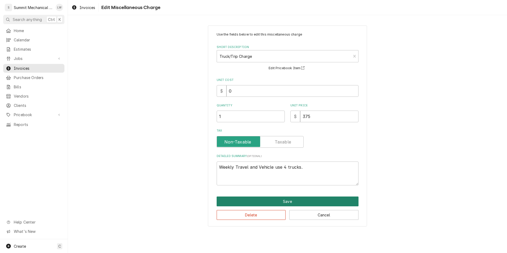
click at [262, 202] on button "Save" at bounding box center [288, 201] width 142 height 10
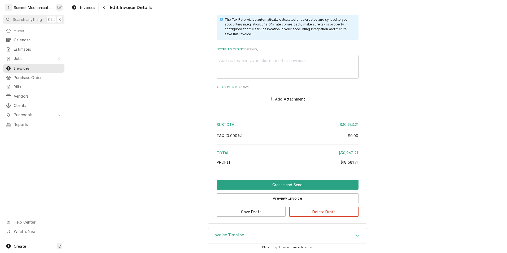
scroll to position [1809, 0]
click at [272, 184] on button "Create and Send" at bounding box center [288, 185] width 142 height 10
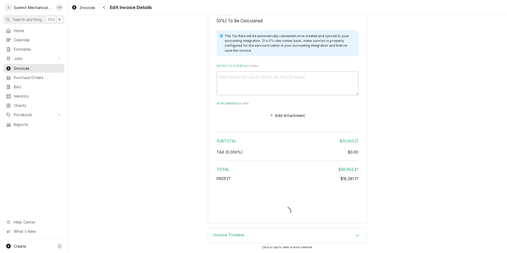
type textarea "x"
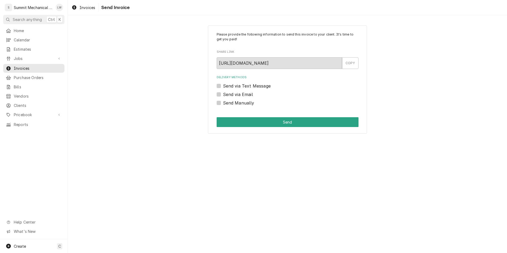
click at [221, 103] on div "Send Manually" at bounding box center [288, 103] width 142 height 6
click at [223, 103] on label "Send Manually" at bounding box center [238, 103] width 31 height 6
click at [223, 103] on input "Send Manually" at bounding box center [294, 106] width 142 height 12
checkbox input "true"
click at [255, 118] on button "Send" at bounding box center [288, 122] width 142 height 10
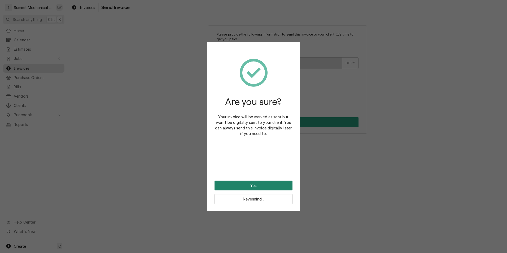
click at [250, 184] on button "Yes" at bounding box center [253, 185] width 78 height 10
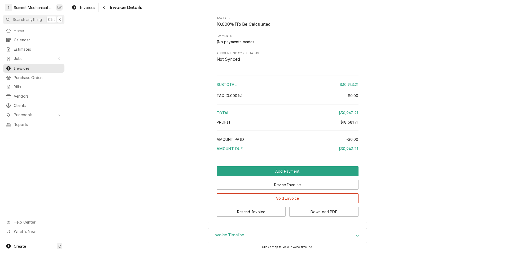
scroll to position [1200, 0]
click at [275, 183] on button "Revise Invoice" at bounding box center [288, 185] width 142 height 10
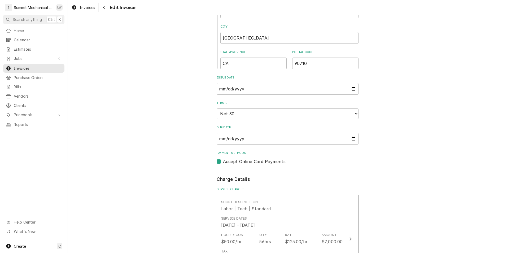
scroll to position [474, 0]
click at [295, 113] on select "Choose payment terms... Same Day Net 7 Net 14 Net 21 Net 30 Net 45 Net 60 Net 90" at bounding box center [288, 113] width 142 height 11
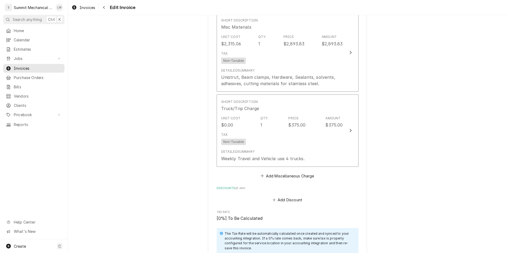
scroll to position [1782, 0]
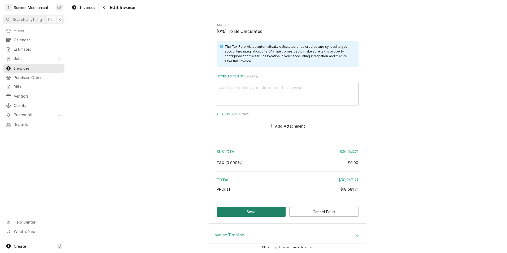
click at [244, 212] on button "Save" at bounding box center [251, 212] width 69 height 10
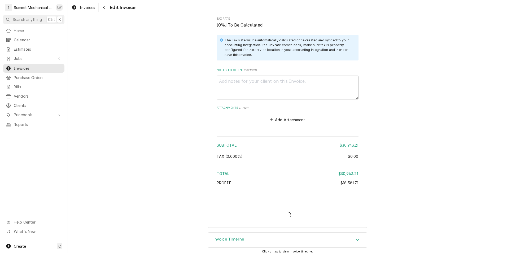
type textarea "x"
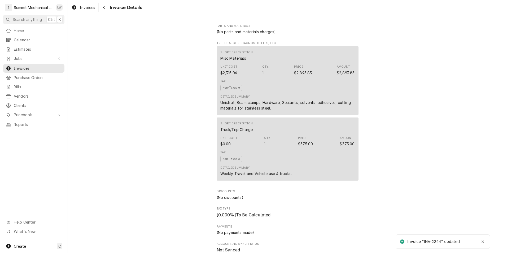
scroll to position [1200, 0]
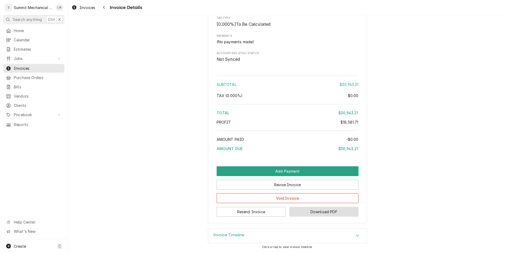
click at [304, 209] on button "Download PDF" at bounding box center [323, 212] width 69 height 10
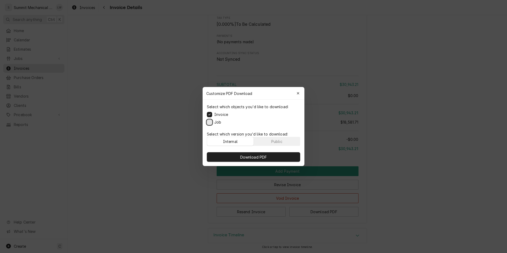
click at [210, 123] on button "Job" at bounding box center [209, 122] width 5 height 5
click at [270, 141] on button "Public" at bounding box center [277, 141] width 46 height 8
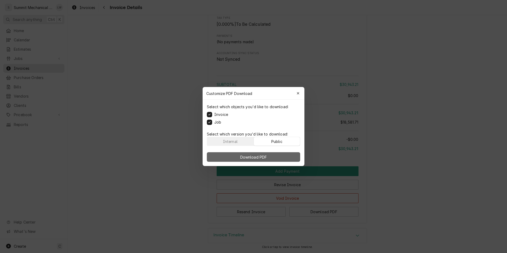
click at [256, 157] on span "Download PDF" at bounding box center [253, 157] width 29 height 6
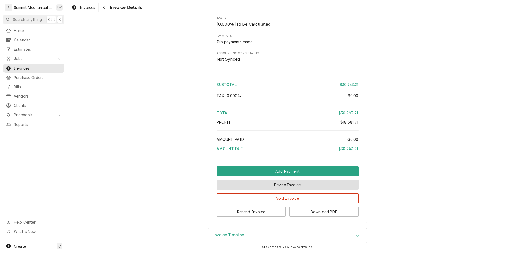
click at [289, 185] on button "Revise Invoice" at bounding box center [288, 185] width 142 height 10
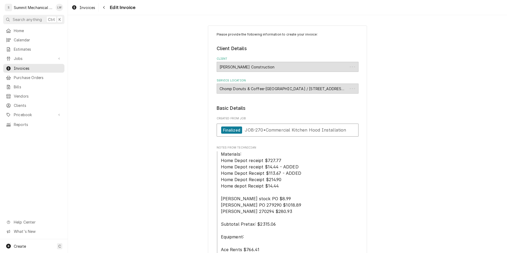
type textarea "x"
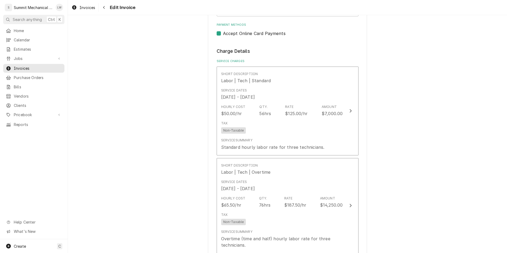
scroll to position [605, 0]
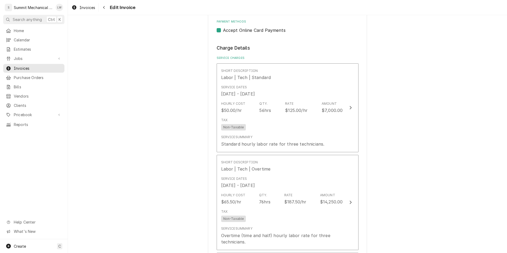
click at [223, 30] on label "Accept Online Card Payments" at bounding box center [254, 30] width 63 height 6
click at [223, 30] on input "Payment Methods" at bounding box center [294, 33] width 142 height 12
checkbox input "false"
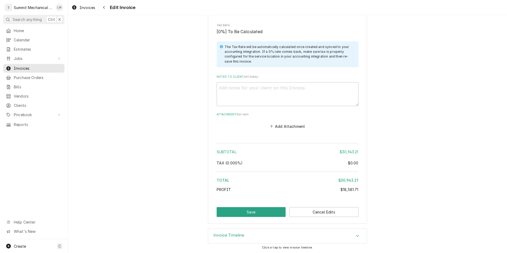
scroll to position [1782, 0]
click at [263, 210] on button "Save" at bounding box center [251, 212] width 69 height 10
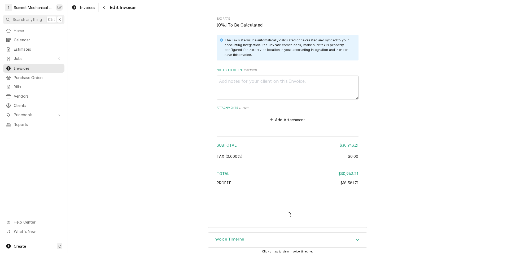
type textarea "x"
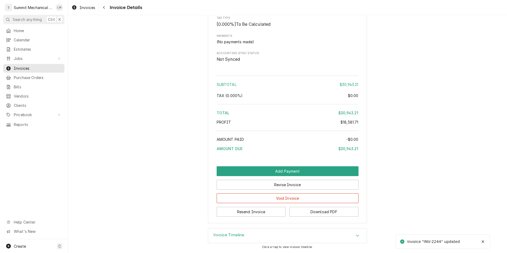
scroll to position [1200, 0]
click at [318, 212] on button "Download PDF" at bounding box center [323, 212] width 69 height 10
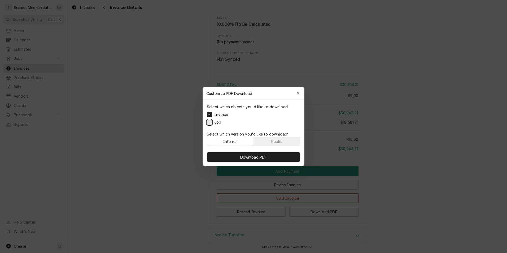
click at [207, 122] on button "Job" at bounding box center [209, 122] width 5 height 5
click at [269, 141] on button "Public" at bounding box center [277, 141] width 46 height 8
click at [296, 90] on button "button" at bounding box center [298, 93] width 8 height 8
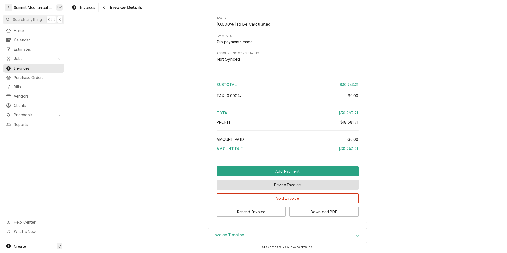
click at [284, 183] on button "Revise Invoice" at bounding box center [288, 185] width 142 height 10
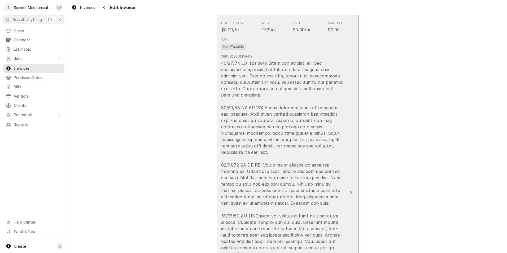
click at [286, 112] on div "Update Line Item" at bounding box center [282, 228] width 122 height 337
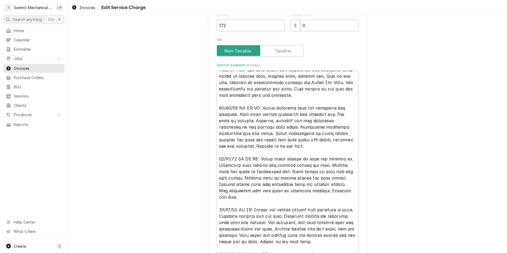
scroll to position [12, 0]
click at [261, 108] on textarea "Service Summary ( optional )" at bounding box center [288, 223] width 142 height 304
click at [263, 112] on textarea "Service Summary ( optional )" at bounding box center [288, 223] width 142 height 304
type textarea "x"
type textarea "10/08/25 LW: Met with Dylan and reviewed job. Job requires full install of exha…"
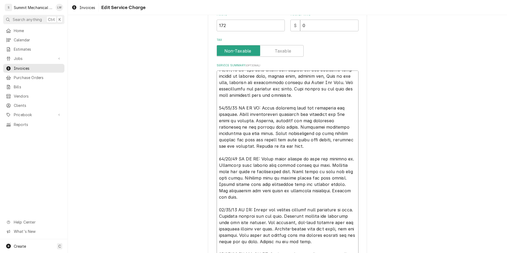
type textarea "x"
type textarea "10/08/25 LW: Met with Dylan and reviewed job. Job requires full install of exha…"
type textarea "x"
type textarea "10/08/25 LW: Met with Dylan and reviewed job. Job requires full install of exha…"
type textarea "x"
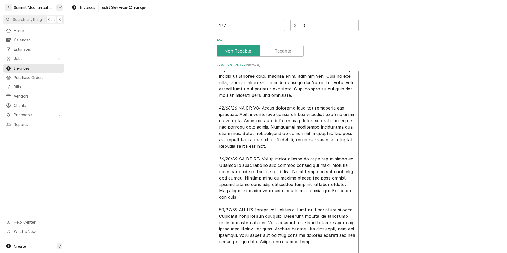
type textarea "10/08/25 LW: Met with Dylan and reviewed job. Job requires full install of exha…"
type textarea "x"
type textarea "10/08/25 LW: Met with Dylan and reviewed job. Job requires full install of exha…"
type textarea "x"
type textarea "10/08/25 LW: Met with Dylan and reviewed job. Job requires full install of exha…"
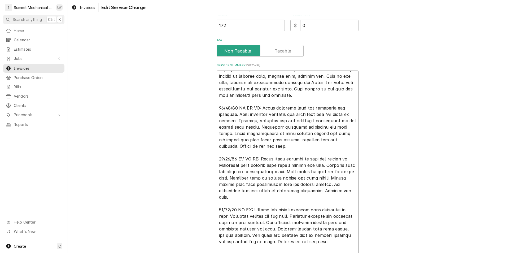
type textarea "x"
type textarea "10/08/25 LW: Met with Dylan and reviewed job. Job requires full install of exha…"
type textarea "x"
type textarea "10/08/25 LW: Met with Dylan and reviewed job. Job requires full install of exha…"
type textarea "x"
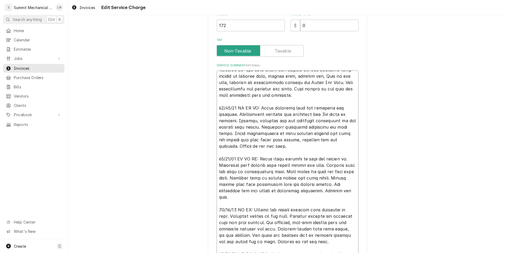
type textarea "10/08/25 LW: Met with Dylan and reviewed job. Job requires full install of exha…"
type textarea "x"
type textarea "10/08/25 LW: Met with Dylan and reviewed job. Job requires full install of exha…"
type textarea "x"
type textarea "10/08/25 LW: Met with Dylan and reviewed job. Job requires full install of exha…"
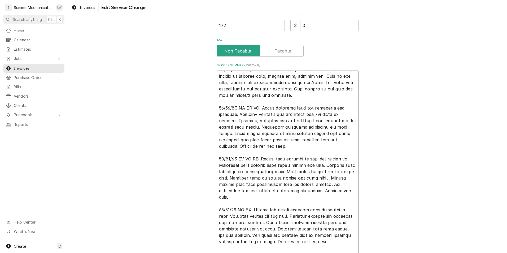
type textarea "x"
type textarea "10/08/25 LW: Met with Dylan and reviewed job. Job requires full install of exha…"
click at [240, 111] on textarea "Service Summary ( optional )" at bounding box center [288, 223] width 142 height 304
type textarea "x"
type textarea "10/08/25 LW: Met with Dylan and reviewed job. Job requires full install of exha…"
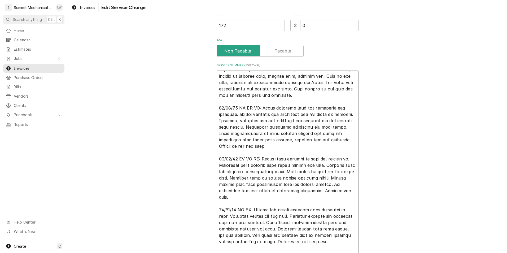
type textarea "x"
type textarea "10/08/25 LW: Met with Dylan and reviewed job. Job requires full install of exha…"
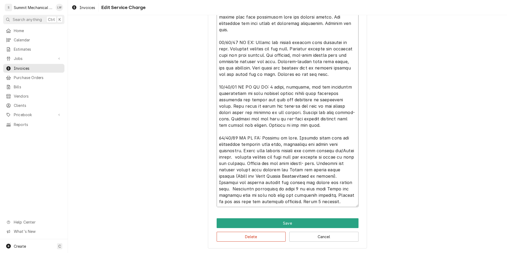
scroll to position [13, 0]
click at [284, 83] on textarea "Service Summary ( optional )" at bounding box center [288, 55] width 142 height 304
type textarea "x"
type textarea "10/08/25 LW: Met with Dylan and reviewed job. Job requires full install of exha…"
type textarea "x"
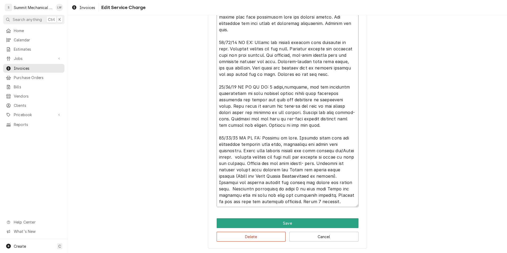
type textarea "10/08/25 LW: Met with Dylan and reviewed job. Job requires full install of exha…"
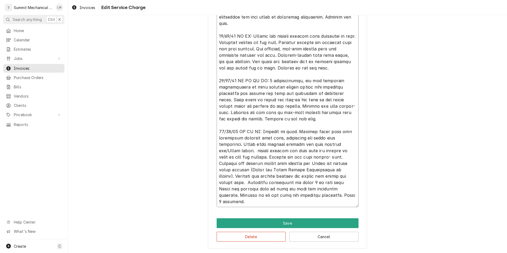
type textarea "x"
type textarea "10/08/25 LW: Met with Dylan and reviewed job. Job requires full install of exha…"
type textarea "x"
type textarea "10/08/25 LW: Met with Dylan and reviewed job. Job requires full install of exha…"
type textarea "x"
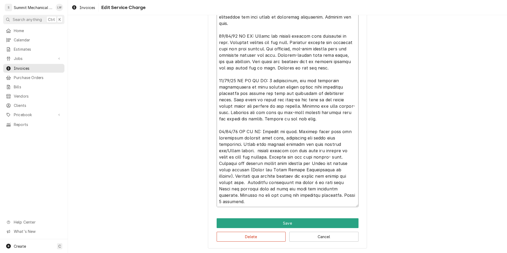
type textarea "[DATE] LW: Met with [PERSON_NAME] and reviewed job. Job requires full install o…"
type textarea "x"
type textarea "[DATE] LW: Met with [PERSON_NAME] and reviewed job. Job requires full install o…"
type textarea "x"
type textarea "[DATE] LW: Met with [PERSON_NAME] and reviewed job. Job requires full install o…"
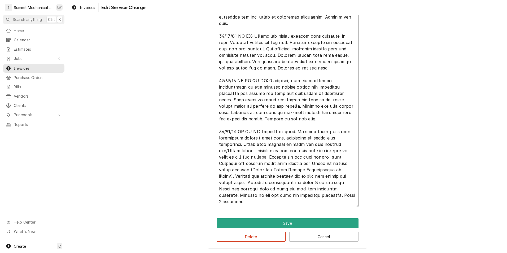
type textarea "x"
type textarea "[DATE] LW: Met with [PERSON_NAME] and reviewed job. Job requires full install o…"
type textarea "x"
type textarea "[DATE] LW: Met with [PERSON_NAME] and reviewed job. Job requires full install o…"
type textarea "x"
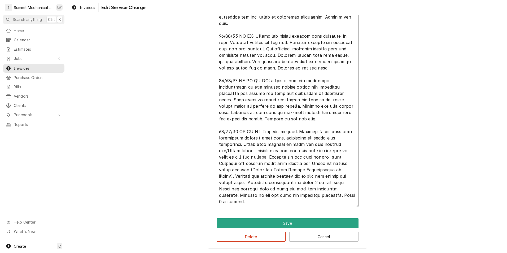
type textarea "10/08/25 LW: Met with Dylan and reviewed job. Job requires full install of exha…"
type textarea "x"
type textarea "10/08/25 LW: Met with Dylan and reviewed job. Job requires full install of exha…"
type textarea "x"
type textarea "10/08/25 LW: Met with Dylan and reviewed job. Job requires full install of exha…"
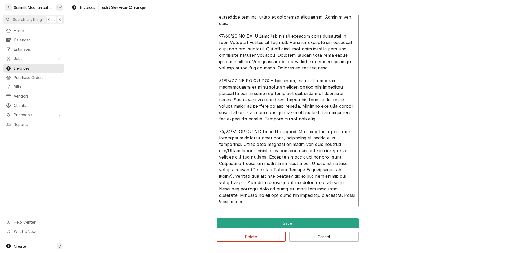
type textarea "x"
type textarea "10/08/25 LW: Met with Dylan and reviewed job. Job requires full install of exha…"
type textarea "x"
type textarea "10/08/25 LW: Met with Dylan and reviewed job. Job requires full install of exha…"
type textarea "x"
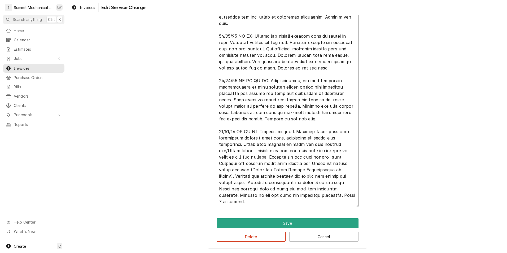
type textarea "10/08/25 LW: Met with Dylan and reviewed job. Job requires full install of exha…"
type textarea "x"
type textarea "10/08/25 LW: Met with Dylan and reviewed job. Job requires full install of exha…"
type textarea "x"
type textarea "10/08/25 LW: Met with Dylan and reviewed job. Job requires full install of exha…"
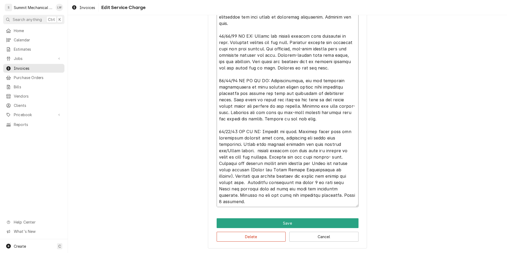
type textarea "x"
type textarea "10/08/25 LW: Met with Dylan and reviewed job. Job requires full install of exha…"
type textarea "x"
type textarea "10/08/25 LW: Met with Dylan and reviewed job. Job requires full install of exha…"
type textarea "x"
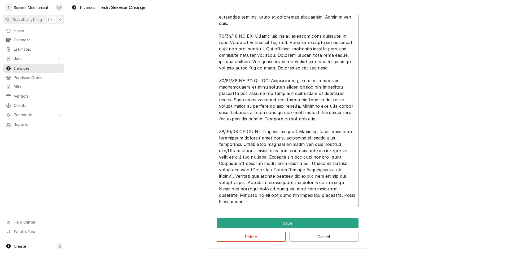
type textarea "10/08/25 LW: Met with Dylan and reviewed job. Job requires full install of exha…"
type textarea "x"
type textarea "10/08/25 LW: Met with Dylan and reviewed job. Job requires full install of exha…"
type textarea "x"
type textarea "10/08/25 LW: Met with Dylan and reviewed job. Job requires full install of exha…"
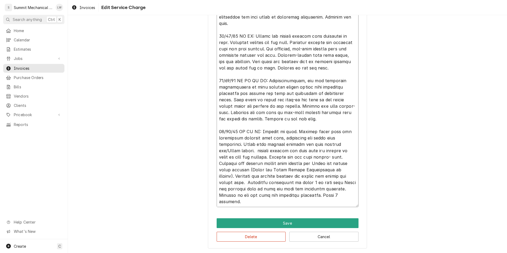
type textarea "x"
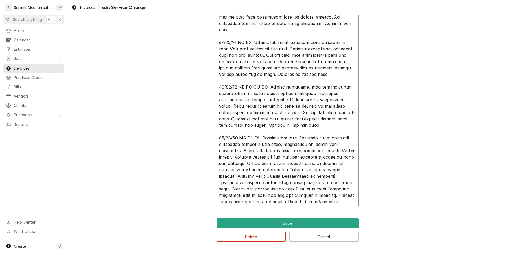
type textarea "10/08/25 LW: Met with Dylan and reviewed job. Job requires full install of exha…"
type textarea "x"
type textarea "10/08/25 LW: Met with Dylan and reviewed job. Job requires full install of exha…"
type textarea "x"
type textarea "10/08/25 LW: Met with Dylan and reviewed job. Job requires full install of exha…"
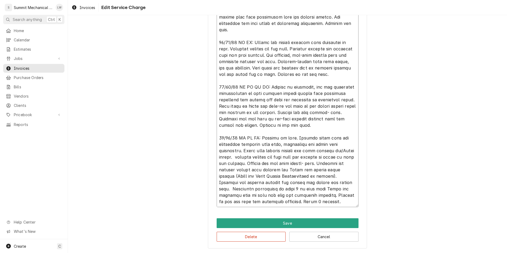
type textarea "x"
type textarea "10/08/25 LW: Met with Dylan and reviewed job. Job requires full install of exha…"
type textarea "x"
type textarea "10/08/25 LW: Met with Dylan and reviewed job. Job requires full install of exha…"
type textarea "x"
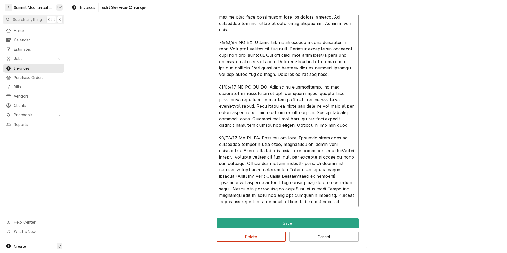
type textarea "10/08/25 LW: Met with Dylan and reviewed job. Job requires full install of exha…"
type textarea "x"
type textarea "10/08/25 LW: Met with Dylan and reviewed job. Job requires full install of exha…"
type textarea "x"
type textarea "10/08/25 LW: Met with Dylan and reviewed job. Job requires full install of exha…"
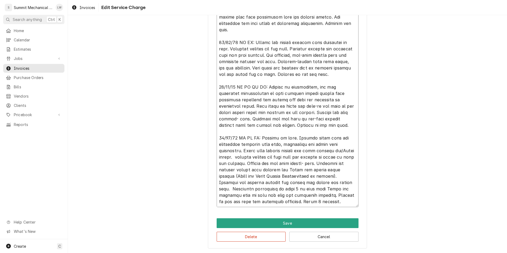
type textarea "x"
type textarea "10/08/25 LW: Met with Dylan and reviewed job. Job requires full install of exha…"
type textarea "x"
type textarea "10/08/25 LW: Met with Dylan and reviewed job. Job requires full install of exha…"
type textarea "x"
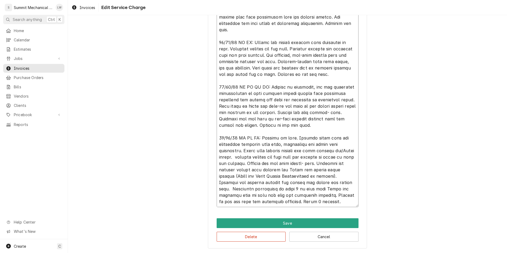
type textarea "10/08/25 LW: Met with Dylan and reviewed job. Job requires full install of exha…"
type textarea "x"
type textarea "10/08/25 LW: Met with Dylan and reviewed job. Job requires full install of exha…"
type textarea "x"
type textarea "10/08/25 LW: Met with Dylan and reviewed job. Job requires full install of exha…"
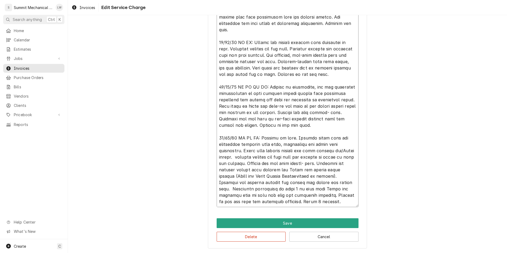
type textarea "x"
type textarea "10/08/25 LW: Met with Dylan and reviewed job. Job requires full install of exha…"
type textarea "x"
type textarea "10/08/25 LW: Met with Dylan and reviewed job. Job requires full install of exha…"
type textarea "x"
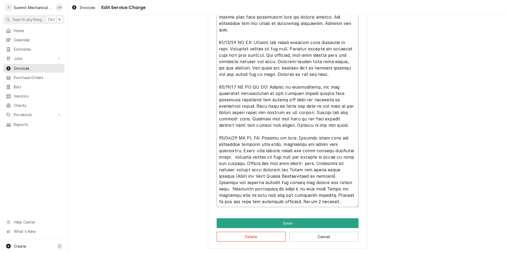
type textarea "10/08/25 LW: Met with Dylan and reviewed job. Job requires full install of exha…"
type textarea "x"
type textarea "10/08/25 LW: Met with Dylan and reviewed job. Job requires full install of exha…"
type textarea "x"
type textarea "10/08/25 LW: Met with Dylan and reviewed job. Job requires full install of exha…"
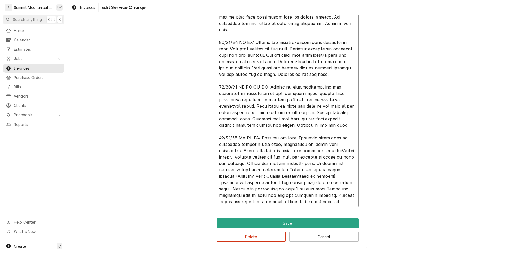
type textarea "x"
type textarea "10/08/25 LW: Met with Dylan and reviewed job. Job requires full install of exha…"
click at [303, 81] on textarea "Service Summary ( optional )" at bounding box center [288, 55] width 142 height 304
type textarea "x"
type textarea "10/08/25 LW: Met with Dylan and reviewed job. Job requires full install of exha…"
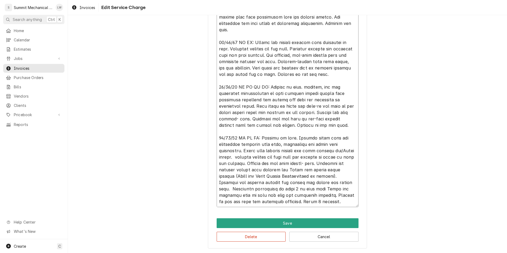
type textarea "x"
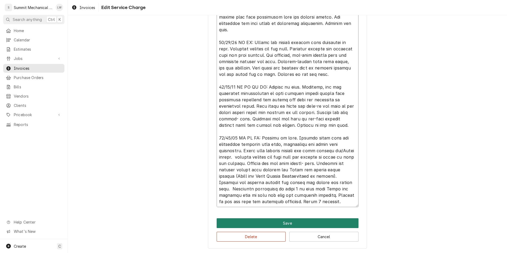
type textarea "10/08/25 LW: Met with Dylan and reviewed job. Job requires full install of exha…"
click at [282, 220] on button "Save" at bounding box center [288, 223] width 142 height 10
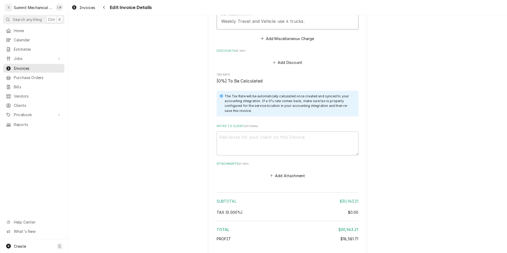
scroll to position [1775, 0]
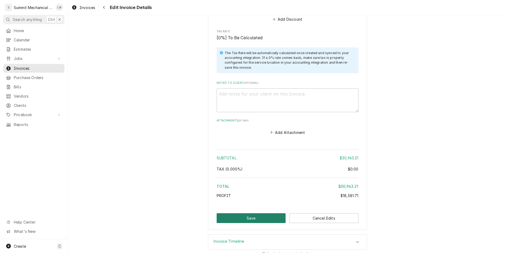
click at [257, 213] on button "Save" at bounding box center [251, 218] width 69 height 10
type textarea "x"
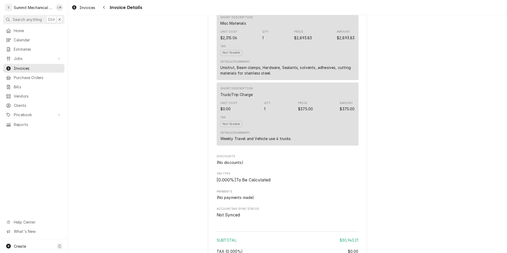
scroll to position [1200, 0]
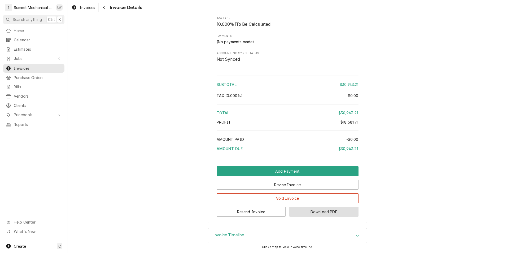
click at [304, 214] on button "Download PDF" at bounding box center [323, 212] width 69 height 10
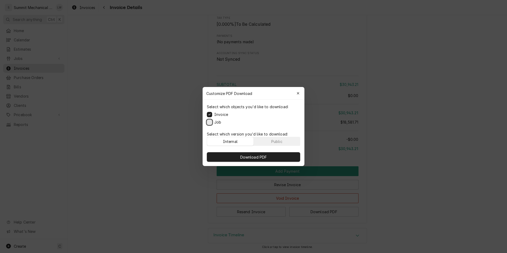
click at [210, 120] on button "Job" at bounding box center [209, 122] width 5 height 5
click at [283, 141] on button "Public" at bounding box center [277, 141] width 46 height 8
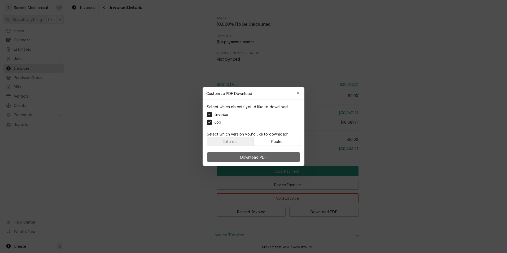
click at [271, 157] on button "Download PDF" at bounding box center [253, 157] width 93 height 10
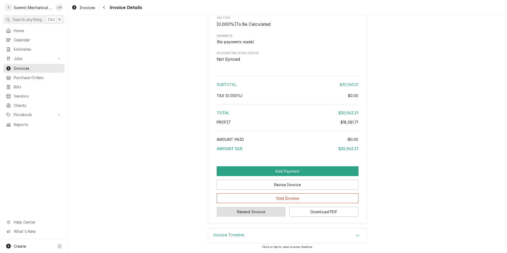
click at [258, 211] on button "Resend Invoice" at bounding box center [251, 212] width 69 height 10
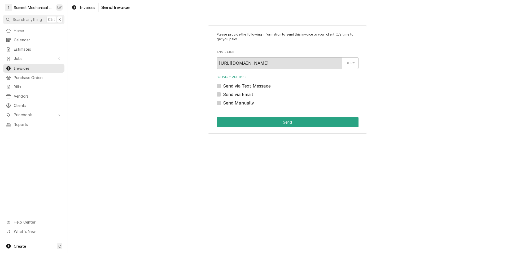
click at [223, 86] on label "Send via Text Message" at bounding box center [247, 86] width 48 height 6
click at [223, 86] on input "Send via Text Message" at bounding box center [294, 89] width 142 height 12
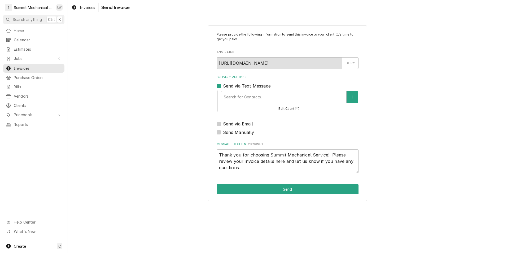
click at [223, 85] on label "Send via Text Message" at bounding box center [247, 86] width 48 height 6
click at [223, 85] on input "Send via Text Message" at bounding box center [294, 89] width 142 height 12
checkbox input "false"
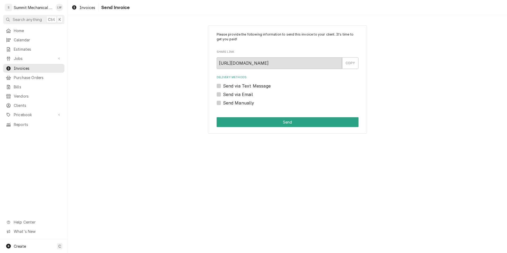
click at [223, 93] on label "Send via Email" at bounding box center [238, 94] width 30 height 6
click at [223, 93] on input "Send via Email" at bounding box center [294, 97] width 142 height 12
checkbox input "true"
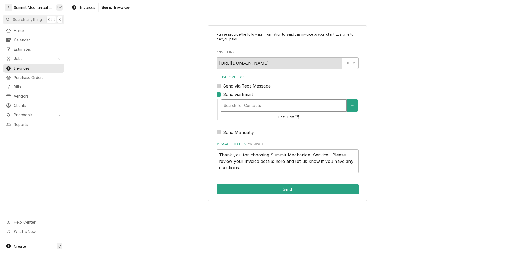
click at [242, 103] on div "Delivery Methods" at bounding box center [284, 106] width 120 height 10
drag, startPoint x: 245, startPoint y: 123, endPoint x: 190, endPoint y: 105, distance: 57.8
click at [190, 105] on div "Please provide the following information to send this invoice to your client. I…" at bounding box center [287, 113] width 439 height 185
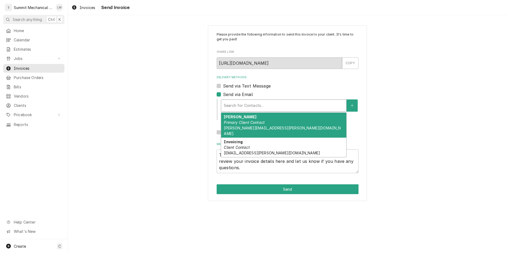
click at [245, 103] on div "Delivery Methods" at bounding box center [284, 106] width 120 height 10
click at [244, 125] on div "Dylan Primary Client Contact Dylan@mason-taylor.com" at bounding box center [283, 125] width 125 height 25
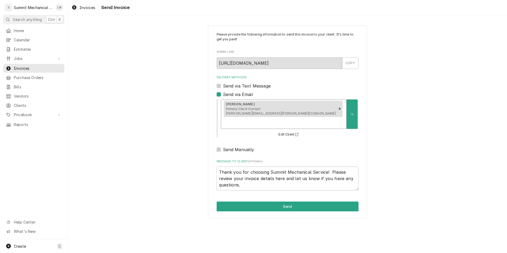
click at [308, 102] on div "Dylan Primary Client Contact Dylan@mason-taylor.com" at bounding box center [283, 114] width 125 height 29
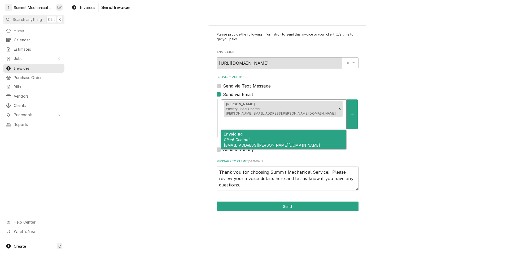
click at [287, 130] on div "Invoicing Client Contact invoices@mason-taylor.com" at bounding box center [283, 139] width 125 height 19
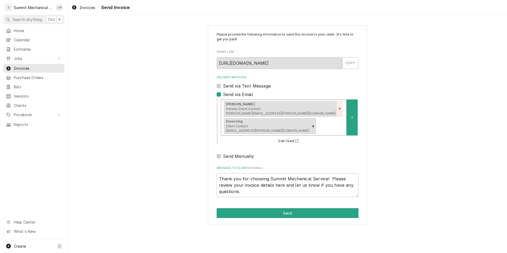
click at [339, 108] on icon "Remove [object Object]" at bounding box center [340, 109] width 2 height 2
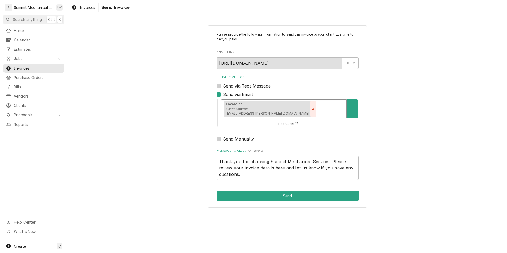
click at [310, 108] on div "Remove [object Object]" at bounding box center [313, 109] width 6 height 16
type textarea "x"
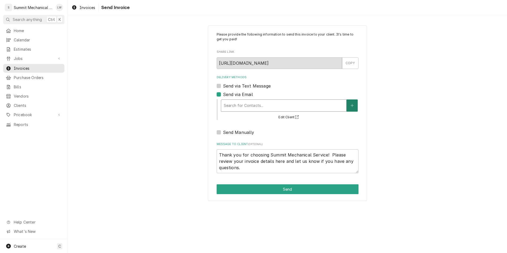
click at [352, 104] on icon "Create New Contact" at bounding box center [351, 106] width 3 height 4
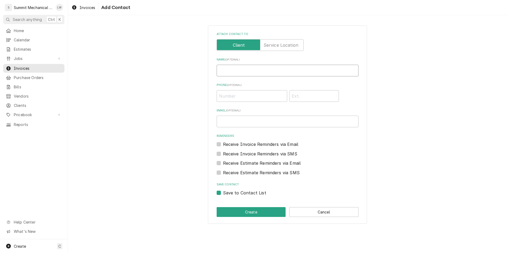
click at [238, 74] on input "Name ( optional )" at bounding box center [288, 71] width 142 height 12
type input "Landon Weeks"
type input "[PHONE_NUMBER]"
type input "[PERSON_NAME][EMAIL_ADDRESS][DOMAIN_NAME]"
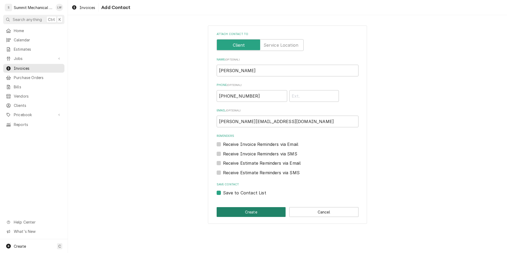
click at [246, 209] on button "Create" at bounding box center [251, 212] width 69 height 10
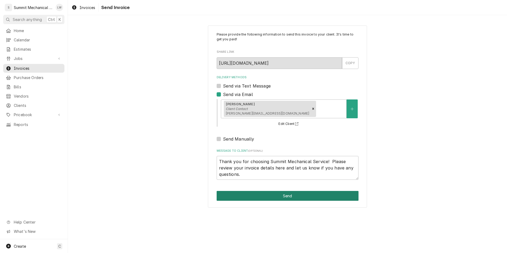
click at [304, 194] on button "Send" at bounding box center [288, 196] width 142 height 10
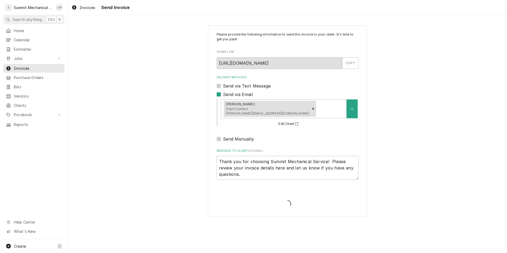
type textarea "x"
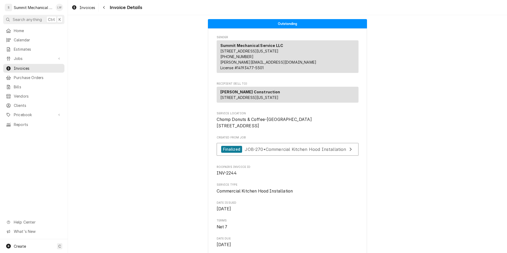
click at [59, 7] on div "Landon Weeks's Avatar" at bounding box center [59, 7] width 7 height 7
click at [75, 70] on div "Log Out" at bounding box center [85, 71] width 40 height 6
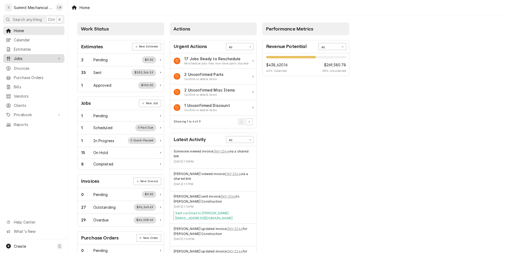
click at [21, 58] on span "Jobs" at bounding box center [34, 59] width 40 height 6
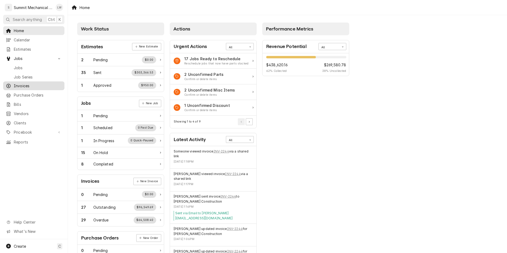
click at [25, 83] on span "Invoices" at bounding box center [38, 86] width 48 height 6
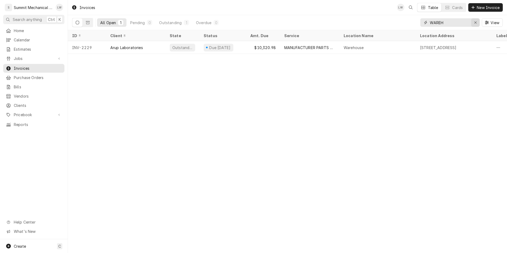
click at [474, 22] on icon "Erase input" at bounding box center [475, 23] width 3 height 4
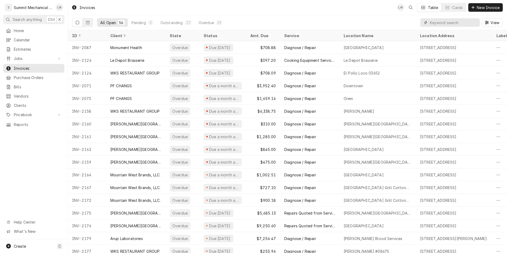
type input "j"
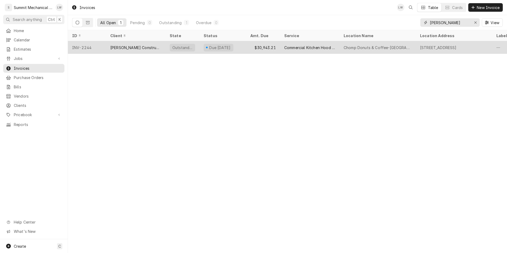
type input "mason"
click at [134, 46] on div "Mason Taylor Construction" at bounding box center [135, 48] width 51 height 6
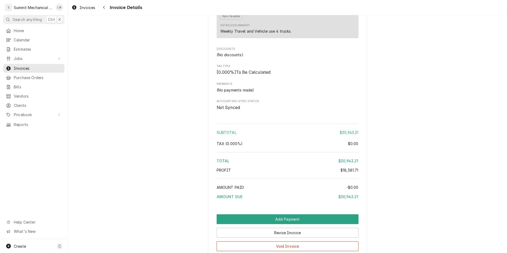
scroll to position [1190, 0]
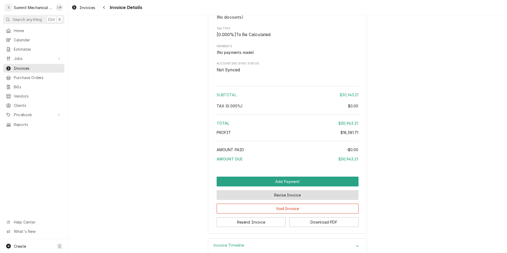
click at [284, 200] on button "Revise Invoice" at bounding box center [288, 195] width 142 height 10
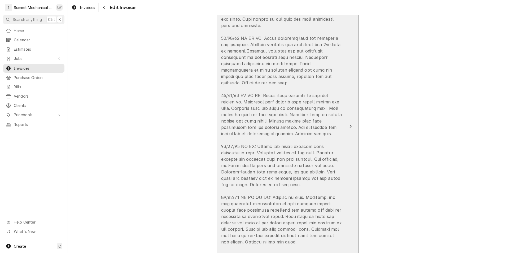
click at [313, 152] on div "Update Line Item" at bounding box center [282, 161] width 122 height 343
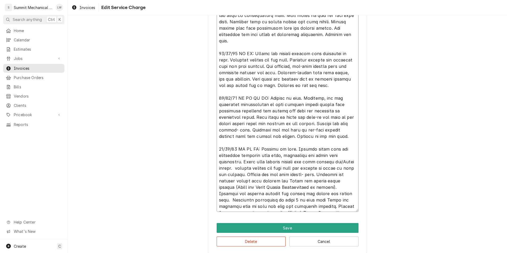
click at [248, 99] on textarea "Service Summary ( optional )" at bounding box center [288, 60] width 142 height 304
type textarea "x"
type textarea "[DATE] LW: Met with [PERSON_NAME] and reviewed job. Job requires full install o…"
type textarea "x"
type textarea "[DATE] LW: Met with [PERSON_NAME] and reviewed job. Job requires full install o…"
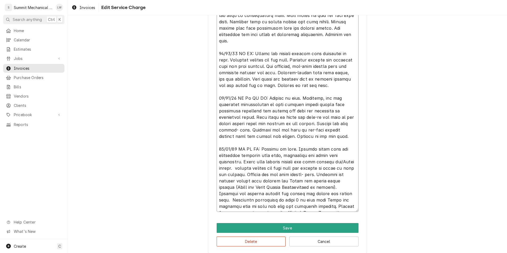
type textarea "x"
type textarea "[DATE] LW: Met with [PERSON_NAME] and reviewed job. Job requires full install o…"
type textarea "x"
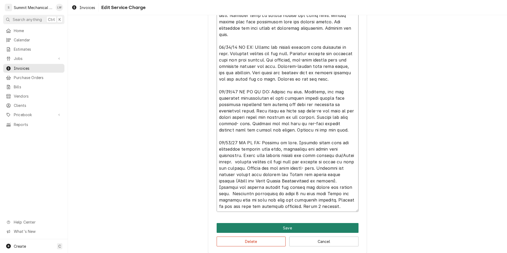
type textarea "10/08/25 LW: Met with Dylan and reviewed job. Job requires full install of exha…"
click at [286, 228] on button "Save" at bounding box center [288, 228] width 142 height 10
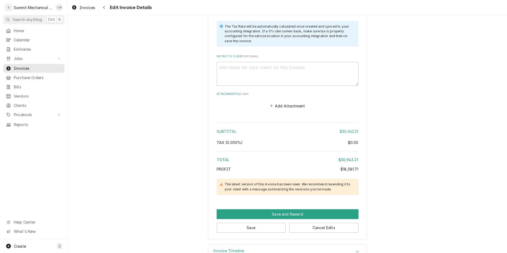
scroll to position [1812, 0]
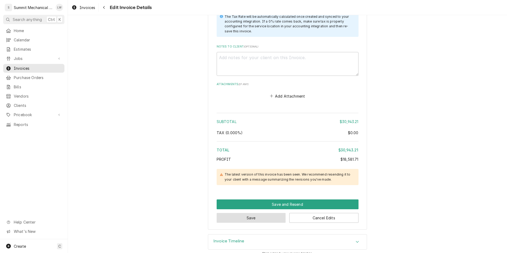
click at [252, 213] on button "Save" at bounding box center [251, 218] width 69 height 10
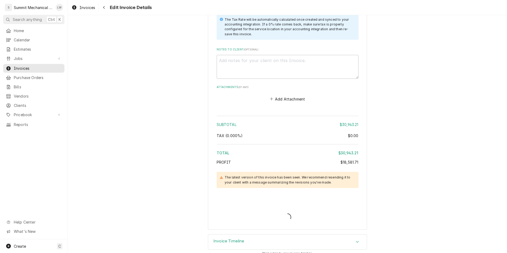
type textarea "x"
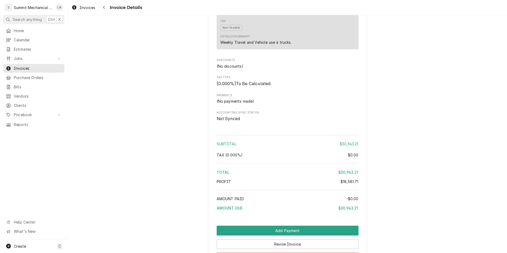
scroll to position [1200, 0]
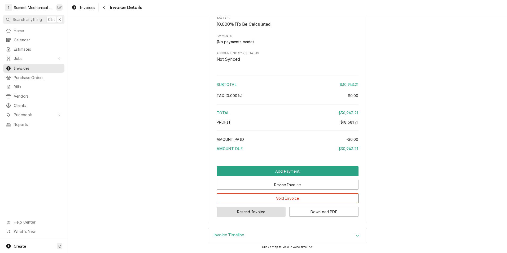
click at [241, 215] on button "Resend Invoice" at bounding box center [251, 212] width 69 height 10
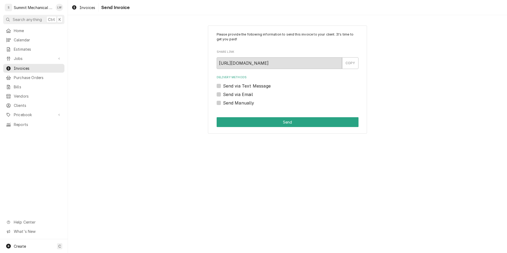
click at [222, 85] on div "Send via Text Message" at bounding box center [288, 86] width 142 height 6
click at [214, 92] on div "Please provide the following information to send this invoice to your client. I…" at bounding box center [287, 79] width 159 height 108
click at [223, 94] on label "Send via Email" at bounding box center [238, 94] width 30 height 6
click at [223, 94] on input "Send via Email" at bounding box center [294, 97] width 142 height 12
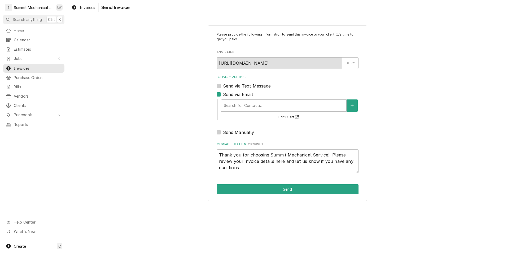
click at [246, 94] on label "Send via Email" at bounding box center [238, 94] width 30 height 6
click at [246, 94] on input "Send via Email" at bounding box center [294, 97] width 142 height 12
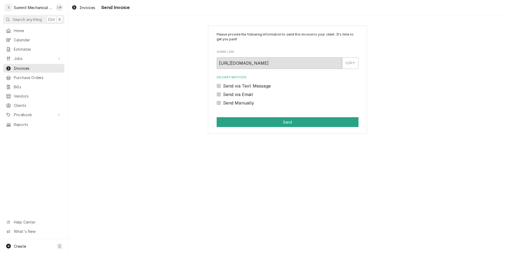
click at [223, 94] on label "Send via Email" at bounding box center [238, 94] width 30 height 6
click at [223, 94] on input "Send via Email" at bounding box center [294, 97] width 142 height 12
checkbox input "true"
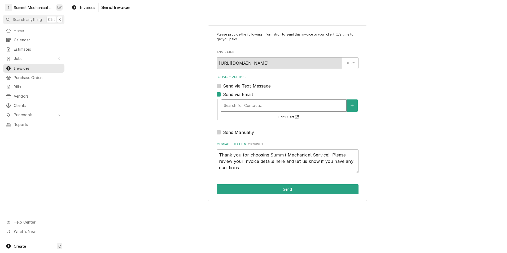
click at [245, 110] on div "Search for Contacts..." at bounding box center [283, 106] width 125 height 12
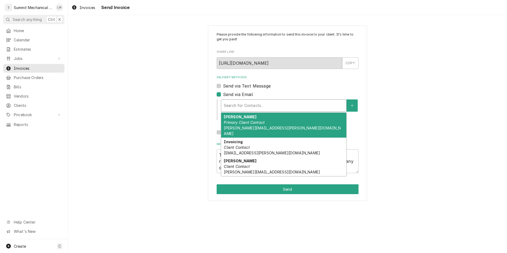
click at [240, 127] on span "[PERSON_NAME][EMAIL_ADDRESS][PERSON_NAME][DOMAIN_NAME]" at bounding box center [282, 131] width 117 height 10
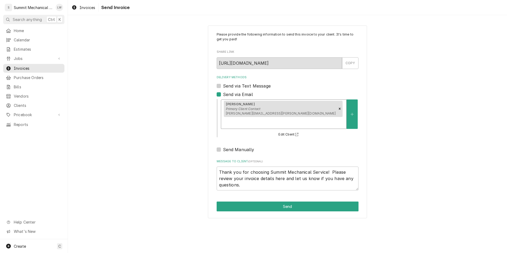
click at [292, 118] on div "Delivery Methods" at bounding box center [284, 123] width 120 height 10
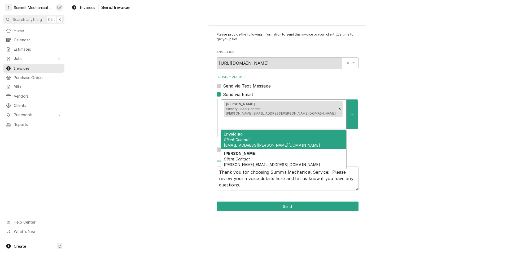
click at [259, 130] on div "Invoicing Client Contact invoices@mason-taylor.com" at bounding box center [283, 139] width 125 height 19
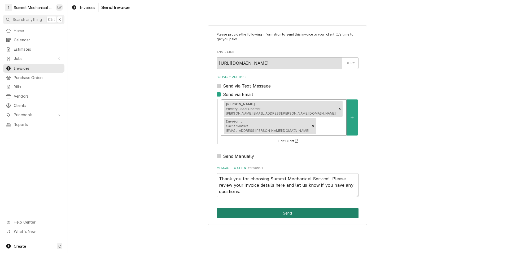
click at [273, 208] on button "Send" at bounding box center [288, 213] width 142 height 10
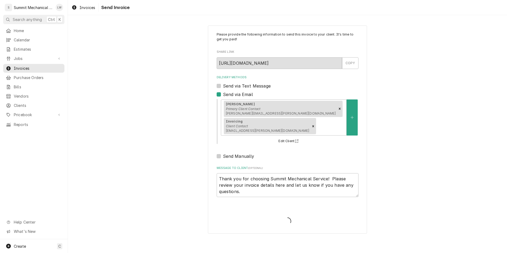
type textarea "x"
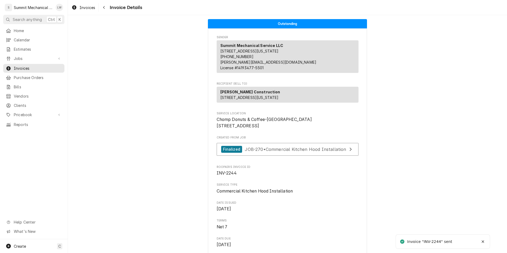
click at [24, 103] on span "Clients" at bounding box center [38, 106] width 48 height 6
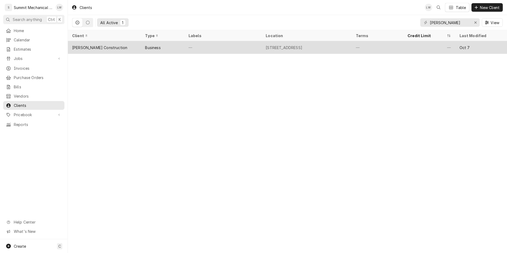
click at [302, 46] on div "[STREET_ADDRESS]" at bounding box center [284, 48] width 37 height 6
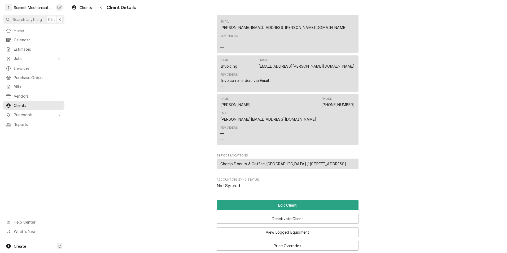
scroll to position [231, 0]
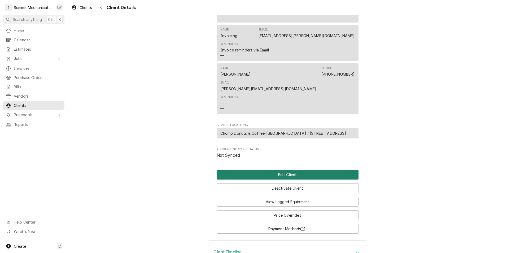
click at [299, 170] on button "Edit Client" at bounding box center [288, 175] width 142 height 10
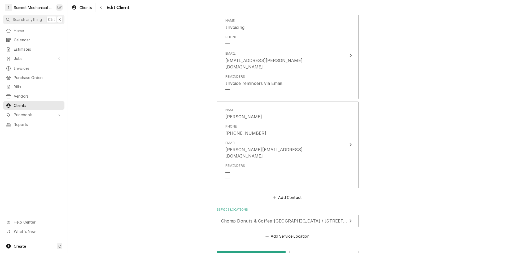
scroll to position [454, 0]
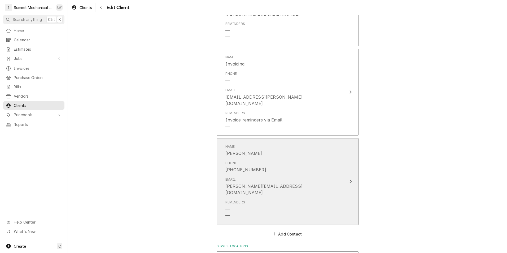
click at [333, 175] on div "Email [PERSON_NAME][EMAIL_ADDRESS][DOMAIN_NAME]" at bounding box center [281, 186] width 113 height 23
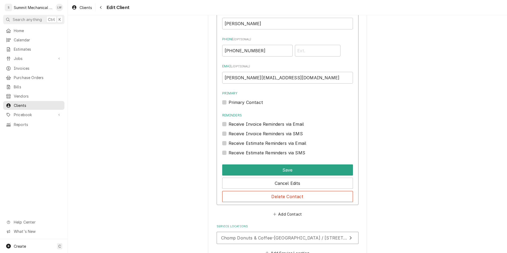
scroll to position [609, 0]
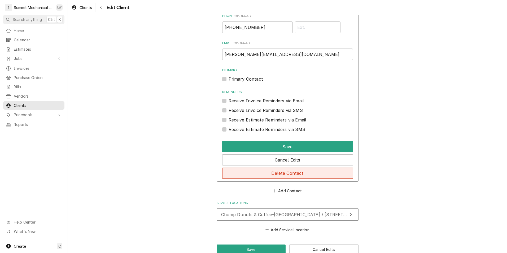
click at [287, 168] on button "Delete Contact" at bounding box center [287, 173] width 131 height 11
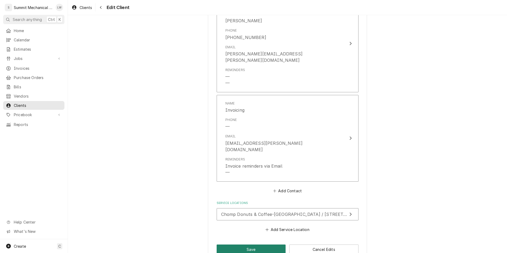
click at [244, 244] on button "Save" at bounding box center [251, 249] width 69 height 10
type textarea "x"
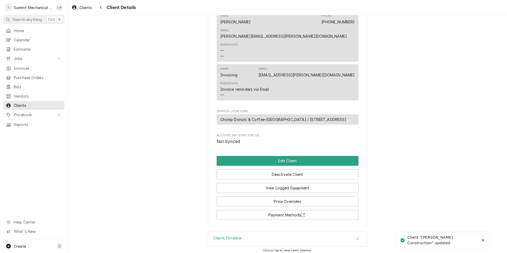
scroll to position [193, 0]
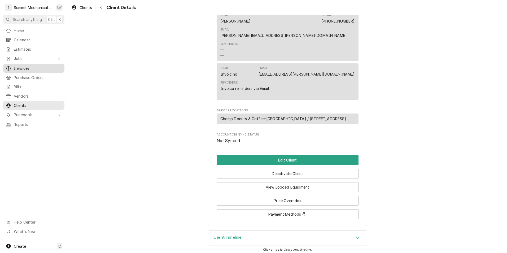
click at [33, 66] on span "Invoices" at bounding box center [38, 68] width 48 height 6
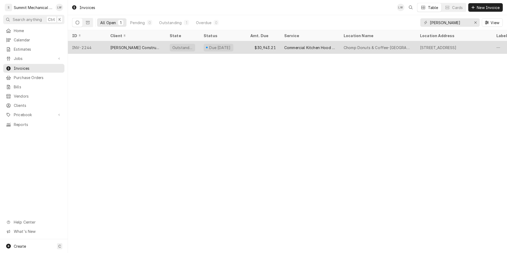
click at [319, 46] on div "Commercial Kitchen Hood Installation" at bounding box center [309, 48] width 51 height 6
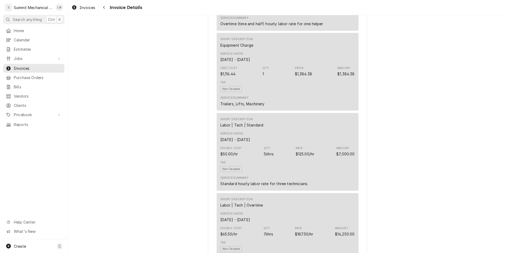
scroll to position [422, 0]
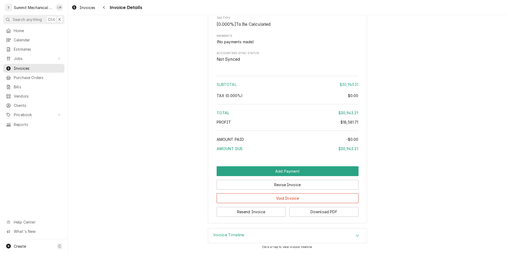
scroll to position [1200, 0]
click at [293, 229] on div "Invoice Timeline" at bounding box center [287, 235] width 158 height 15
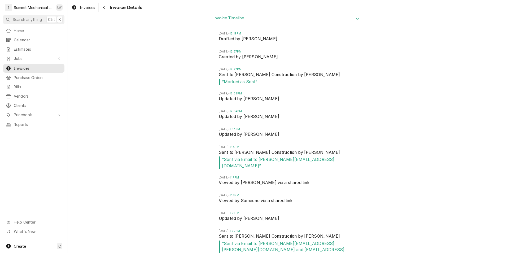
scroll to position [1422, 0]
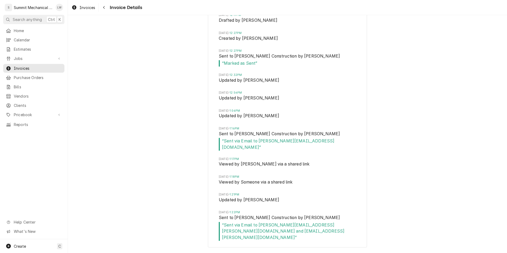
click at [30, 25] on nav "S Summit Mechanical Service LLC LW Search anything Ctrl K Home Calendar Estimat…" at bounding box center [34, 126] width 68 height 253
click at [27, 29] on span "Home" at bounding box center [38, 31] width 48 height 6
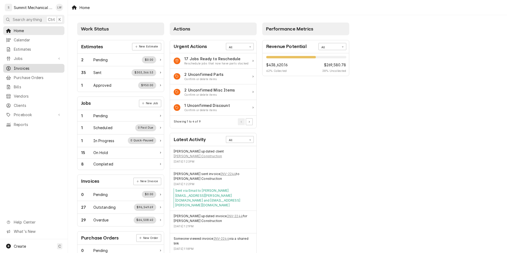
click at [22, 65] on span "Invoices" at bounding box center [38, 68] width 48 height 6
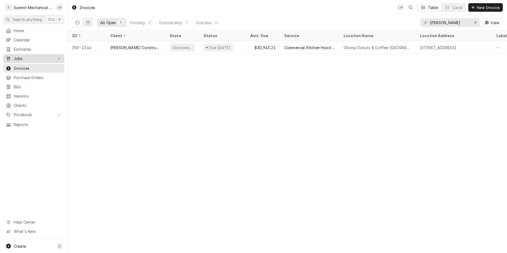
click at [56, 56] on div "Dynamic Content Wrapper" at bounding box center [58, 58] width 5 height 5
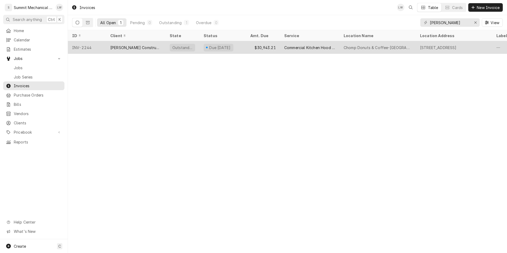
click at [158, 46] on div "[PERSON_NAME] Construction" at bounding box center [135, 48] width 51 height 6
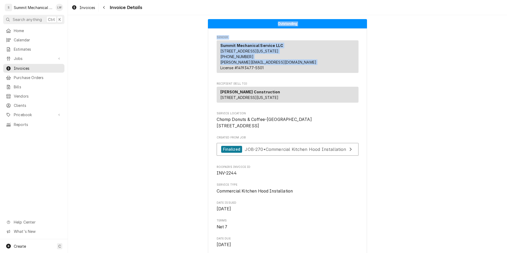
drag, startPoint x: 0, startPoint y: 0, endPoint x: 219, endPoint y: -3, distance: 219.2
click at [219, 0] on html "S Summit Mechanical Service LLC LW Search anything Ctrl K Home Calendar Estimat…" at bounding box center [253, 126] width 507 height 253
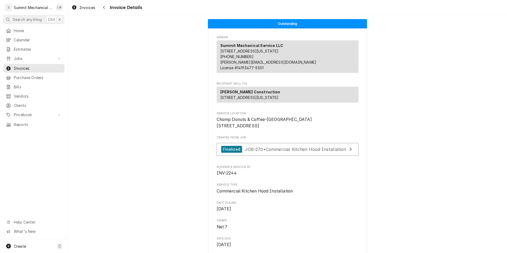
drag, startPoint x: 145, startPoint y: 119, endPoint x: 151, endPoint y: 50, distance: 69.7
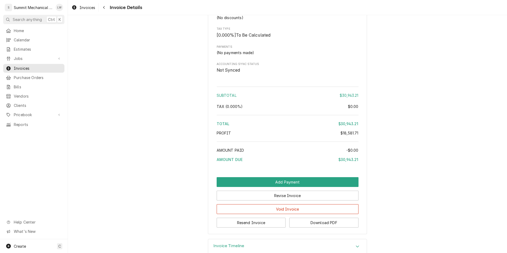
scroll to position [1200, 0]
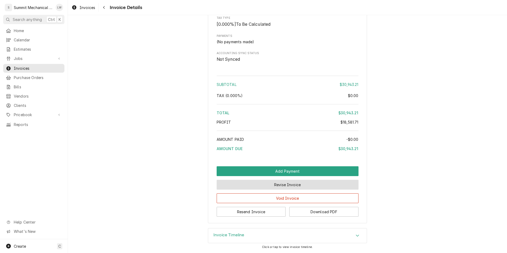
click at [264, 187] on button "Revise Invoice" at bounding box center [288, 185] width 142 height 10
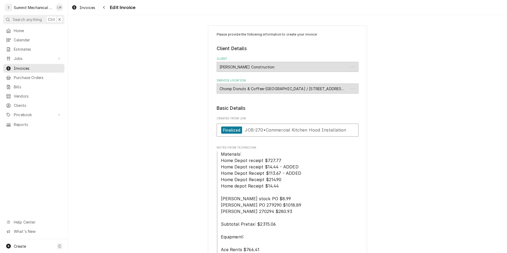
type textarea "x"
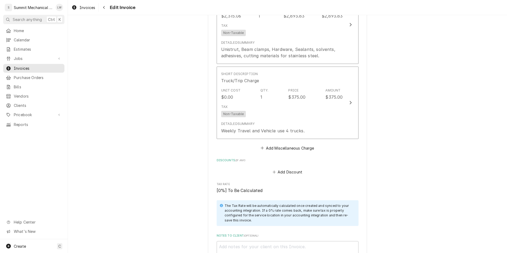
scroll to position [1775, 0]
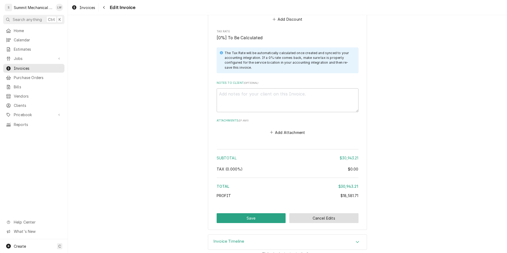
click at [320, 213] on button "Cancel Edits" at bounding box center [323, 218] width 69 height 10
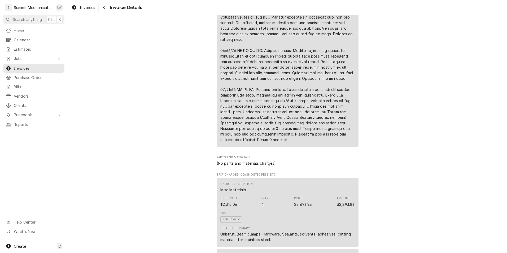
scroll to position [761, 0]
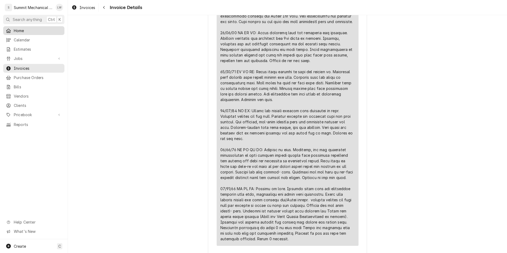
click at [15, 31] on span "Home" at bounding box center [38, 31] width 48 height 6
